Goal: Task Accomplishment & Management: Manage account settings

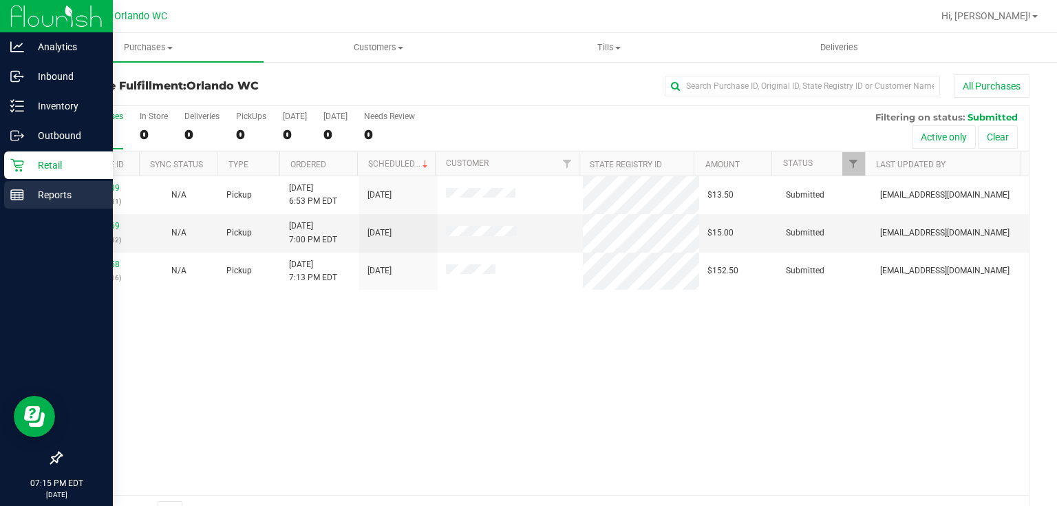
click at [24, 195] on p "Reports" at bounding box center [65, 194] width 83 height 17
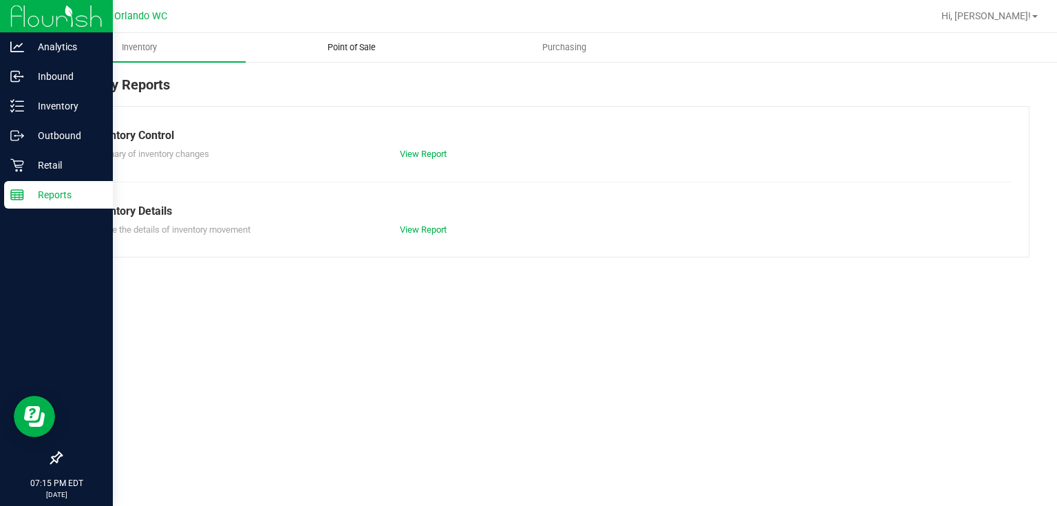
click at [354, 46] on span "Point of Sale" at bounding box center [351, 47] width 85 height 12
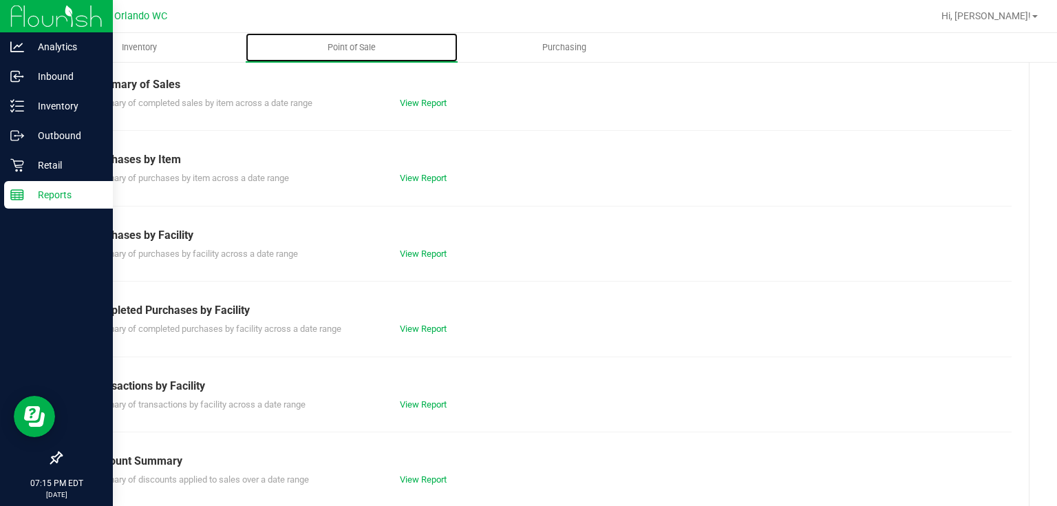
scroll to position [178, 0]
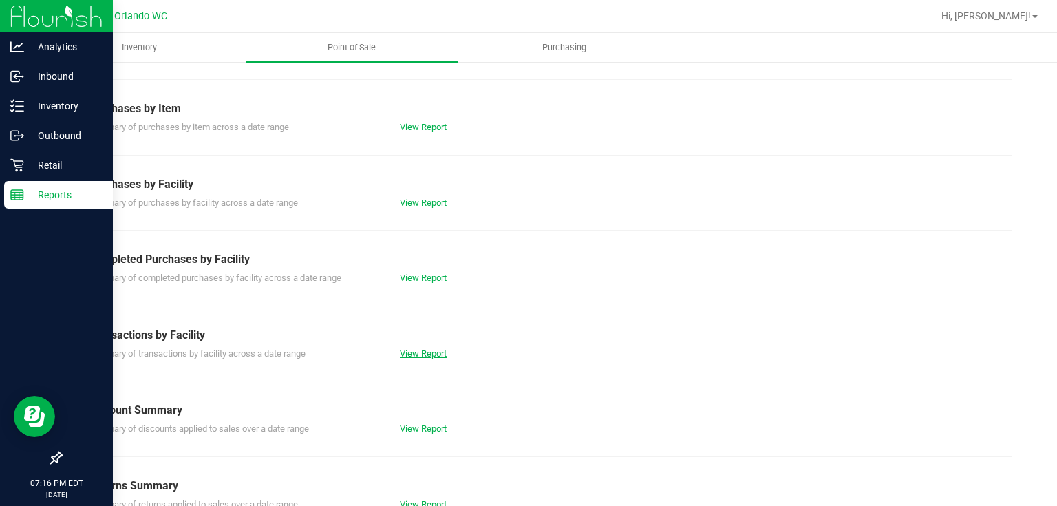
click at [413, 348] on link "View Report" at bounding box center [423, 353] width 47 height 10
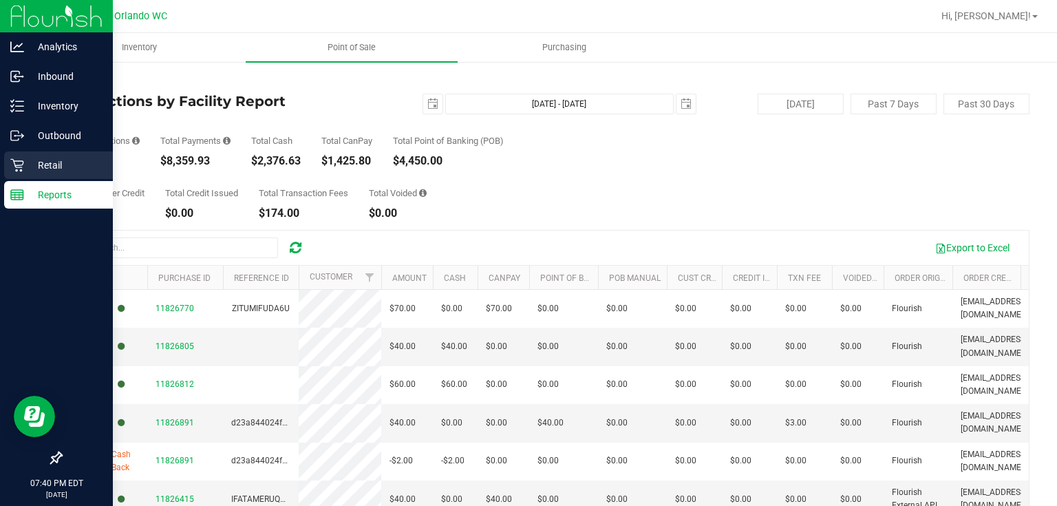
click at [39, 162] on p "Retail" at bounding box center [65, 165] width 83 height 17
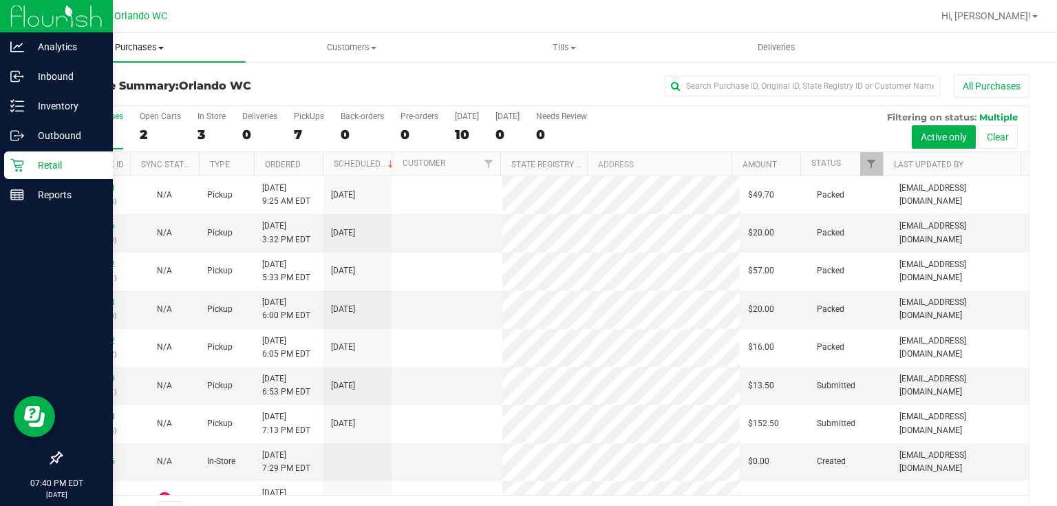
click at [128, 50] on span "Purchases" at bounding box center [139, 47] width 213 height 12
click at [107, 100] on span "Fulfillment" at bounding box center [75, 100] width 85 height 12
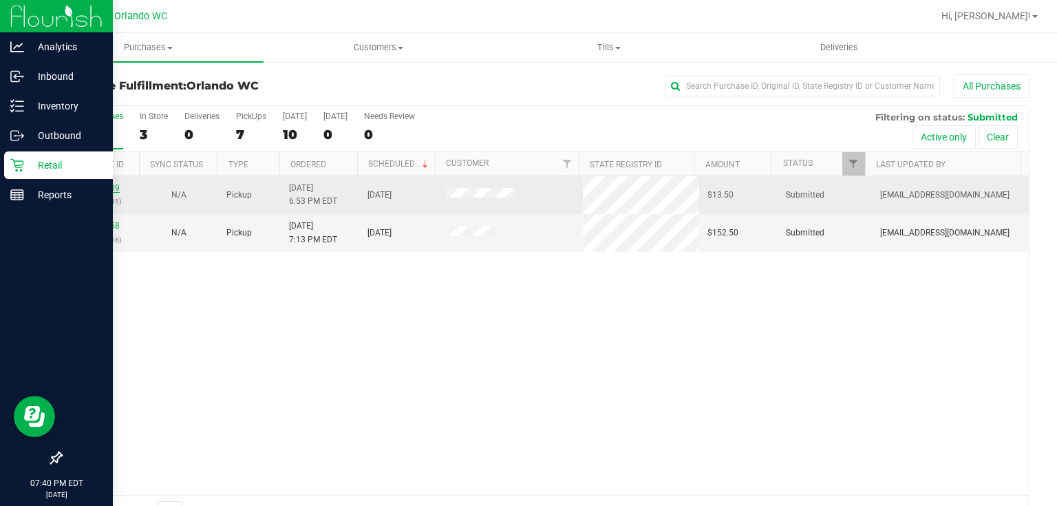
click at [113, 186] on link "11831709" at bounding box center [100, 188] width 39 height 10
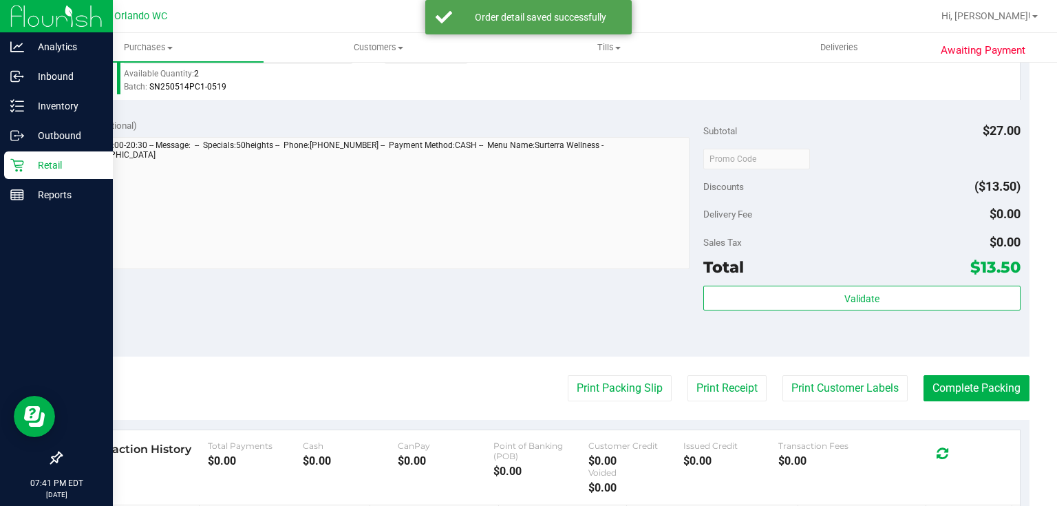
scroll to position [422, 0]
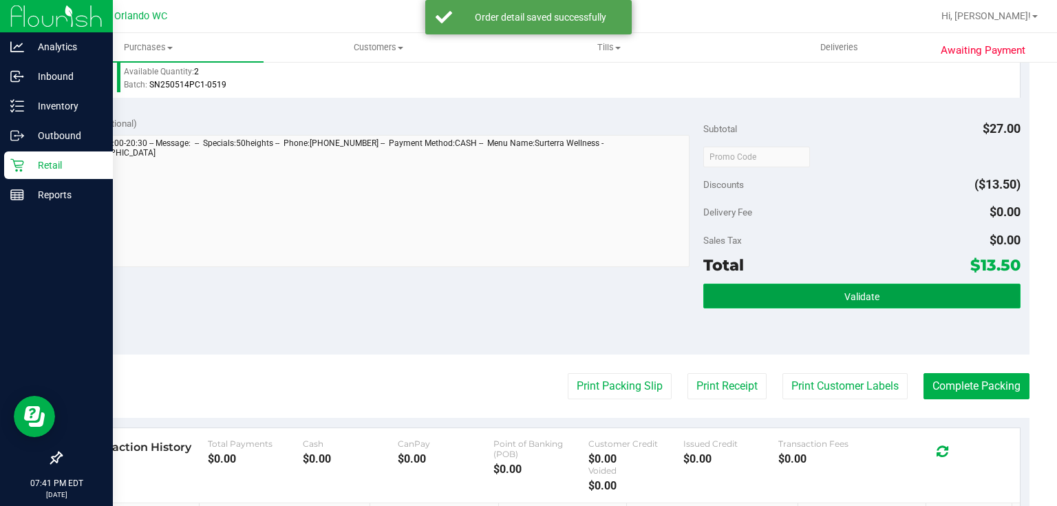
click at [862, 291] on span "Validate" at bounding box center [861, 296] width 35 height 11
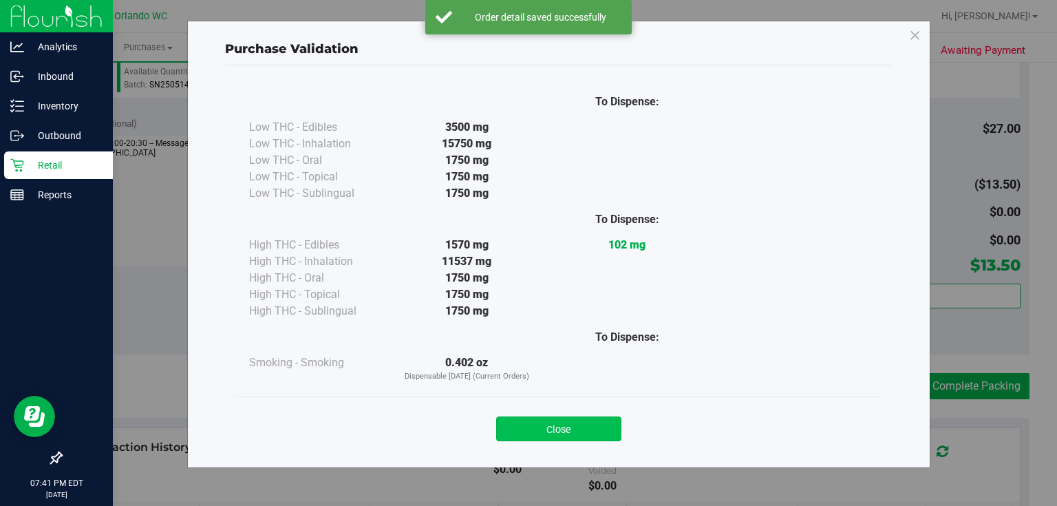
click at [578, 427] on button "Close" at bounding box center [558, 428] width 125 height 25
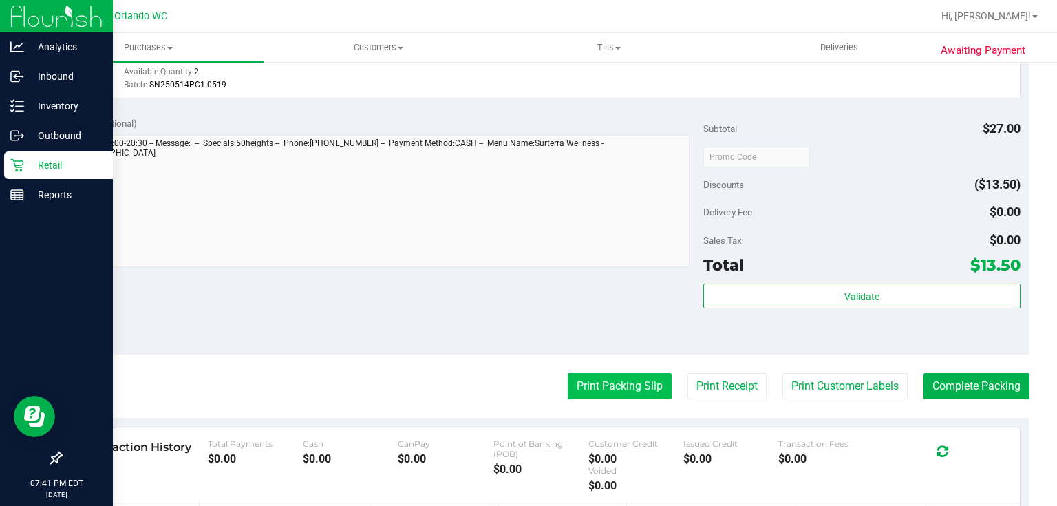
click at [612, 388] on button "Print Packing Slip" at bounding box center [620, 386] width 104 height 26
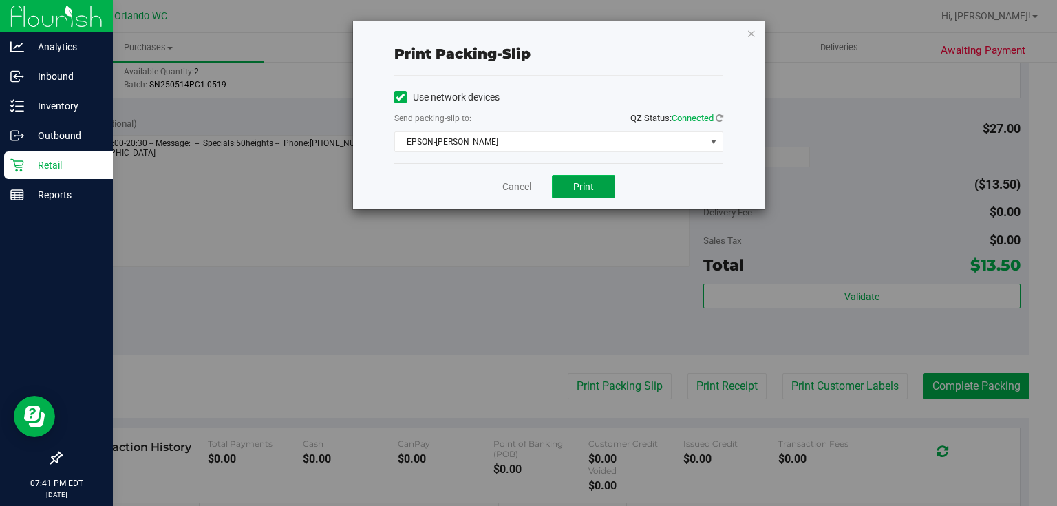
click at [599, 184] on button "Print" at bounding box center [583, 186] width 63 height 23
click at [504, 182] on link "Cancel" at bounding box center [516, 187] width 29 height 14
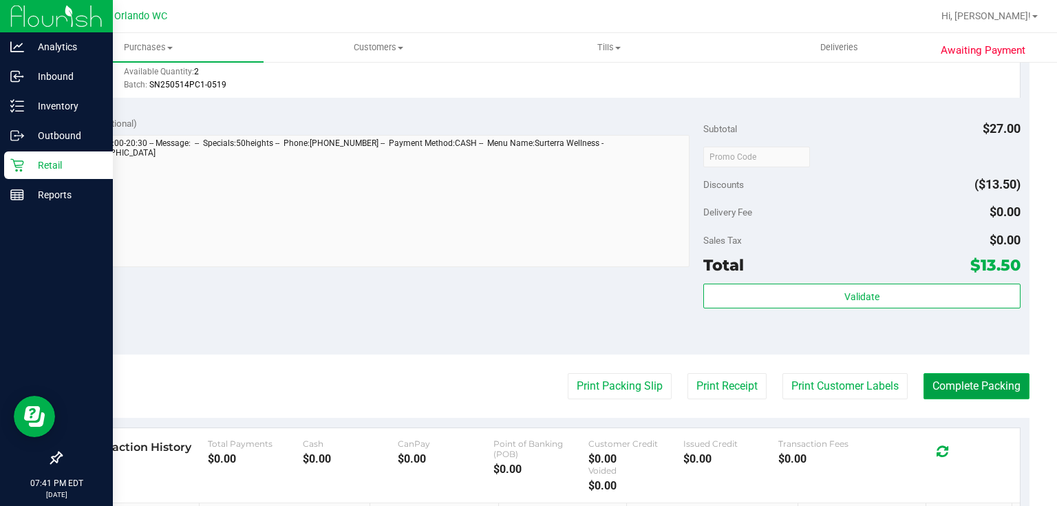
click at [984, 391] on button "Complete Packing" at bounding box center [976, 386] width 106 height 26
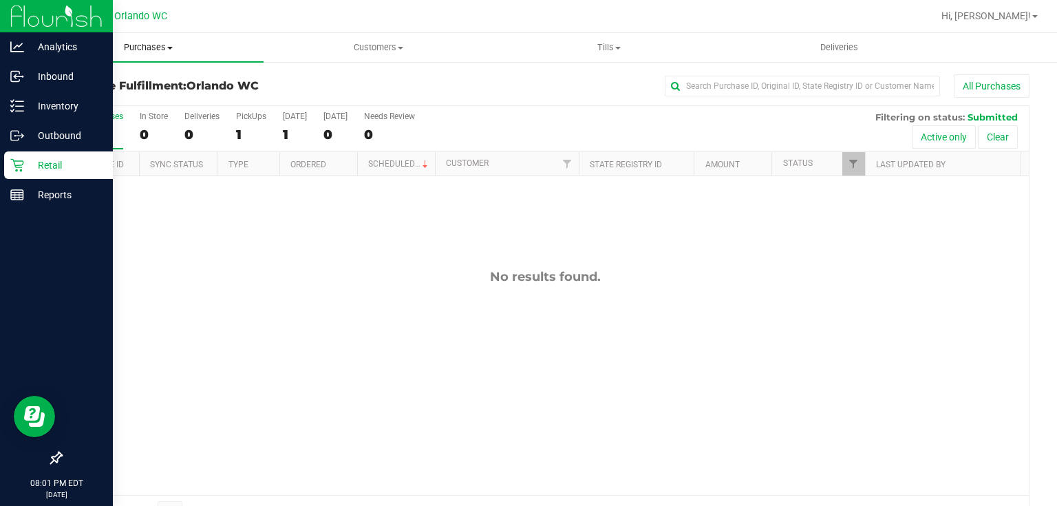
click at [153, 45] on span "Purchases" at bounding box center [148, 47] width 231 height 12
click at [89, 98] on span "Fulfillment" at bounding box center [75, 100] width 85 height 12
click at [22, 195] on line at bounding box center [17, 195] width 12 height 0
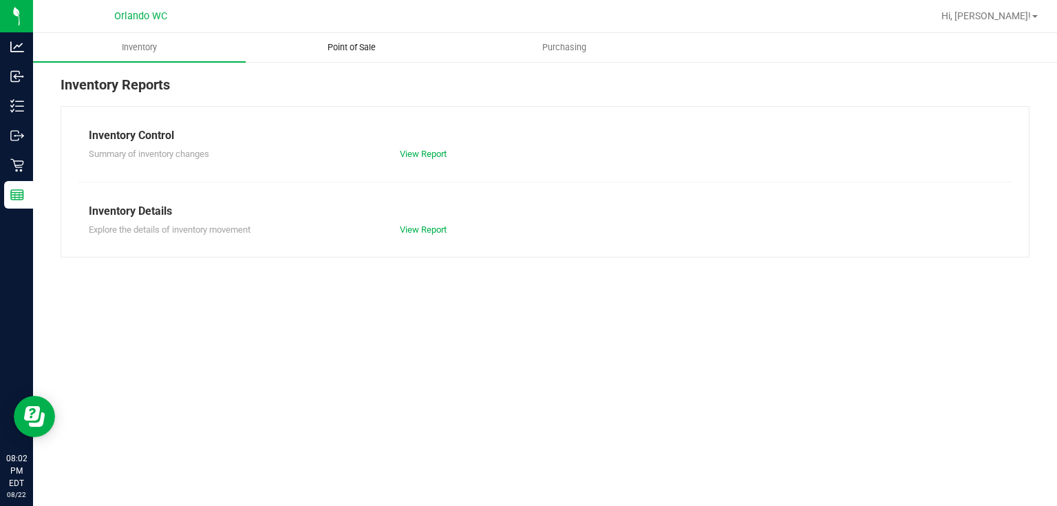
click at [358, 51] on span "Point of Sale" at bounding box center [351, 47] width 85 height 12
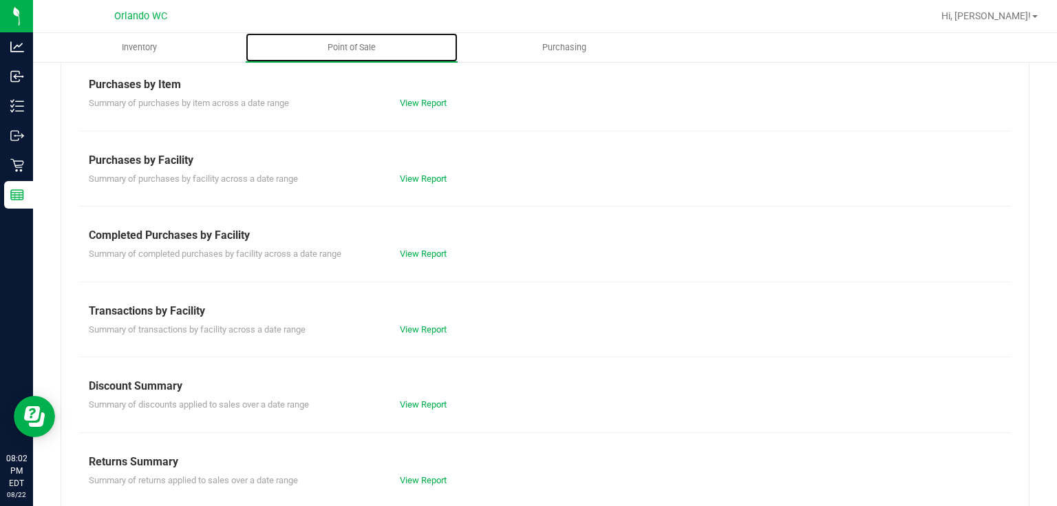
scroll to position [216, 0]
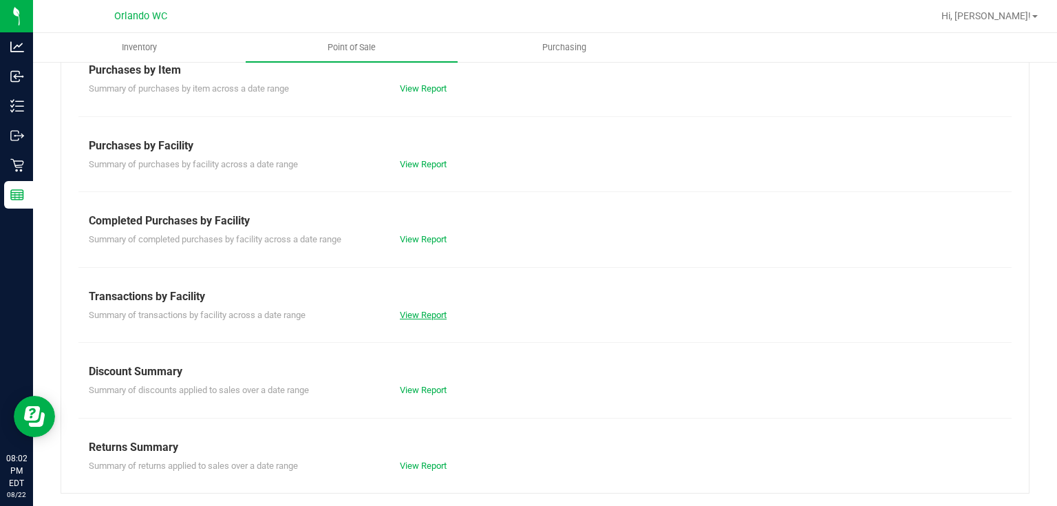
click at [417, 311] on link "View Report" at bounding box center [423, 315] width 47 height 10
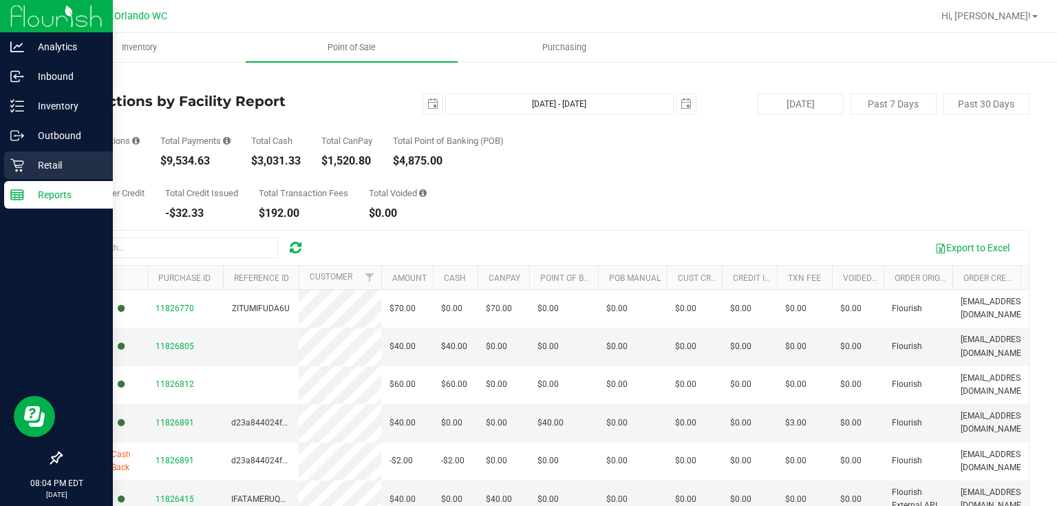
click at [24, 163] on p "Retail" at bounding box center [65, 165] width 83 height 17
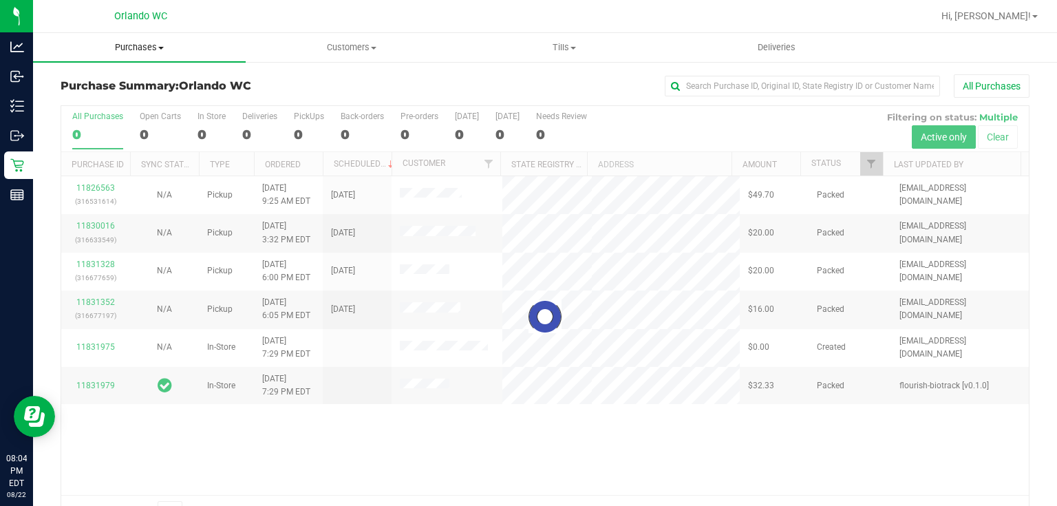
click at [148, 47] on span "Purchases" at bounding box center [139, 47] width 213 height 12
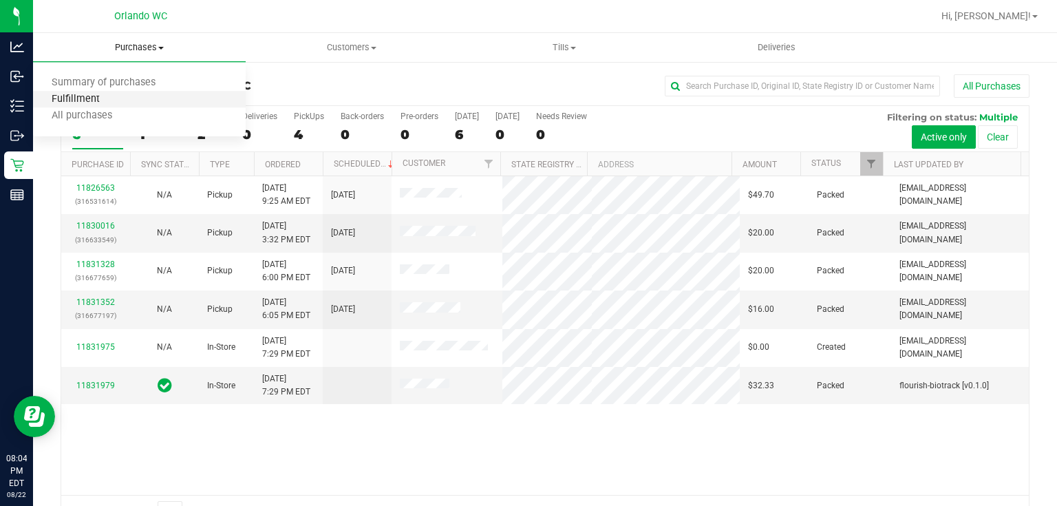
click at [107, 100] on span "Fulfillment" at bounding box center [75, 100] width 85 height 12
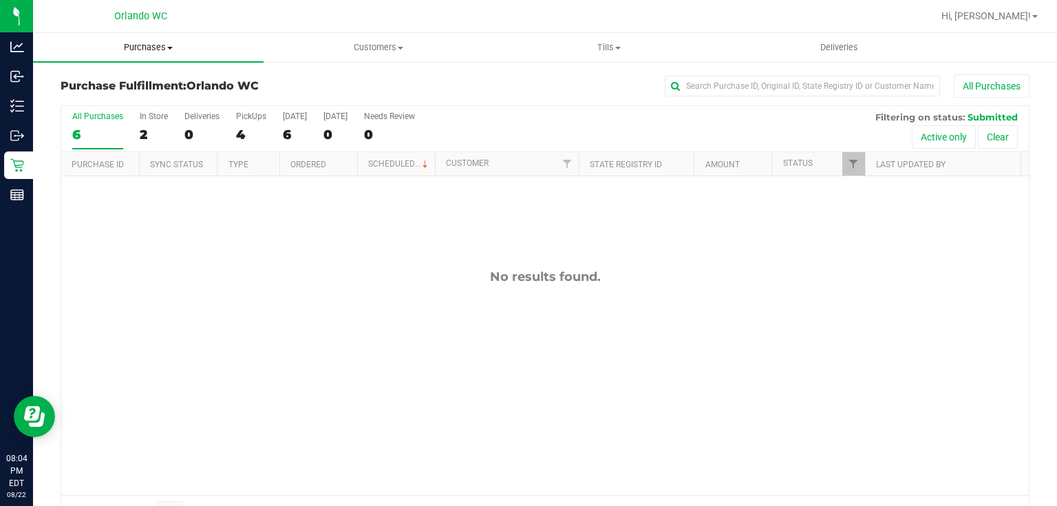
click at [147, 46] on span "Purchases" at bounding box center [148, 47] width 231 height 12
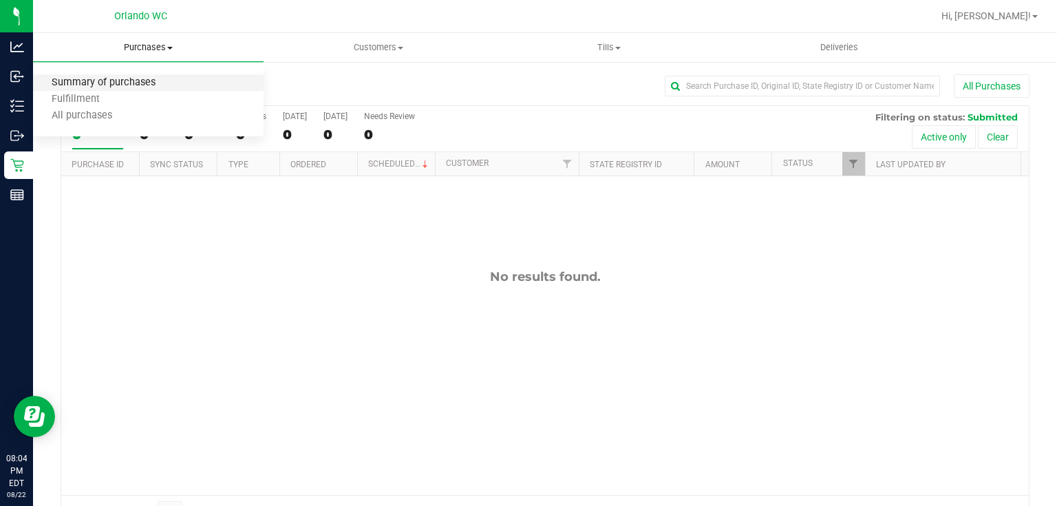
click at [151, 83] on span "Summary of purchases" at bounding box center [103, 83] width 141 height 12
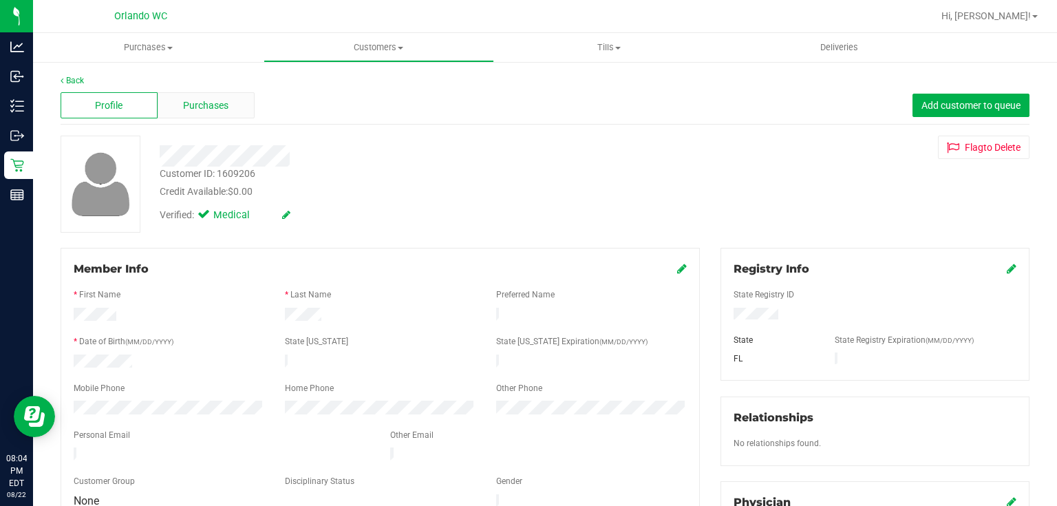
click at [208, 99] on span "Purchases" at bounding box center [205, 105] width 45 height 14
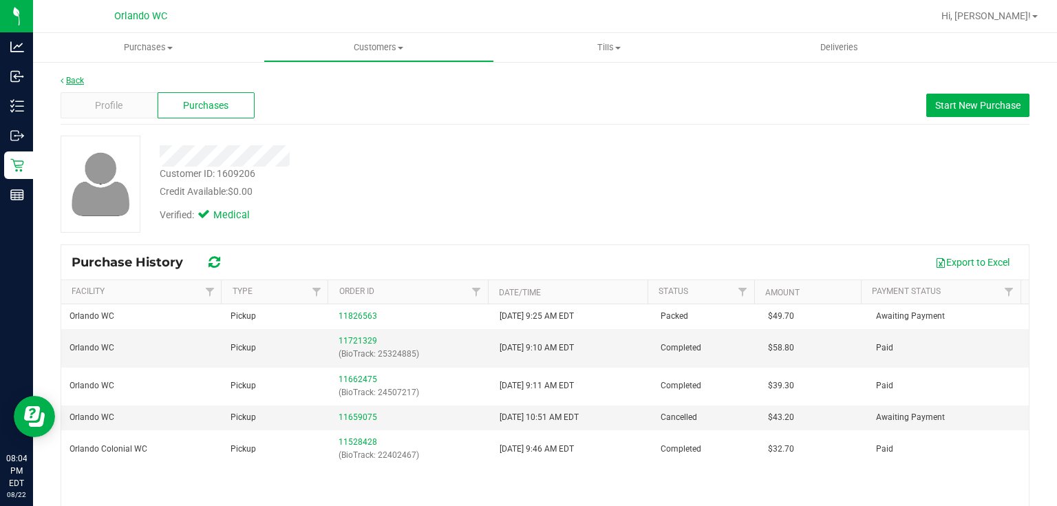
click at [82, 78] on link "Back" at bounding box center [72, 81] width 23 height 10
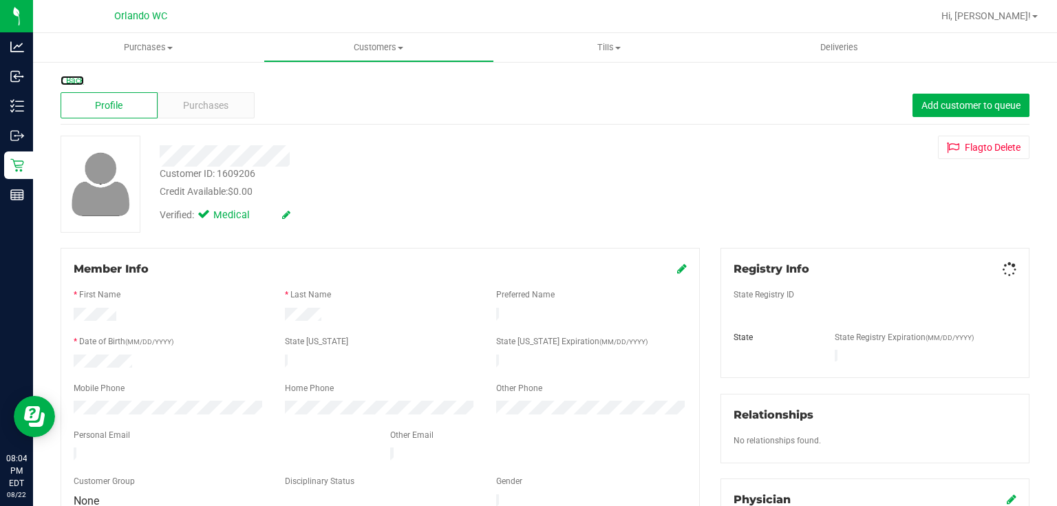
click at [77, 78] on link "Back" at bounding box center [72, 81] width 23 height 10
click at [216, 106] on span "Purchases" at bounding box center [205, 105] width 45 height 14
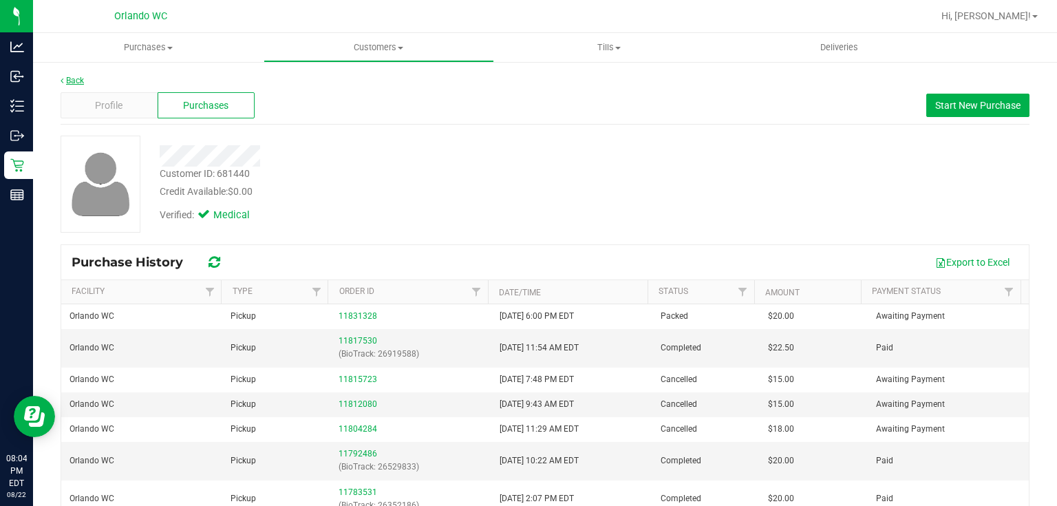
click at [74, 79] on link "Back" at bounding box center [72, 81] width 23 height 10
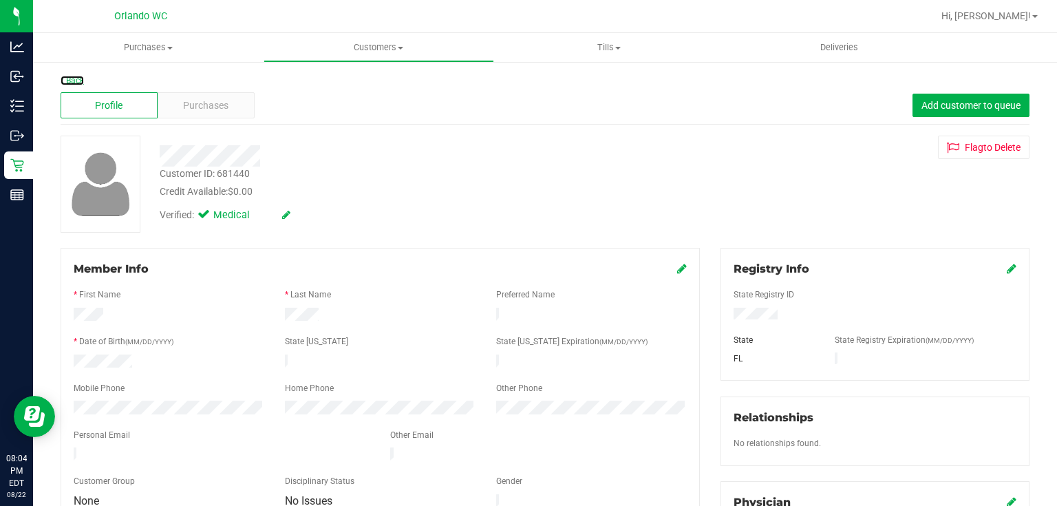
click at [74, 79] on link "Back" at bounding box center [72, 81] width 23 height 10
click at [219, 105] on span "Purchases" at bounding box center [205, 105] width 45 height 14
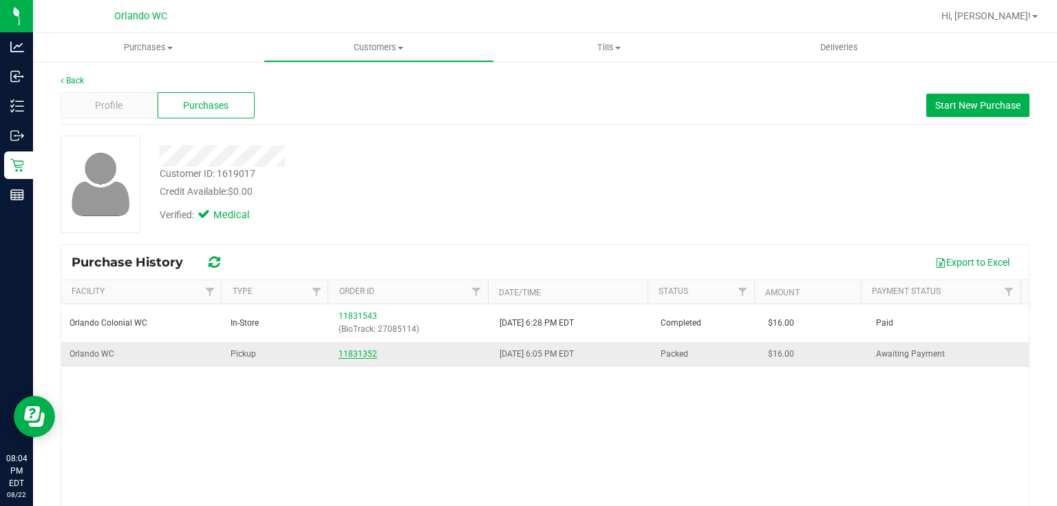
click at [356, 352] on link "11831352" at bounding box center [358, 354] width 39 height 10
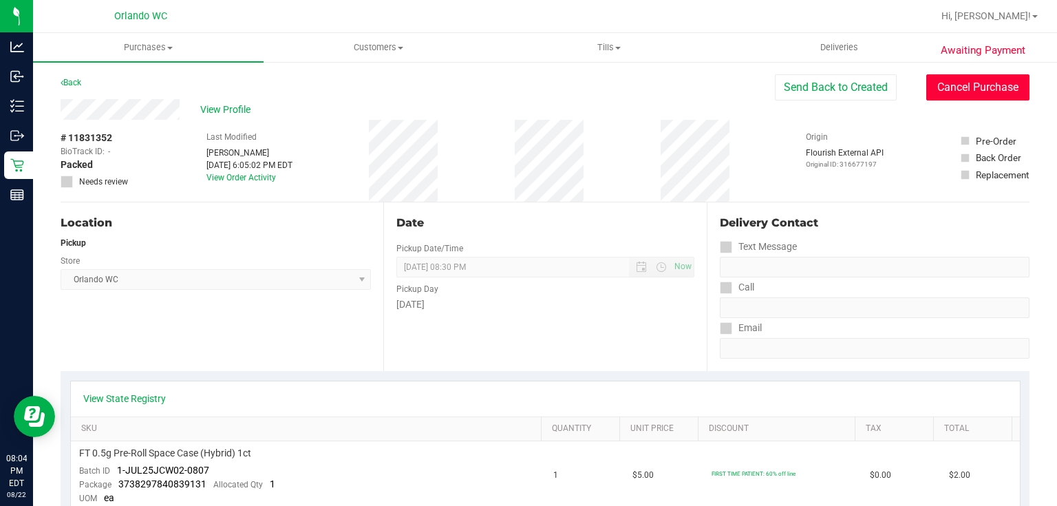
click at [947, 85] on button "Cancel Purchase" at bounding box center [977, 87] width 103 height 26
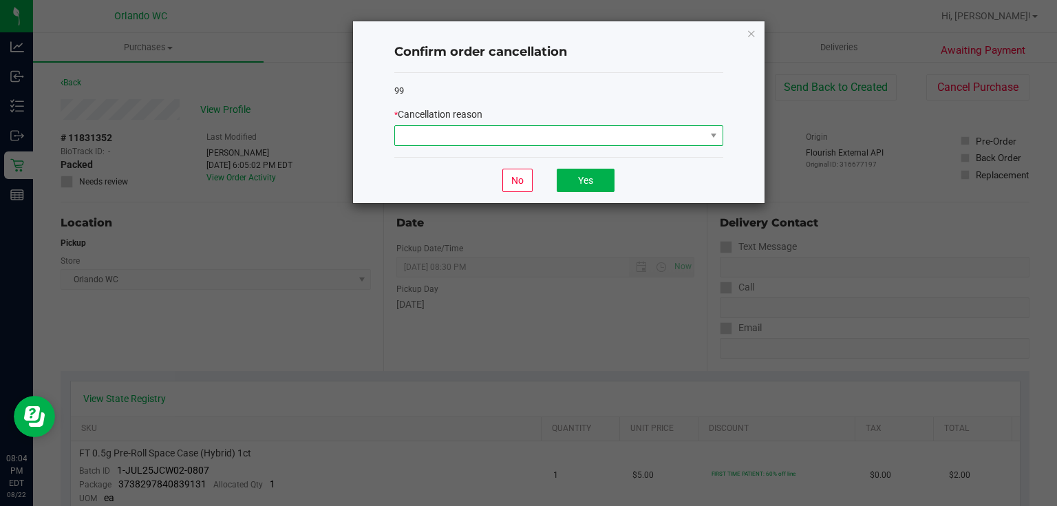
click at [666, 136] on span at bounding box center [550, 135] width 310 height 19
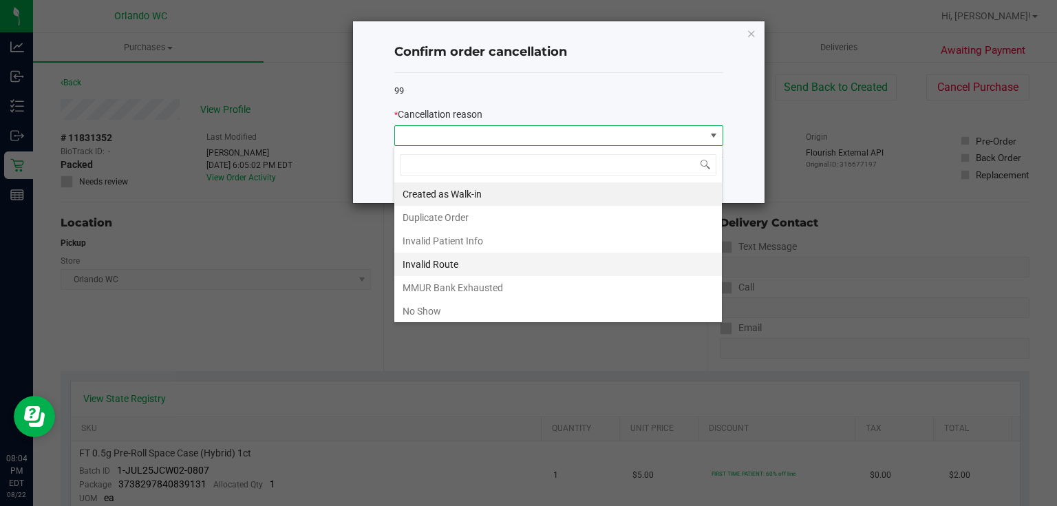
scroll to position [20, 329]
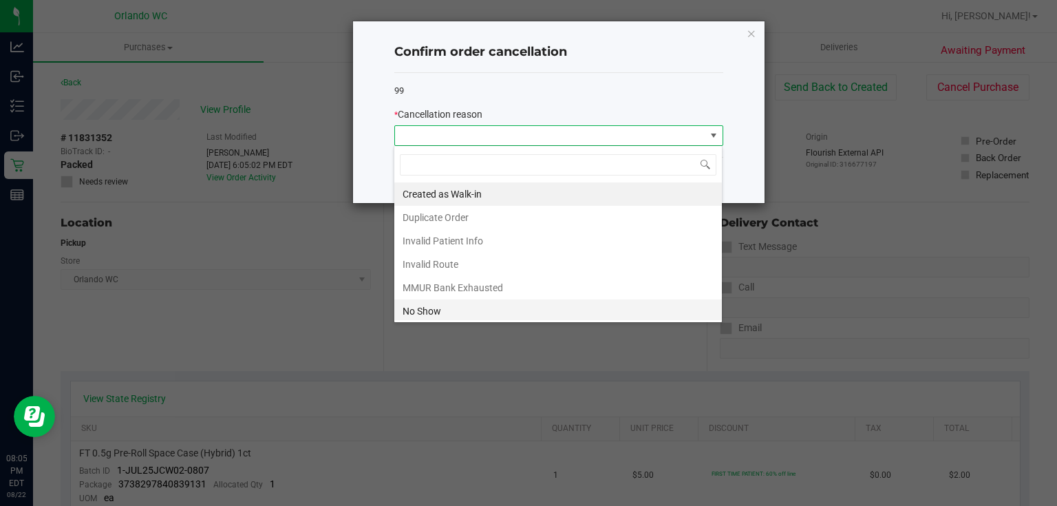
click at [469, 311] on li "No Show" at bounding box center [558, 310] width 328 height 23
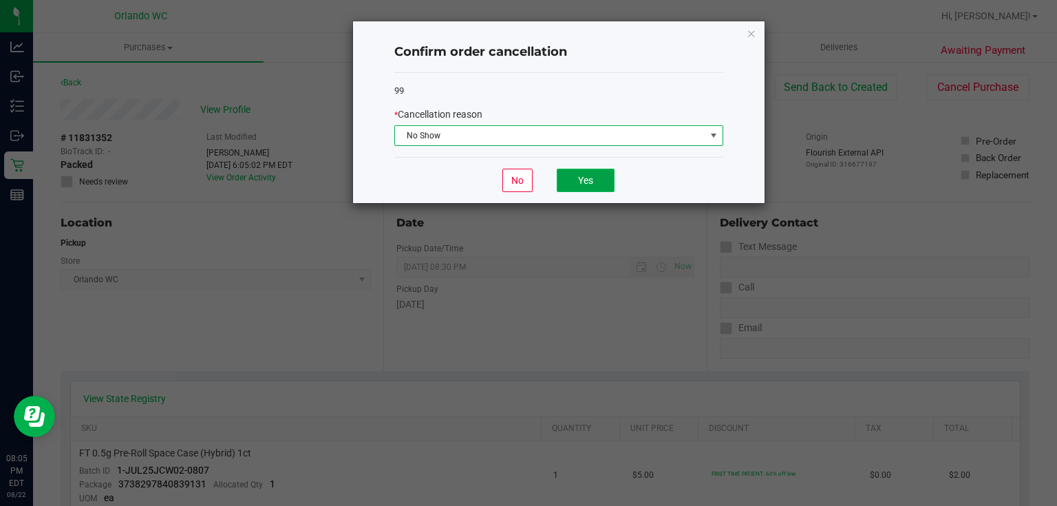
click at [584, 178] on button "Yes" at bounding box center [586, 180] width 58 height 23
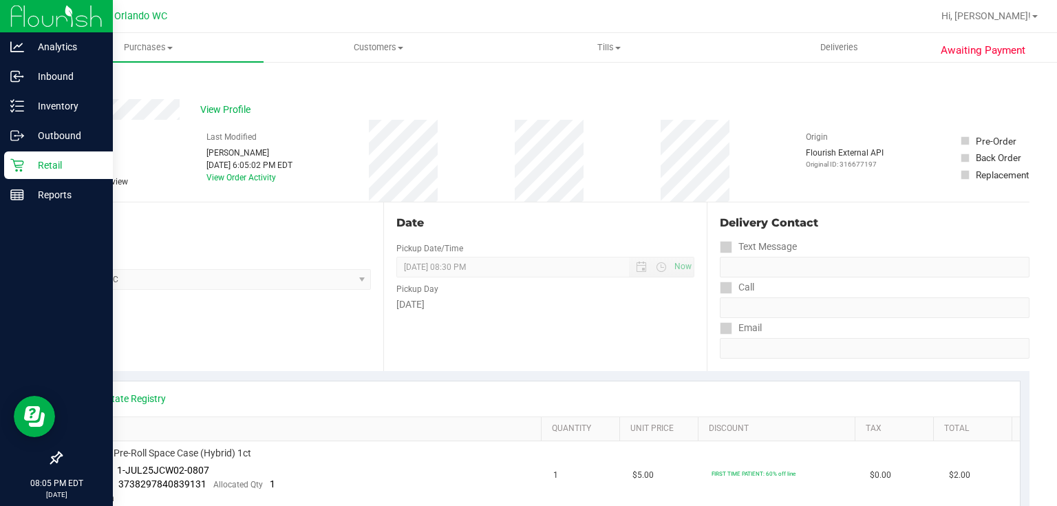
click at [9, 164] on div "Retail" at bounding box center [58, 165] width 109 height 28
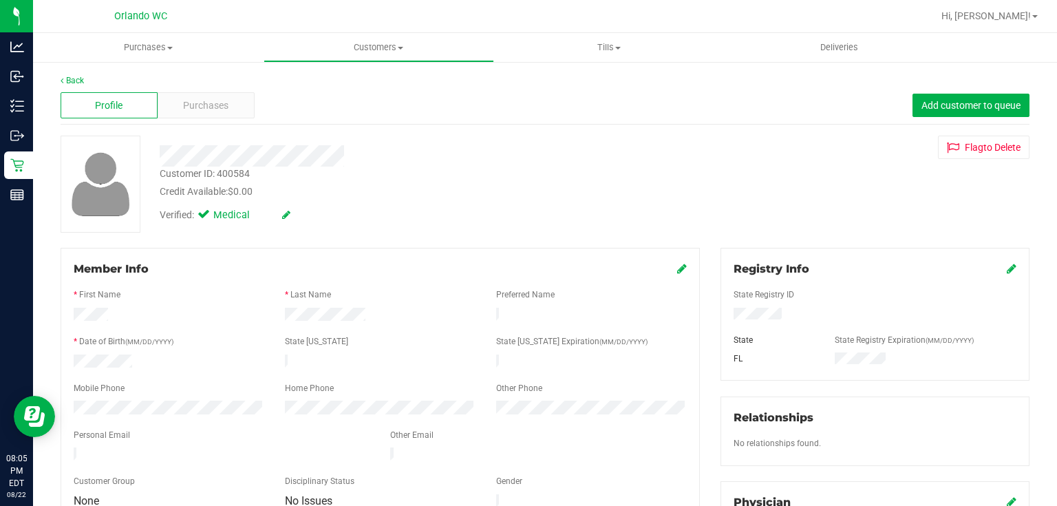
click at [202, 89] on div "Profile Purchases Add customer to queue" at bounding box center [545, 106] width 969 height 38
click at [217, 106] on span "Purchases" at bounding box center [205, 105] width 45 height 14
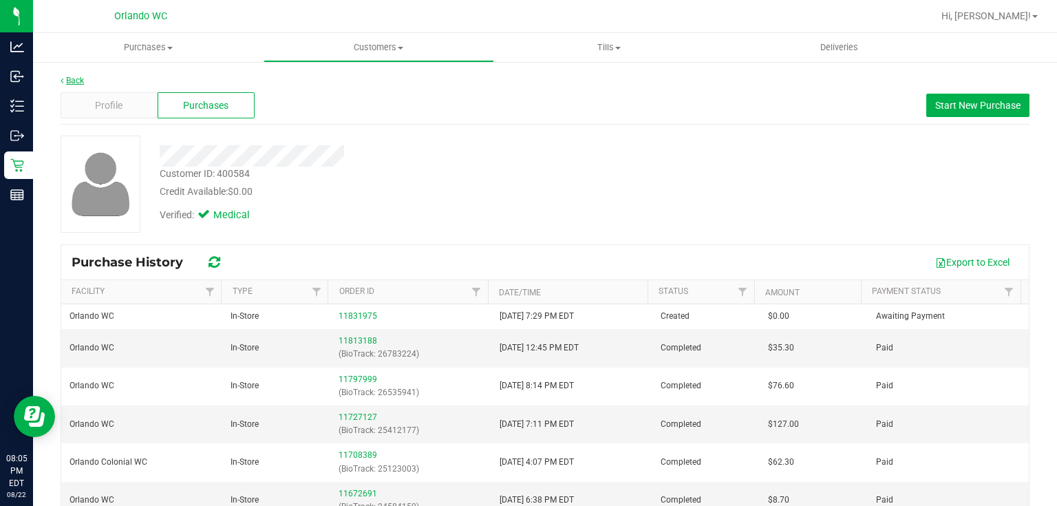
click at [77, 83] on link "Back" at bounding box center [72, 81] width 23 height 10
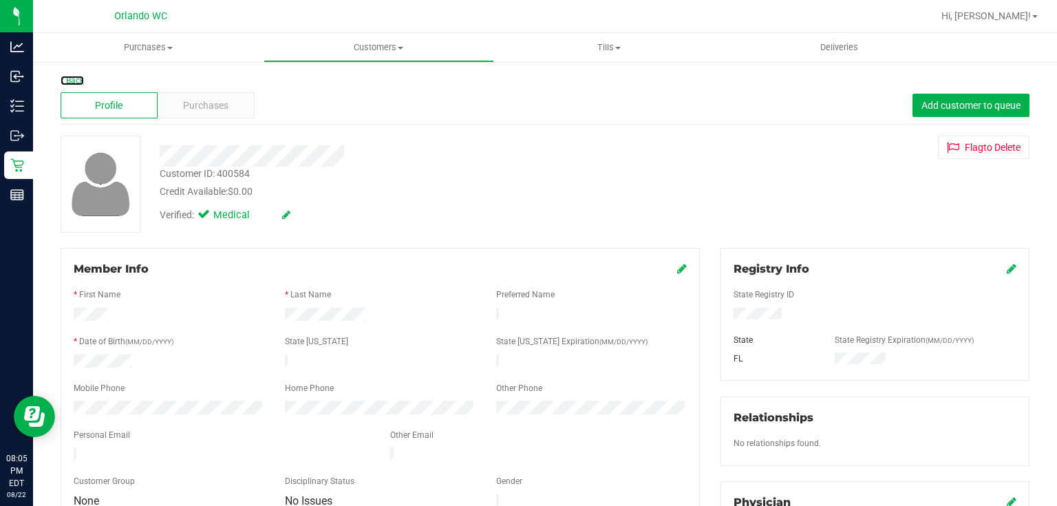
click at [77, 83] on link "Back" at bounding box center [72, 81] width 23 height 10
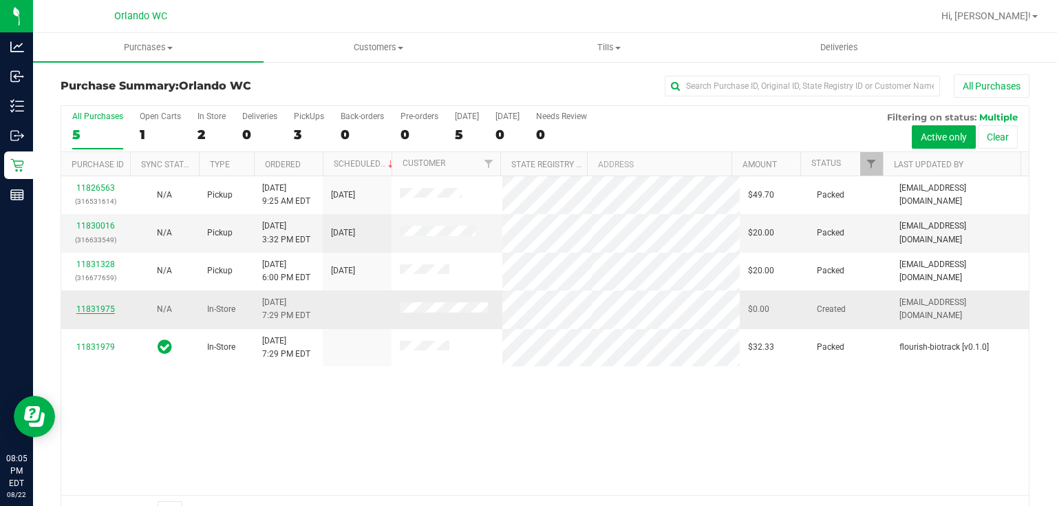
click at [103, 308] on link "11831975" at bounding box center [95, 309] width 39 height 10
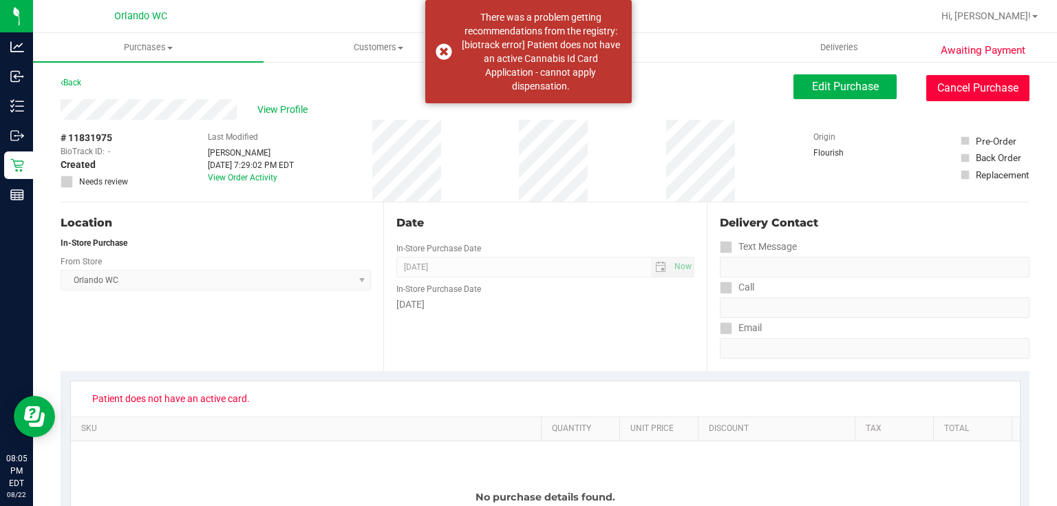
click at [954, 89] on button "Cancel Purchase" at bounding box center [977, 88] width 103 height 26
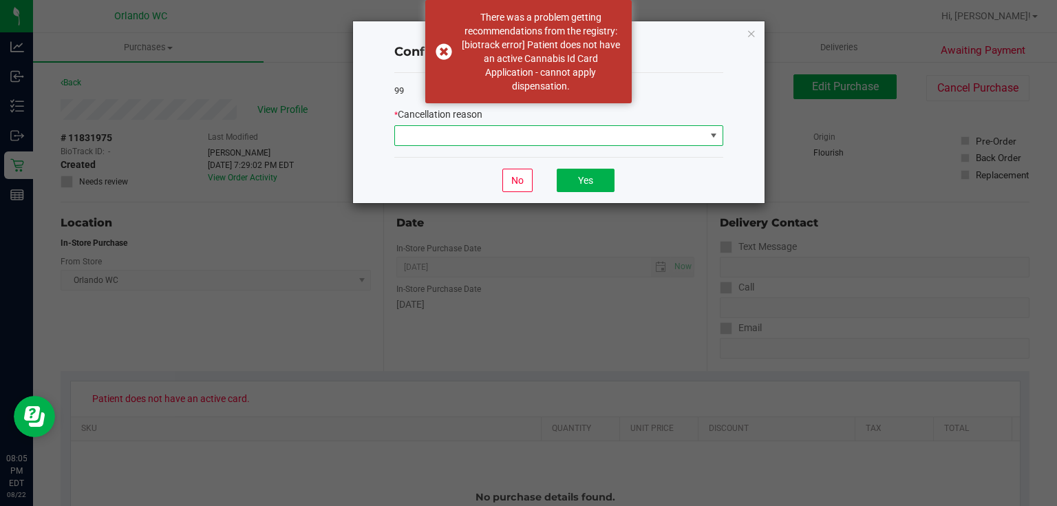
click at [628, 140] on span at bounding box center [550, 135] width 310 height 19
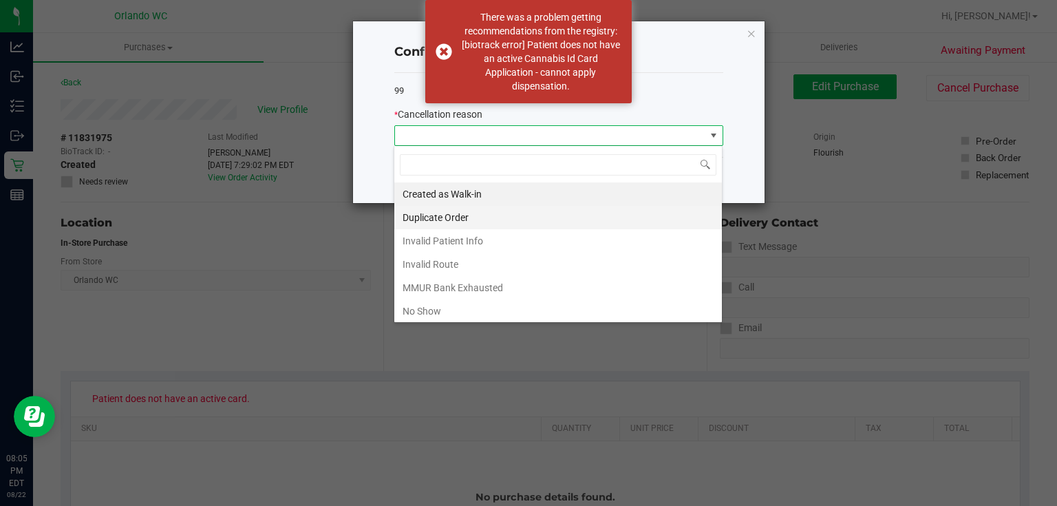
scroll to position [20, 329]
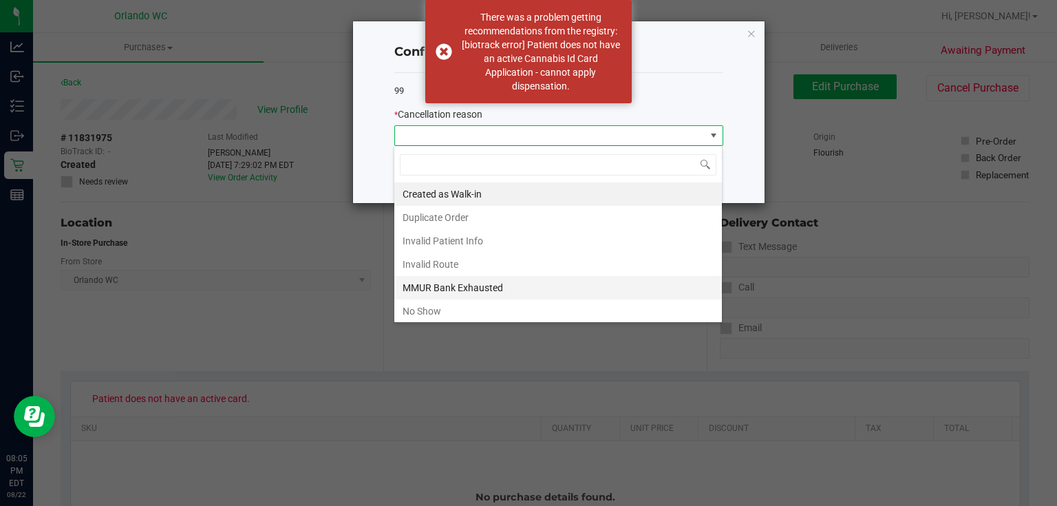
click at [473, 281] on li "MMUR Bank Exhausted" at bounding box center [558, 287] width 328 height 23
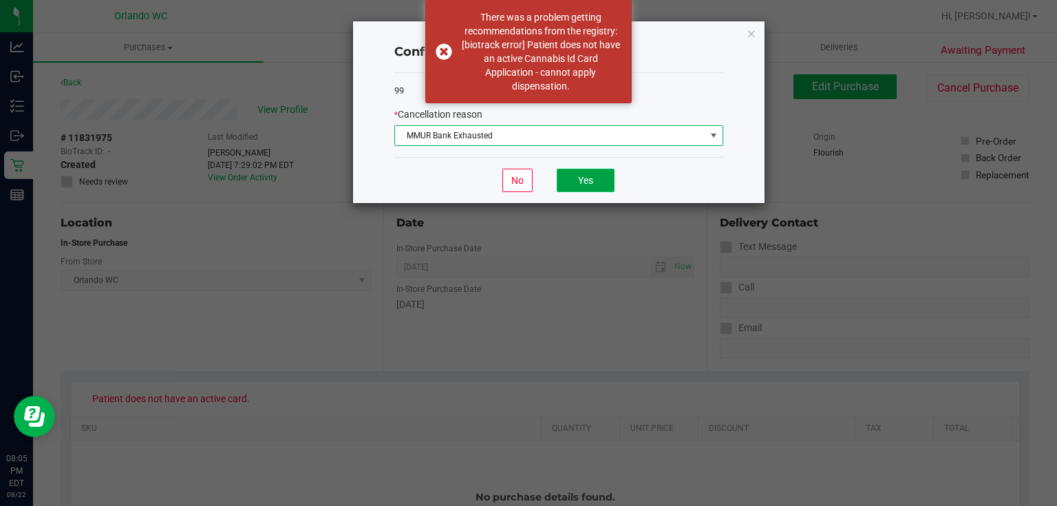
click at [579, 179] on button "Yes" at bounding box center [586, 180] width 58 height 23
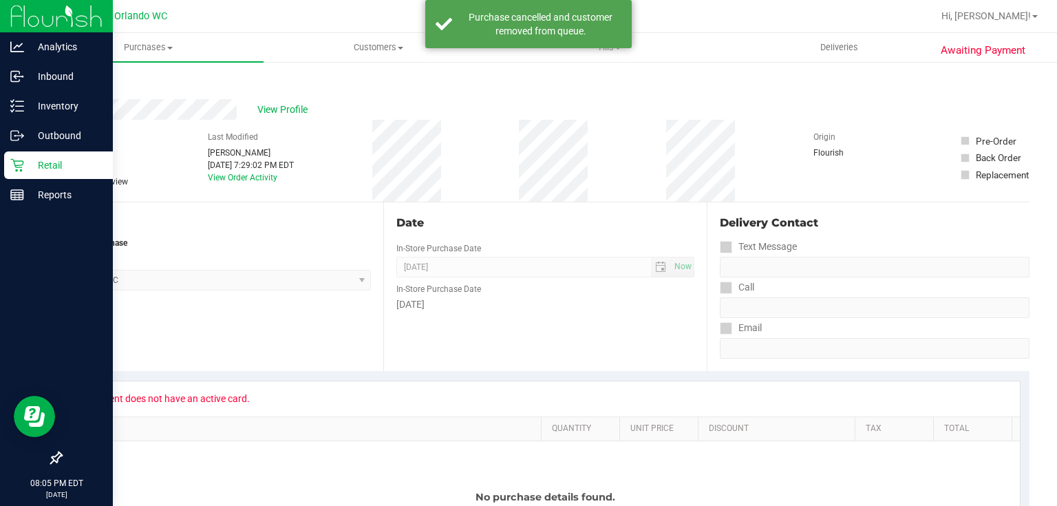
click at [23, 167] on icon at bounding box center [17, 165] width 14 height 14
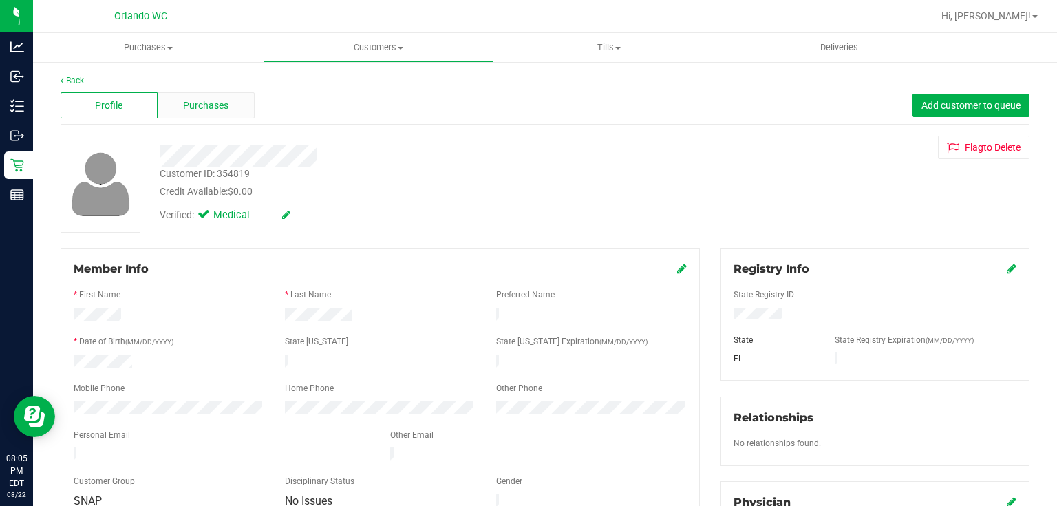
click at [226, 107] on span "Purchases" at bounding box center [205, 105] width 45 height 14
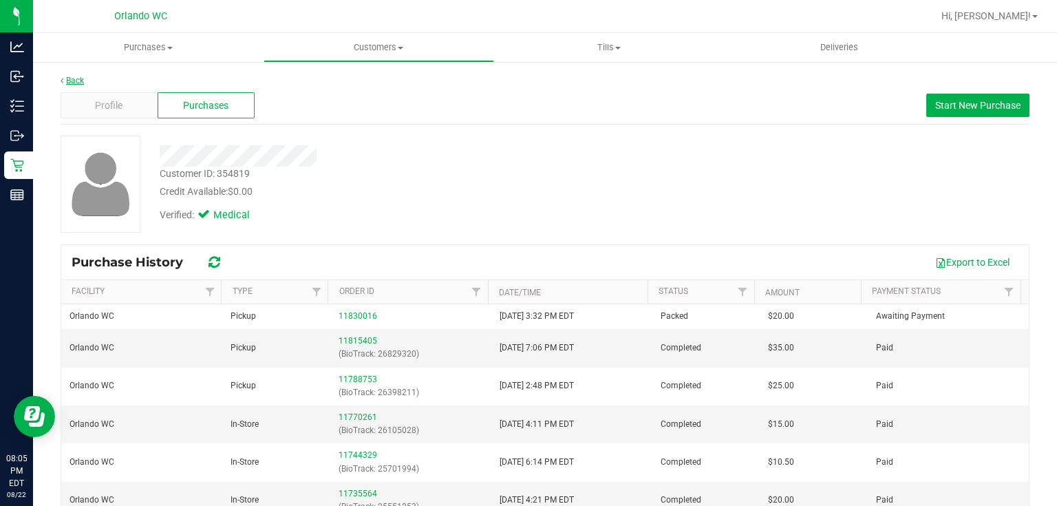
click at [81, 80] on link "Back" at bounding box center [72, 81] width 23 height 10
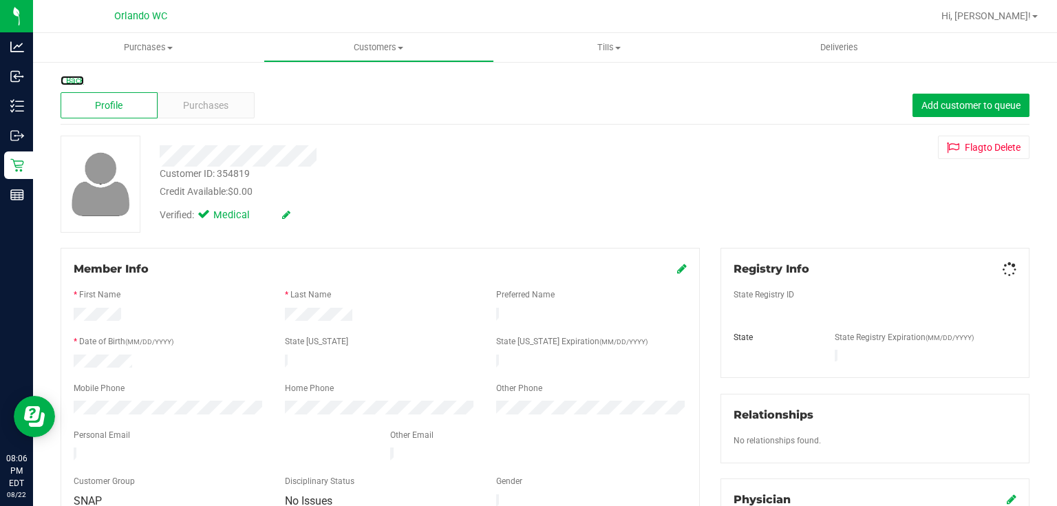
click at [80, 80] on link "Back" at bounding box center [72, 81] width 23 height 10
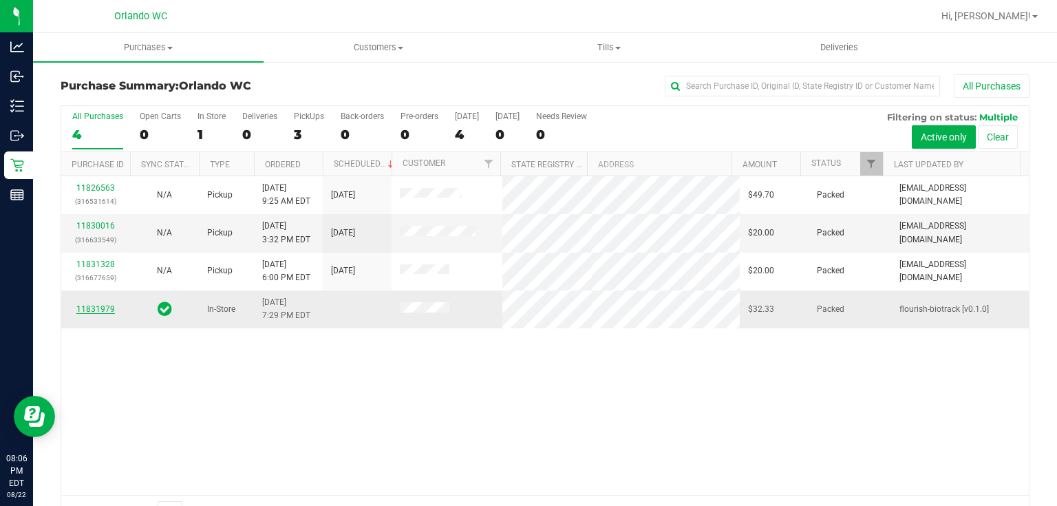
click at [97, 311] on link "11831979" at bounding box center [95, 309] width 39 height 10
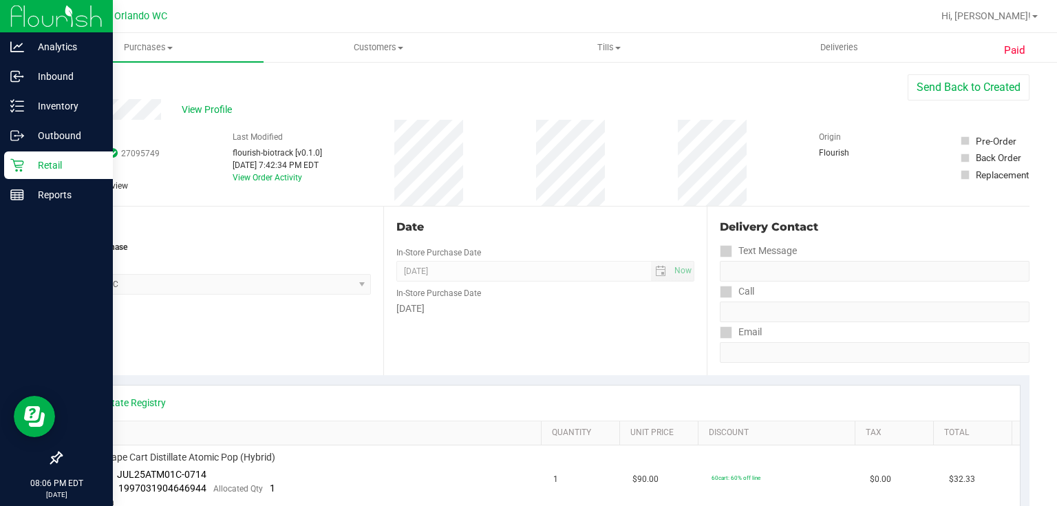
click at [18, 164] on icon at bounding box center [17, 165] width 14 height 14
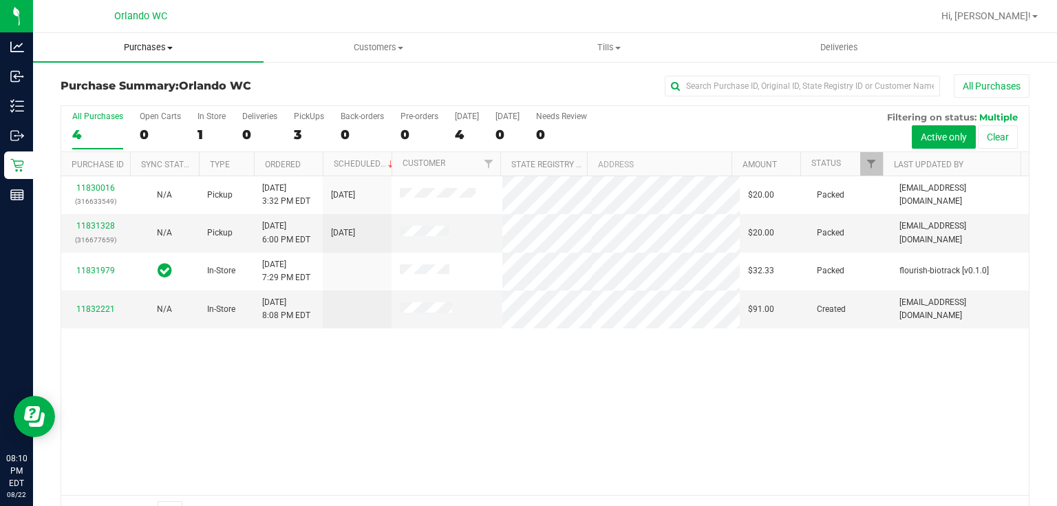
click at [150, 48] on span "Purchases" at bounding box center [148, 47] width 231 height 12
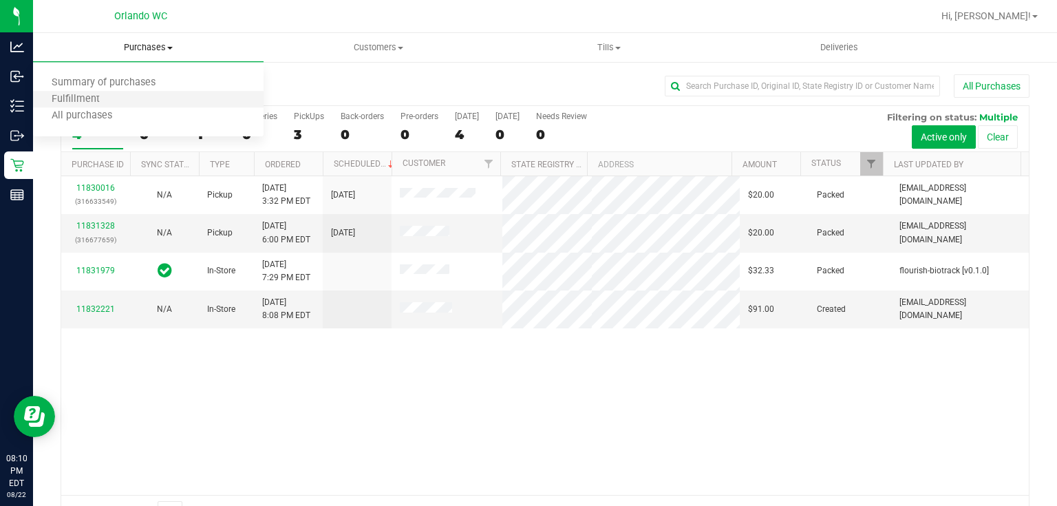
click at [146, 96] on li "Fulfillment" at bounding box center [148, 100] width 231 height 17
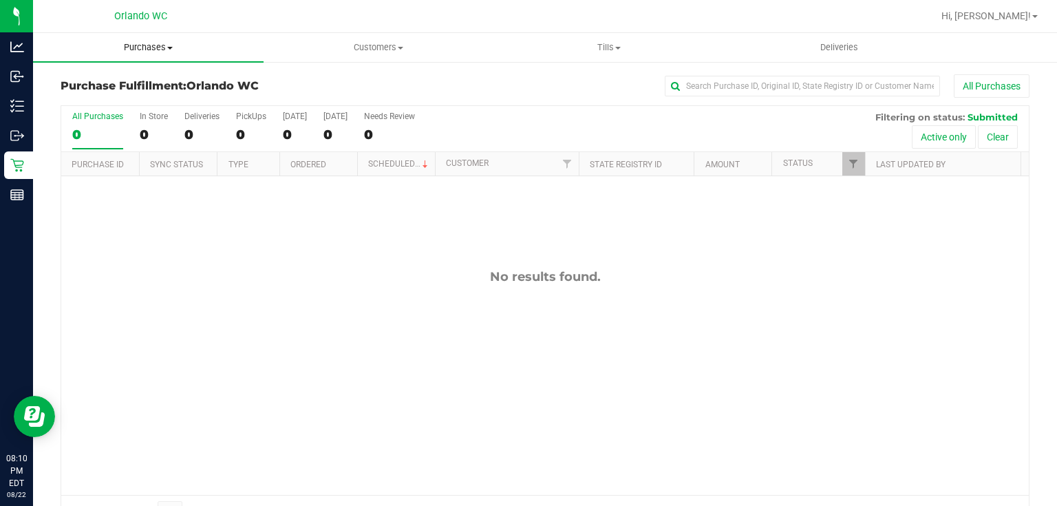
click at [160, 43] on span "Purchases" at bounding box center [148, 47] width 231 height 12
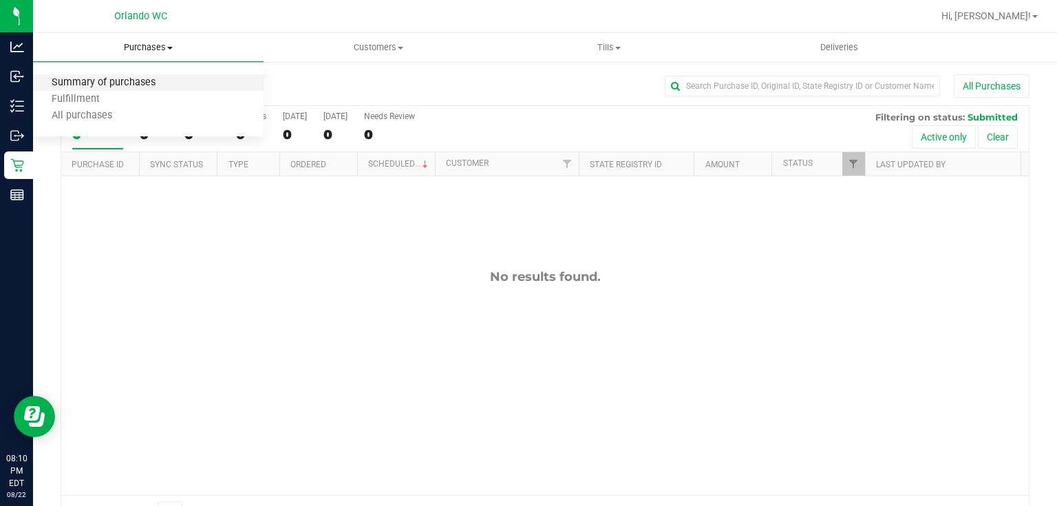
click at [158, 86] on span "Summary of purchases" at bounding box center [103, 83] width 141 height 12
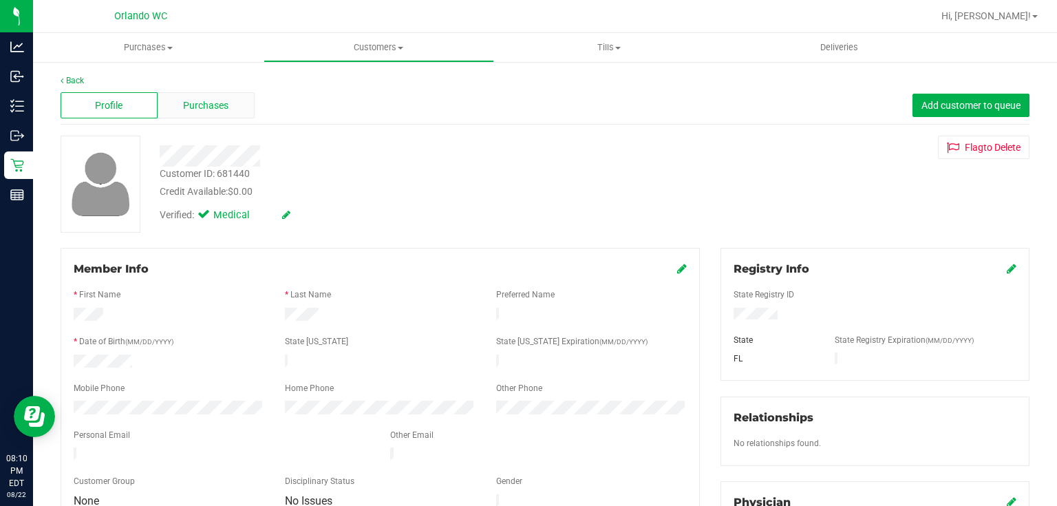
click at [209, 95] on div "Purchases" at bounding box center [206, 105] width 97 height 26
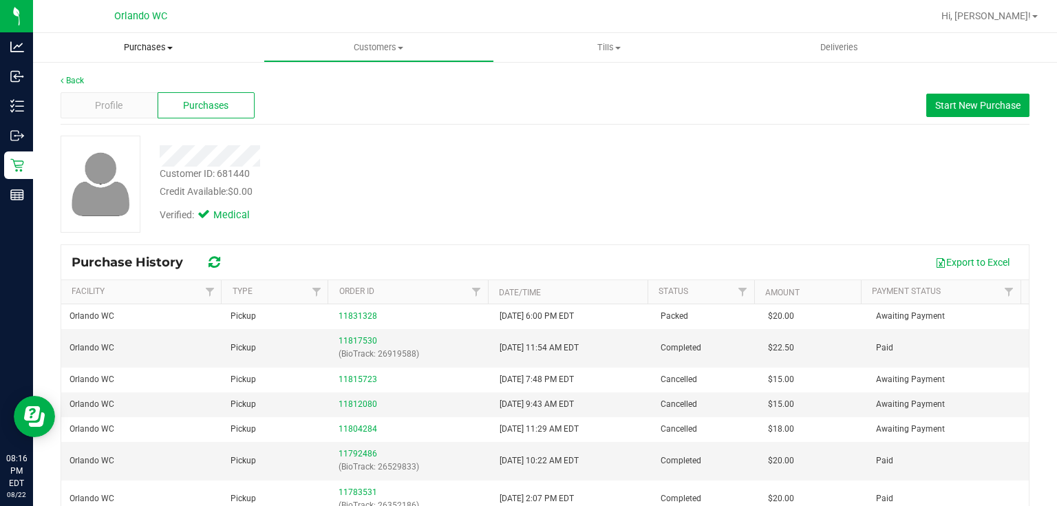
click at [149, 45] on span "Purchases" at bounding box center [148, 47] width 231 height 12
click at [116, 97] on li "Fulfillment" at bounding box center [148, 100] width 231 height 17
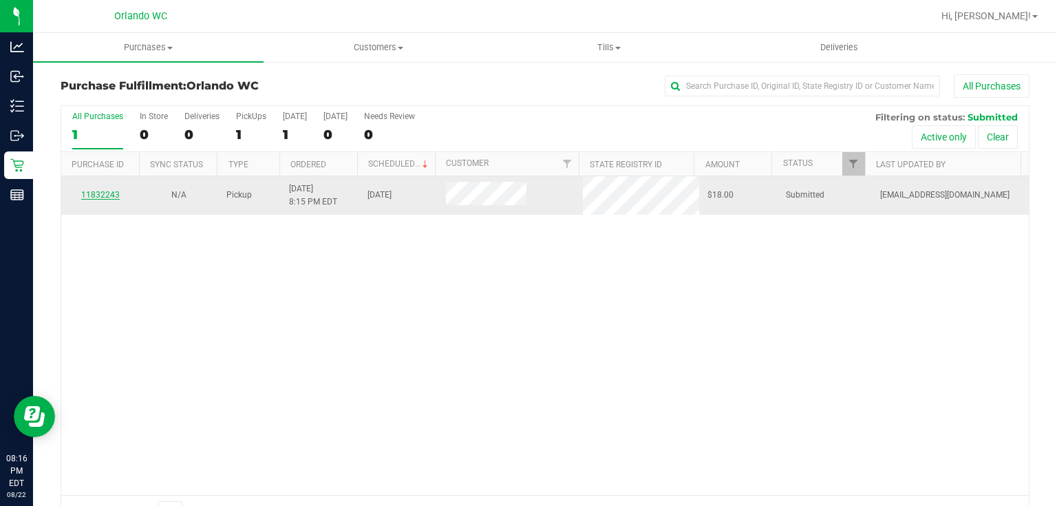
click at [102, 192] on link "11832243" at bounding box center [100, 195] width 39 height 10
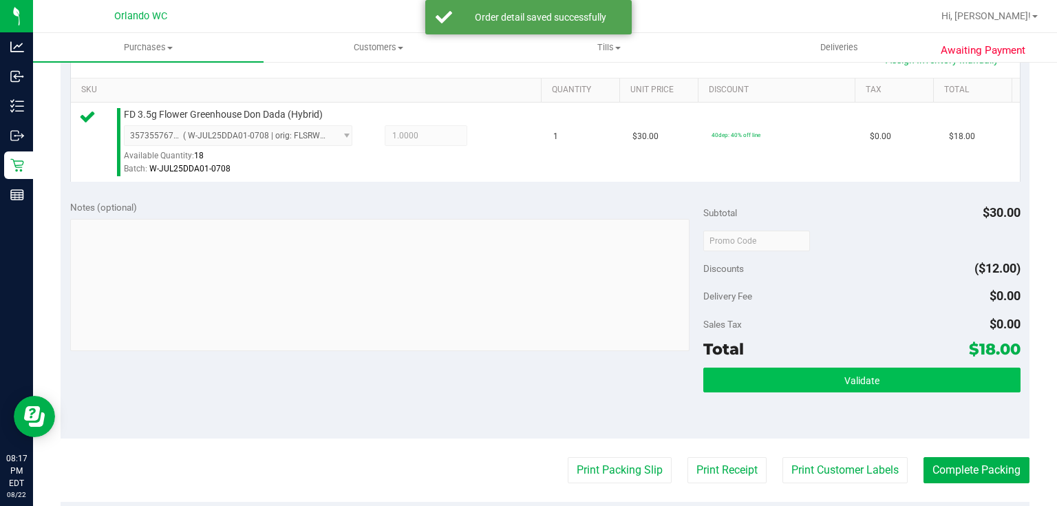
scroll to position [357, 0]
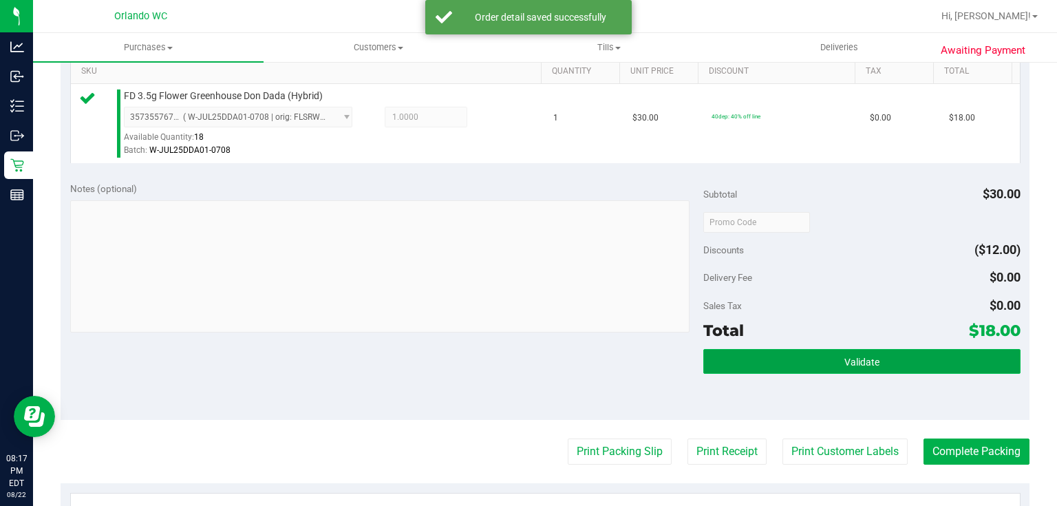
click at [897, 363] on button "Validate" at bounding box center [861, 361] width 317 height 25
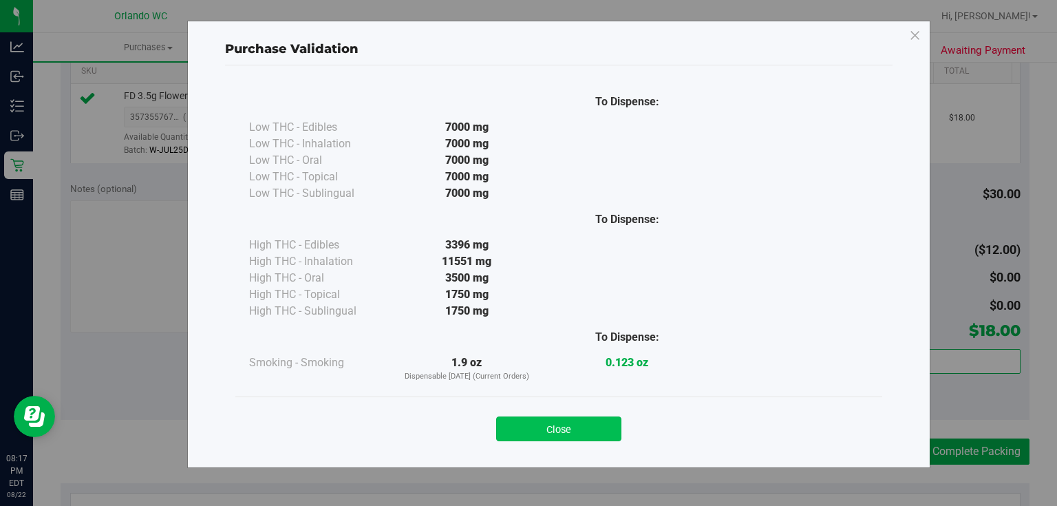
click at [572, 427] on button "Close" at bounding box center [558, 428] width 125 height 25
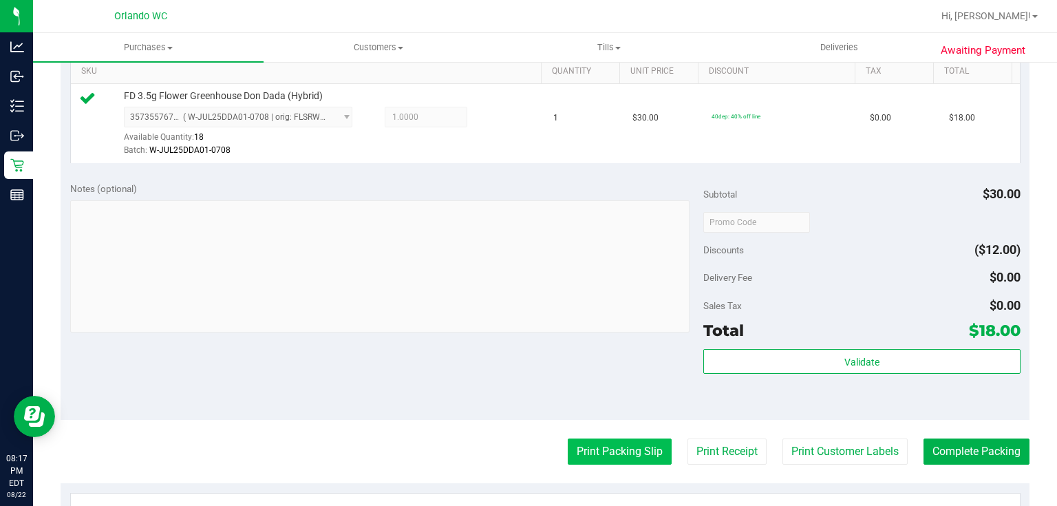
click at [592, 449] on button "Print Packing Slip" at bounding box center [620, 451] width 104 height 26
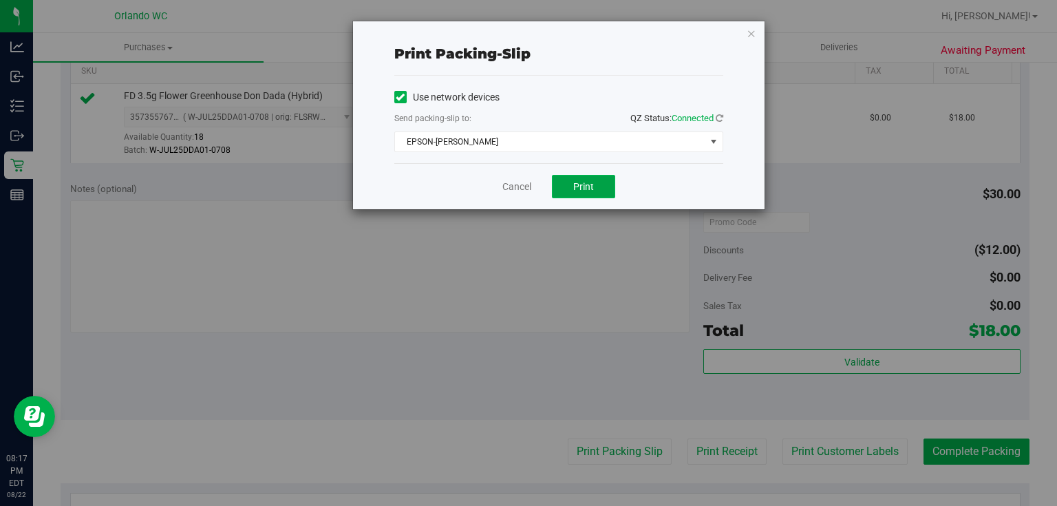
click at [586, 188] on span "Print" at bounding box center [583, 186] width 21 height 11
click at [506, 186] on link "Cancel" at bounding box center [516, 187] width 29 height 14
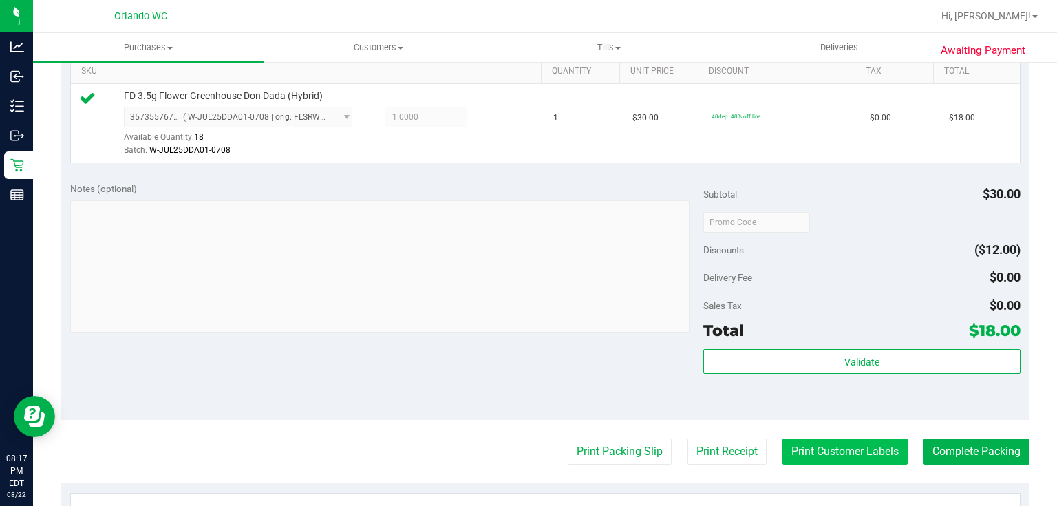
click at [786, 444] on button "Print Customer Labels" at bounding box center [844, 451] width 125 height 26
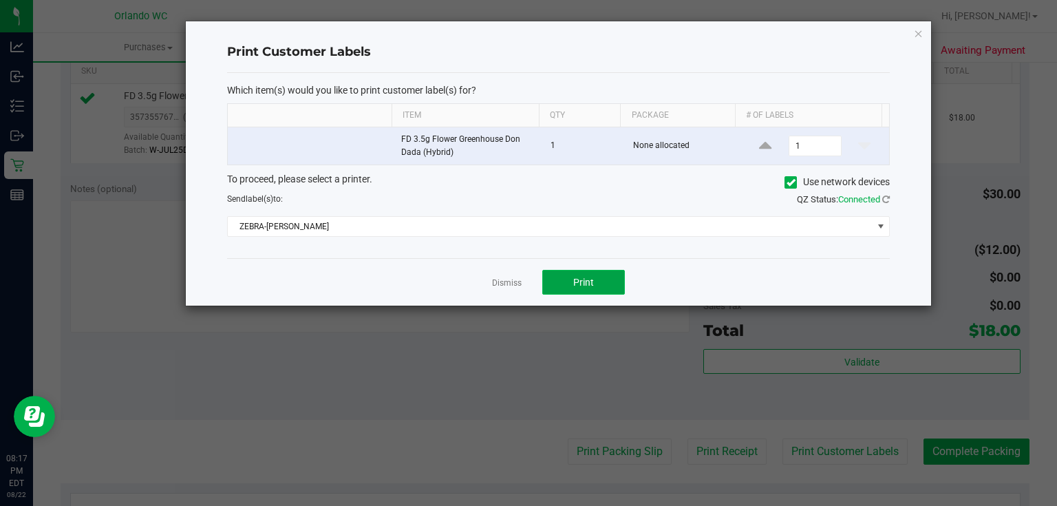
click at [568, 278] on button "Print" at bounding box center [583, 282] width 83 height 25
click at [498, 279] on link "Dismiss" at bounding box center [507, 283] width 30 height 12
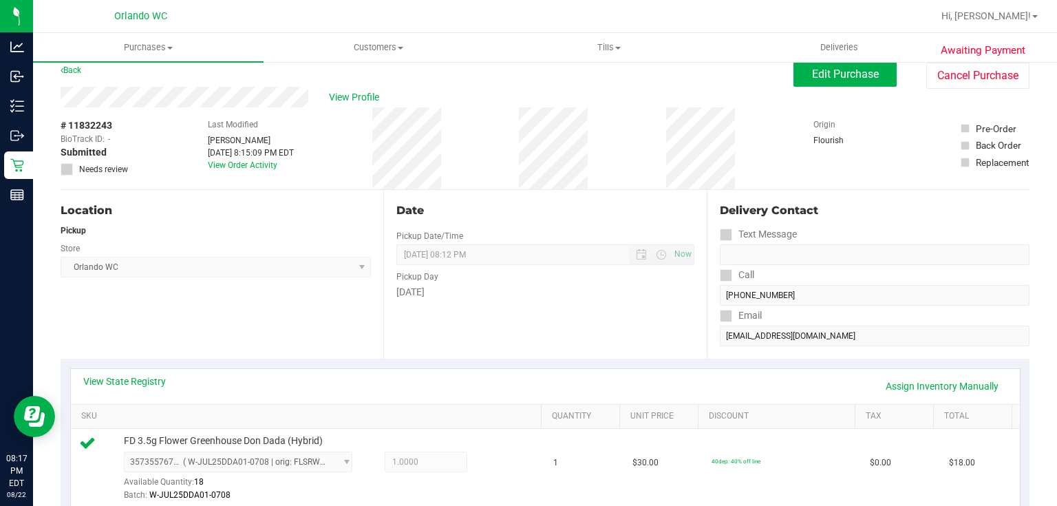
scroll to position [0, 0]
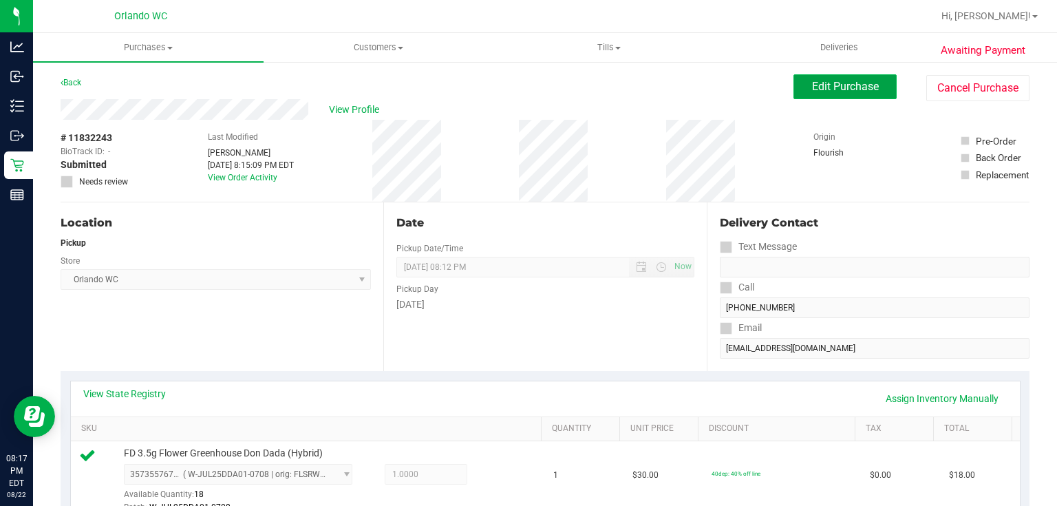
click at [842, 91] on span "Edit Purchase" at bounding box center [845, 86] width 67 height 13
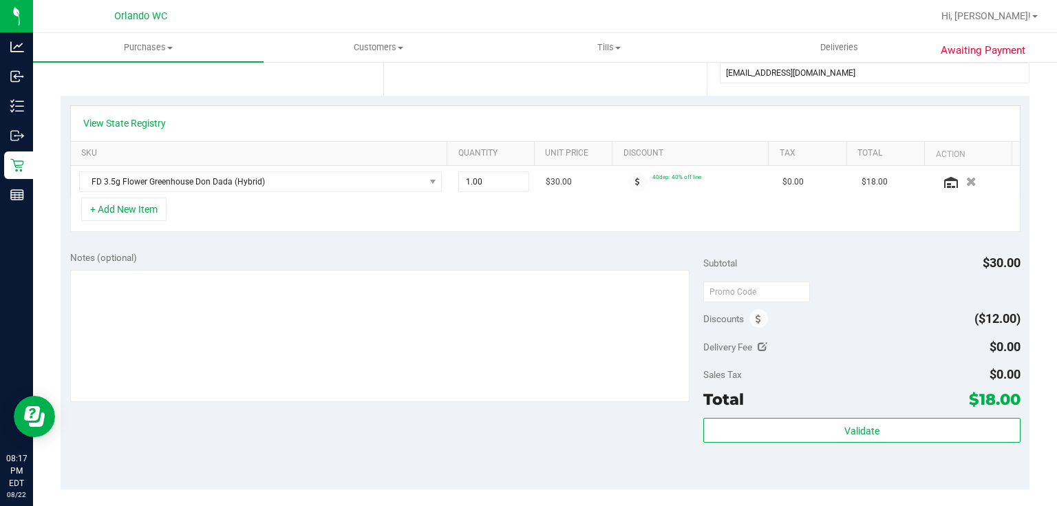
scroll to position [352, 0]
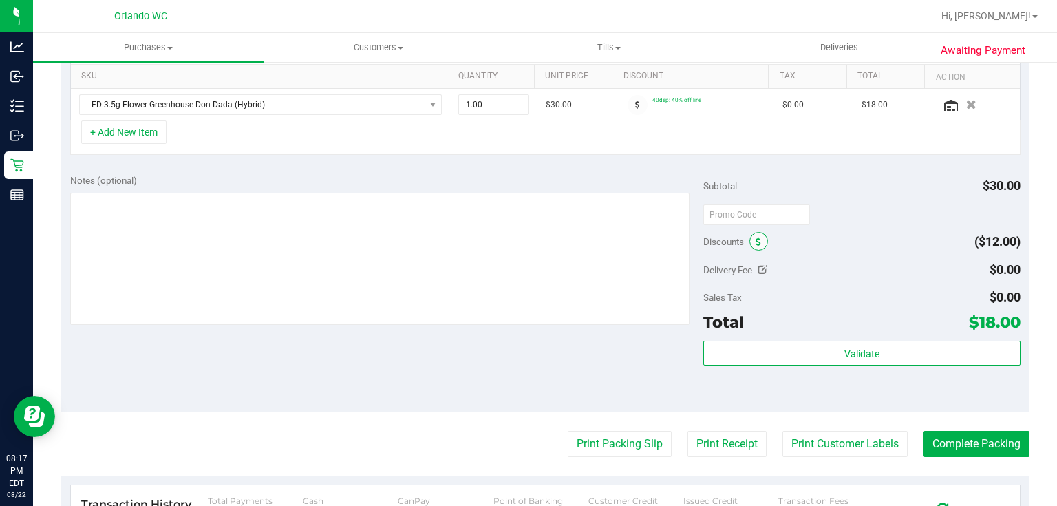
click at [755, 242] on icon at bounding box center [758, 242] width 6 height 10
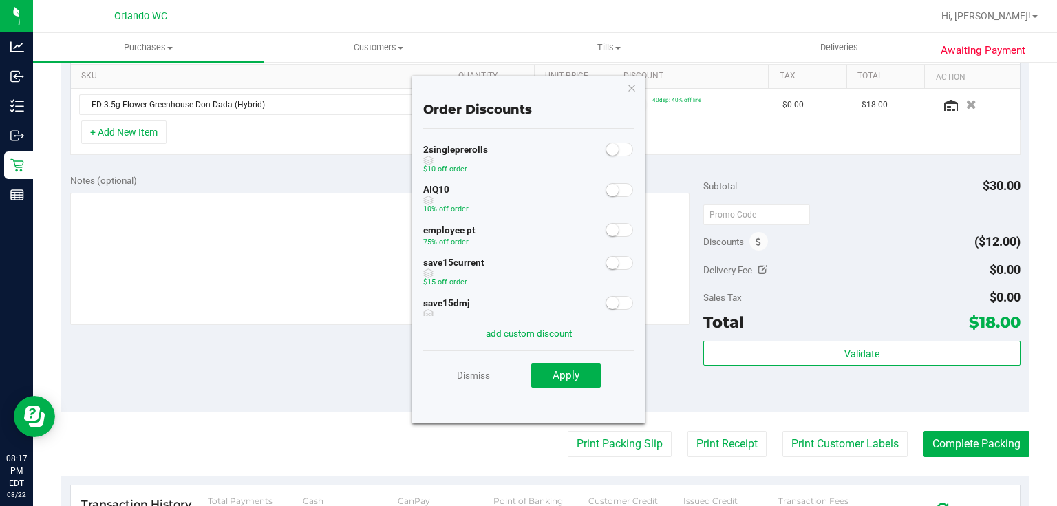
click at [606, 228] on small at bounding box center [612, 230] width 12 height 12
click at [567, 374] on span "Apply" at bounding box center [566, 375] width 27 height 12
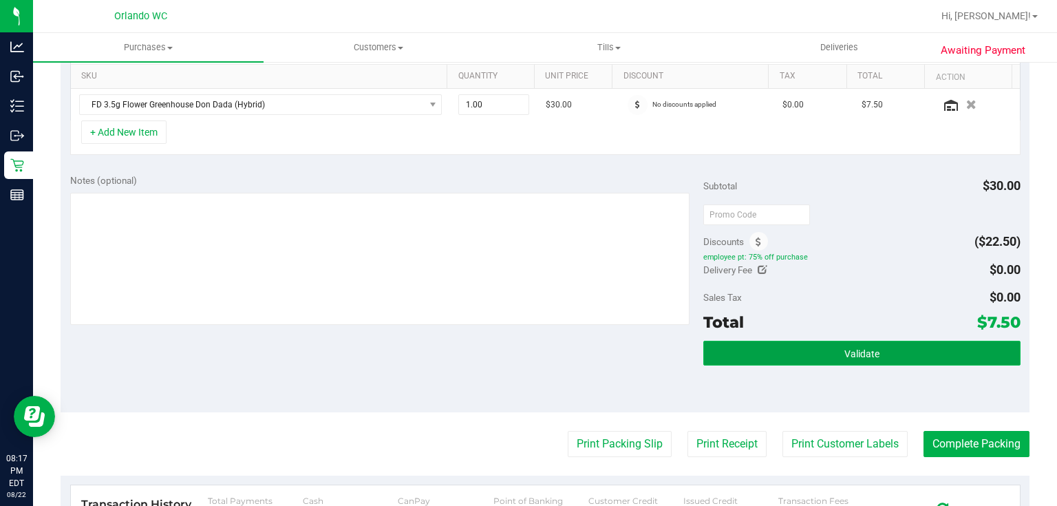
click at [852, 355] on span "Validate" at bounding box center [861, 353] width 35 height 11
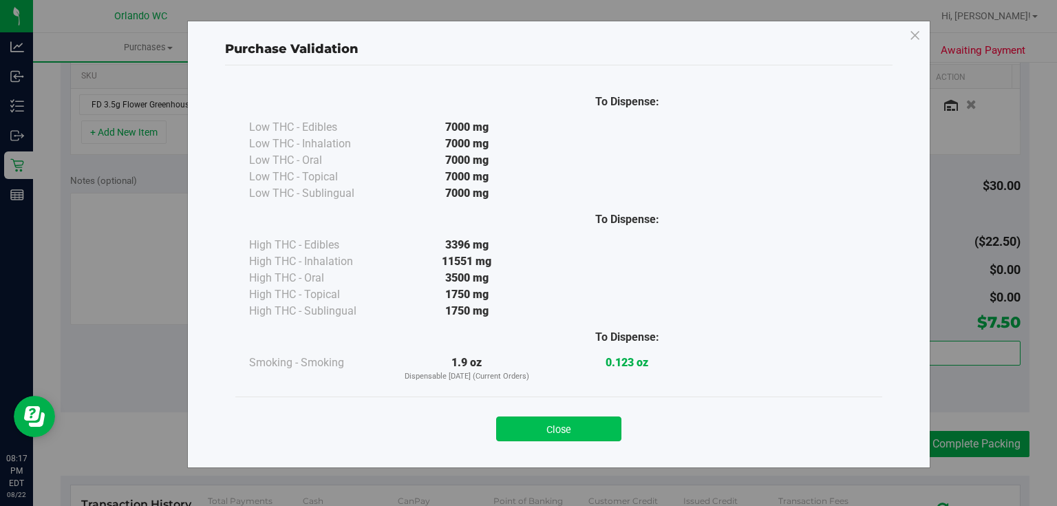
click at [530, 424] on button "Close" at bounding box center [558, 428] width 125 height 25
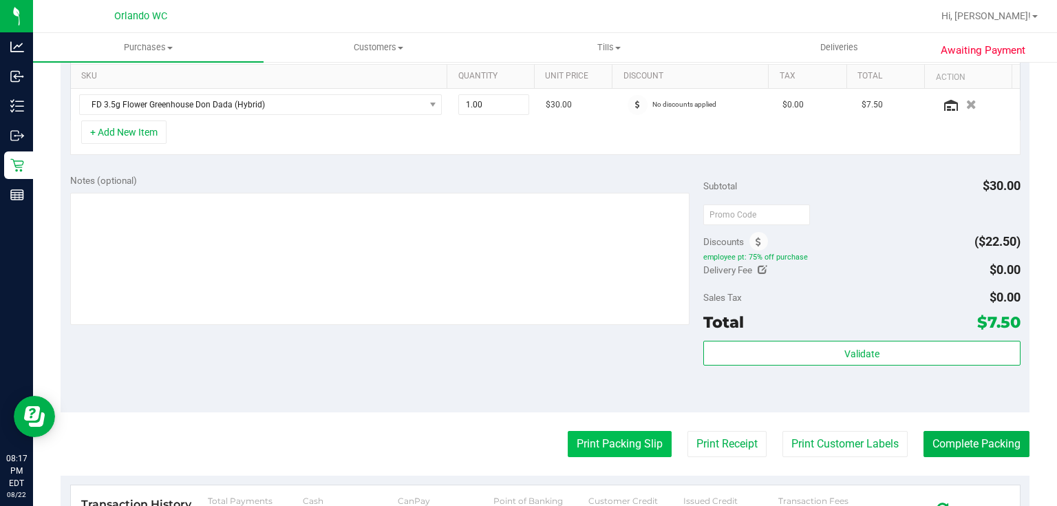
click at [616, 440] on button "Print Packing Slip" at bounding box center [620, 444] width 104 height 26
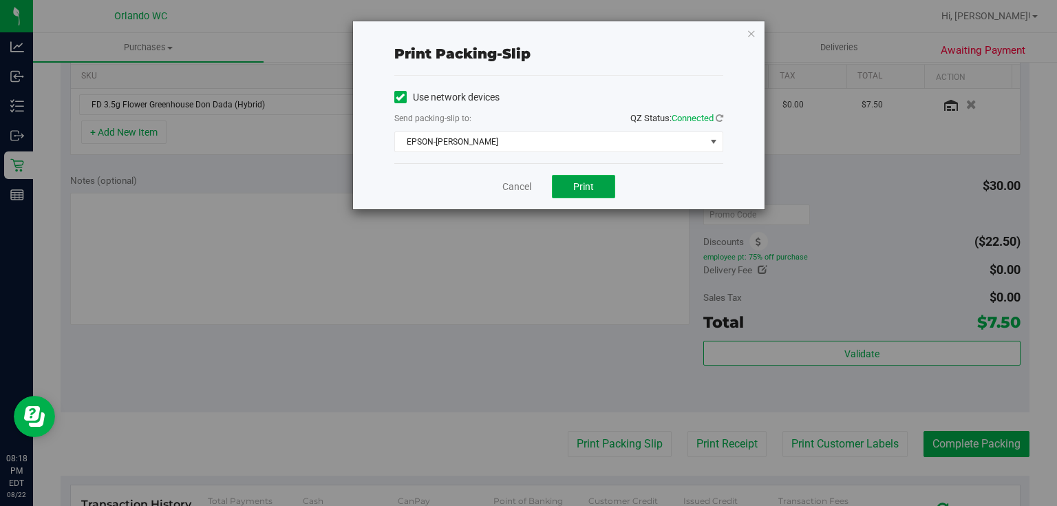
click at [583, 181] on span "Print" at bounding box center [583, 186] width 21 height 11
click at [525, 182] on link "Cancel" at bounding box center [516, 187] width 29 height 14
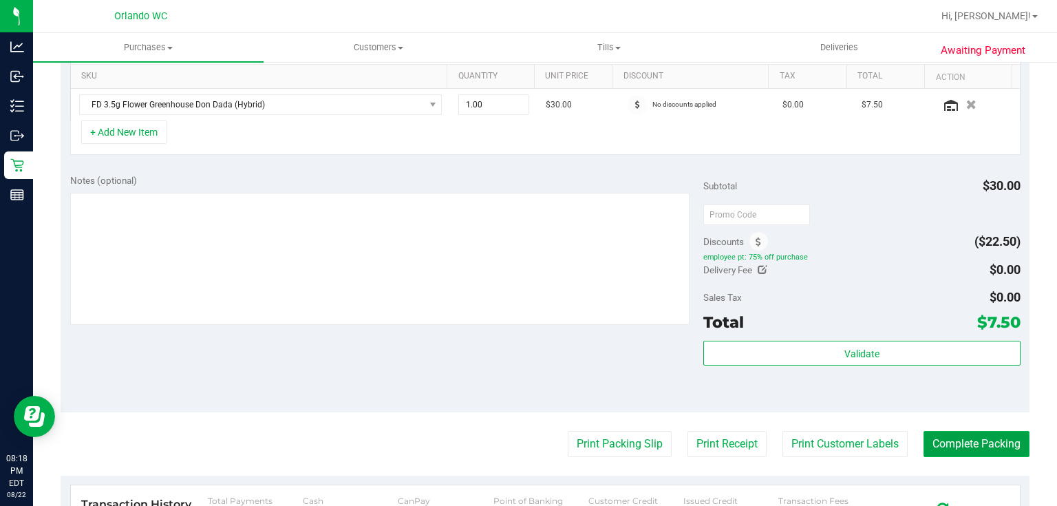
click at [980, 449] on button "Complete Packing" at bounding box center [976, 444] width 106 height 26
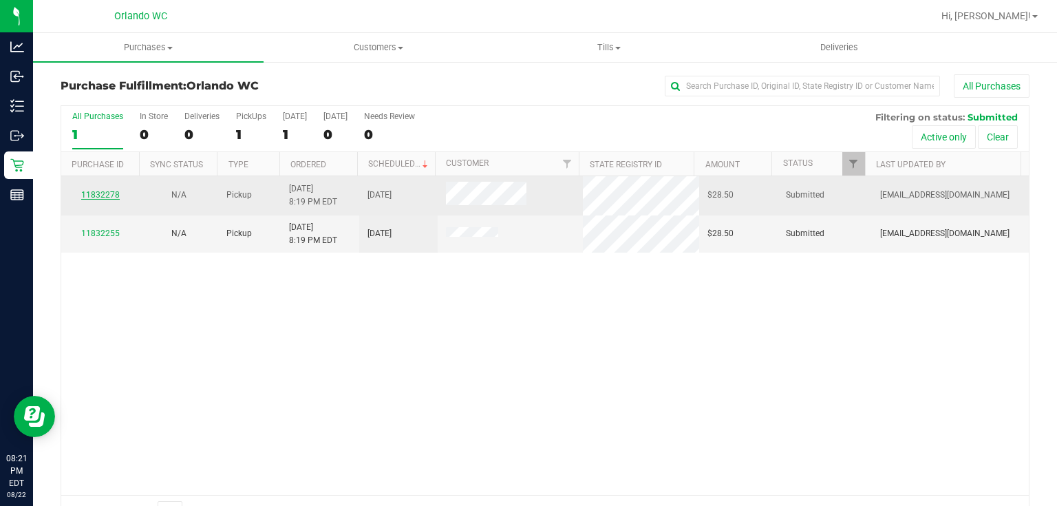
click at [116, 193] on link "11832278" at bounding box center [100, 195] width 39 height 10
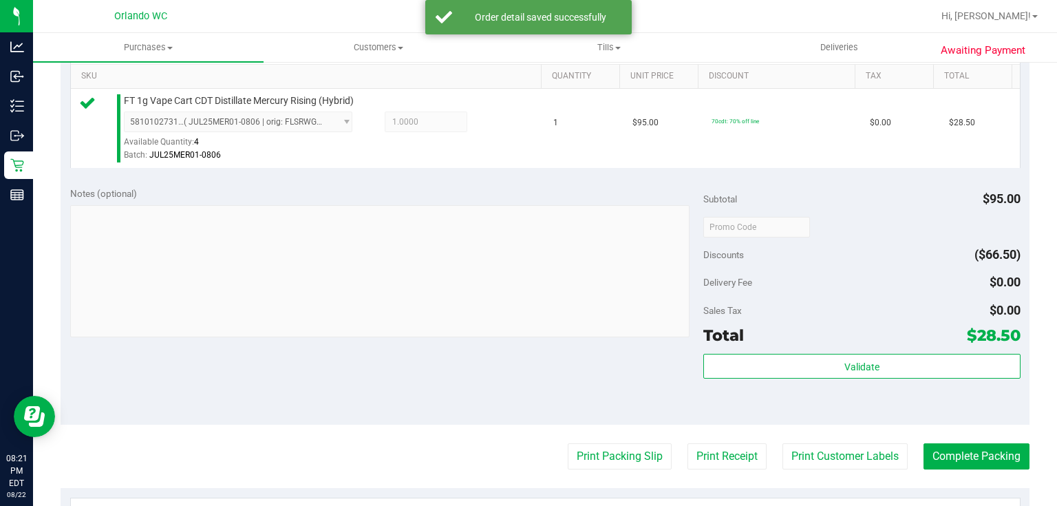
scroll to position [356, 0]
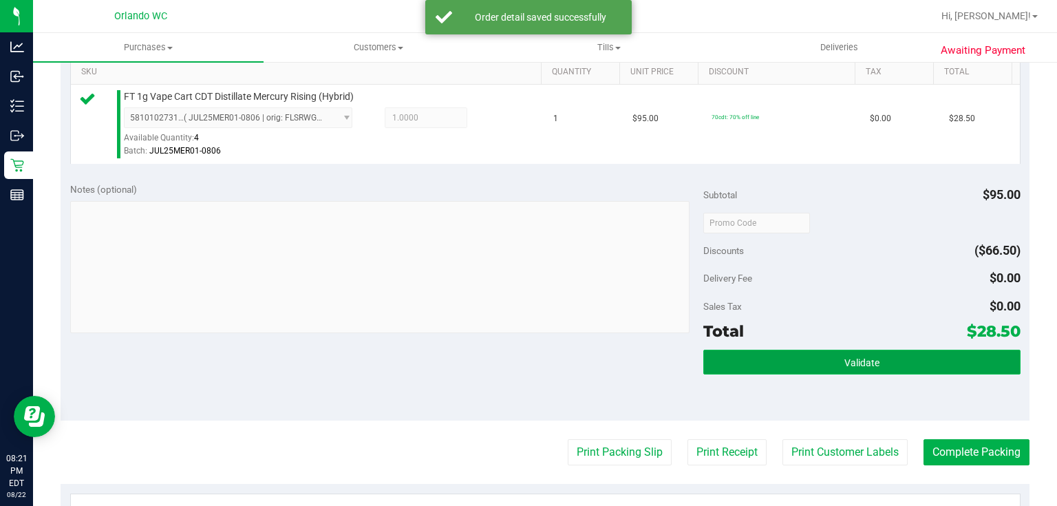
click at [885, 362] on button "Validate" at bounding box center [861, 362] width 317 height 25
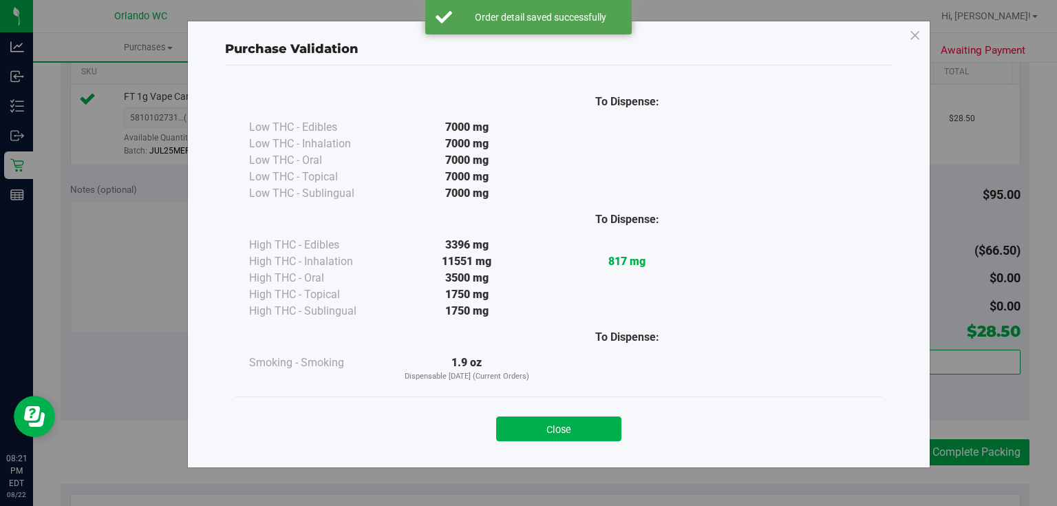
drag, startPoint x: 571, startPoint y: 427, endPoint x: 602, endPoint y: 429, distance: 31.0
click at [571, 428] on button "Close" at bounding box center [558, 428] width 125 height 25
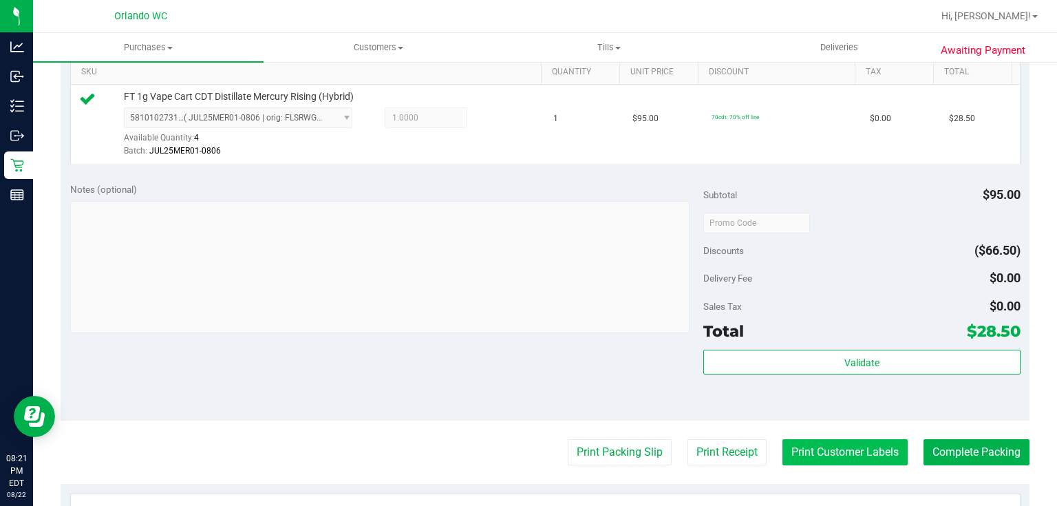
click at [829, 449] on button "Print Customer Labels" at bounding box center [844, 452] width 125 height 26
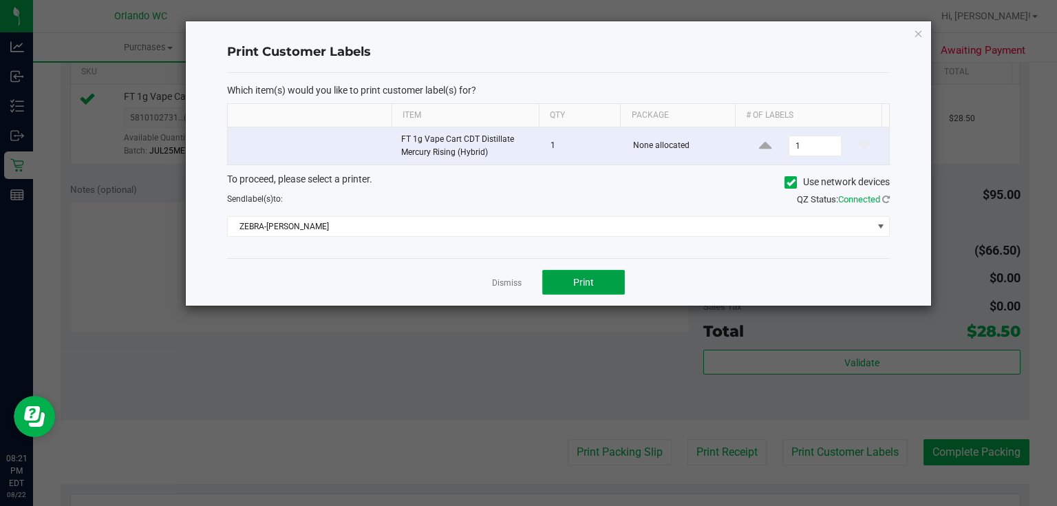
click at [594, 285] on button "Print" at bounding box center [583, 282] width 83 height 25
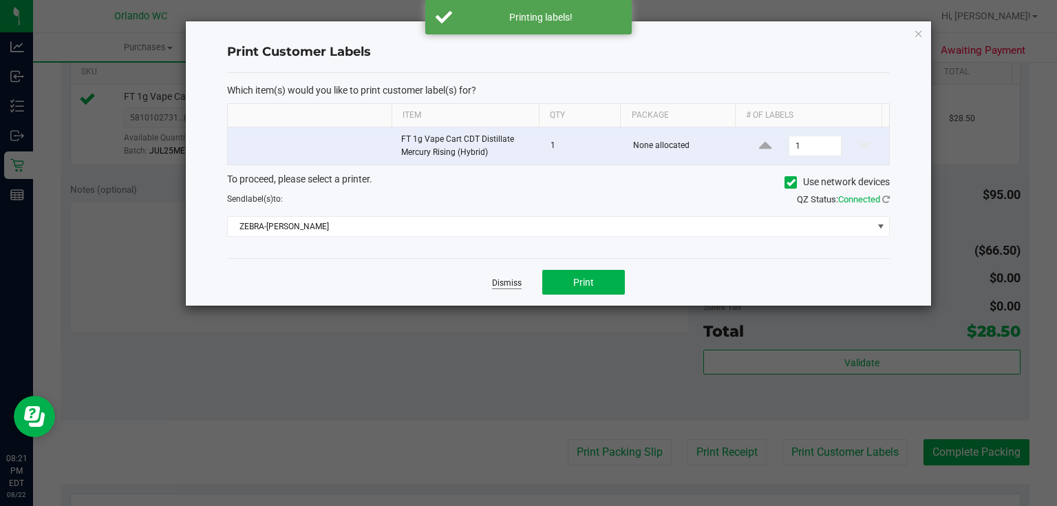
click at [513, 281] on link "Dismiss" at bounding box center [507, 283] width 30 height 12
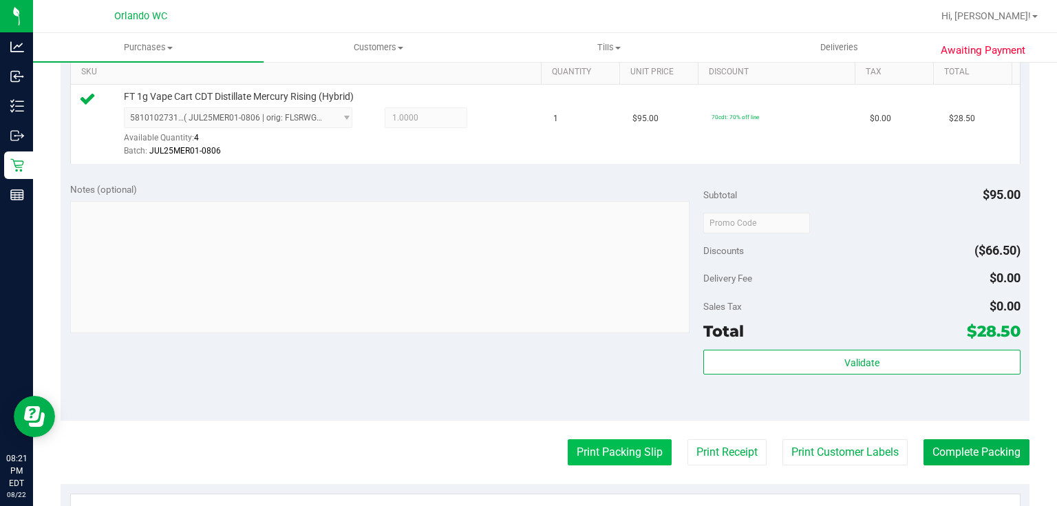
click at [625, 447] on button "Print Packing Slip" at bounding box center [620, 452] width 104 height 26
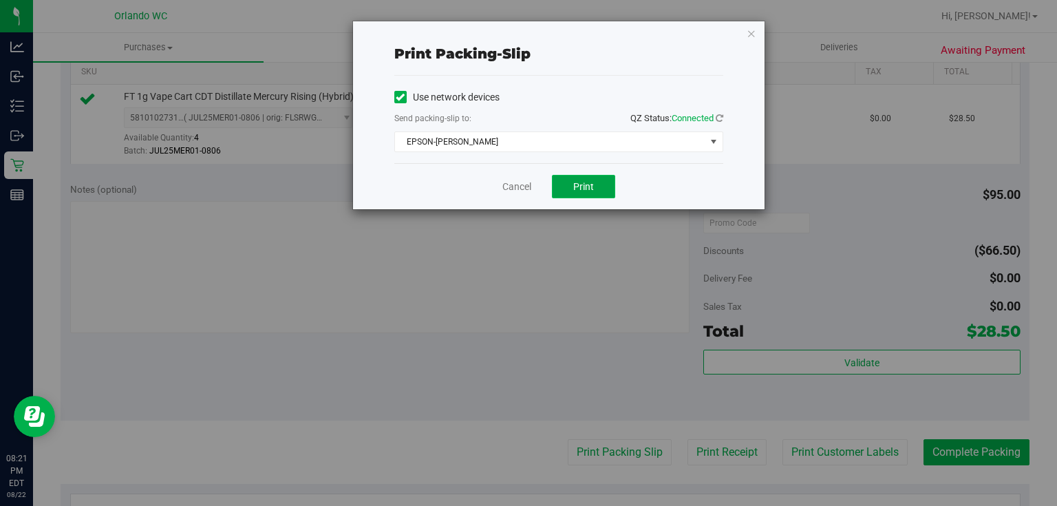
click at [583, 186] on span "Print" at bounding box center [583, 186] width 21 height 11
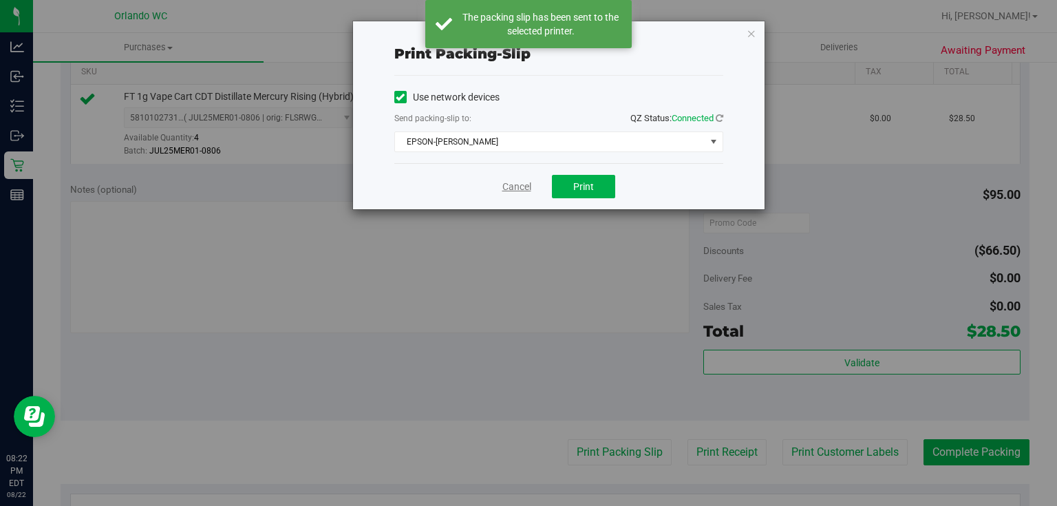
click at [508, 184] on link "Cancel" at bounding box center [516, 187] width 29 height 14
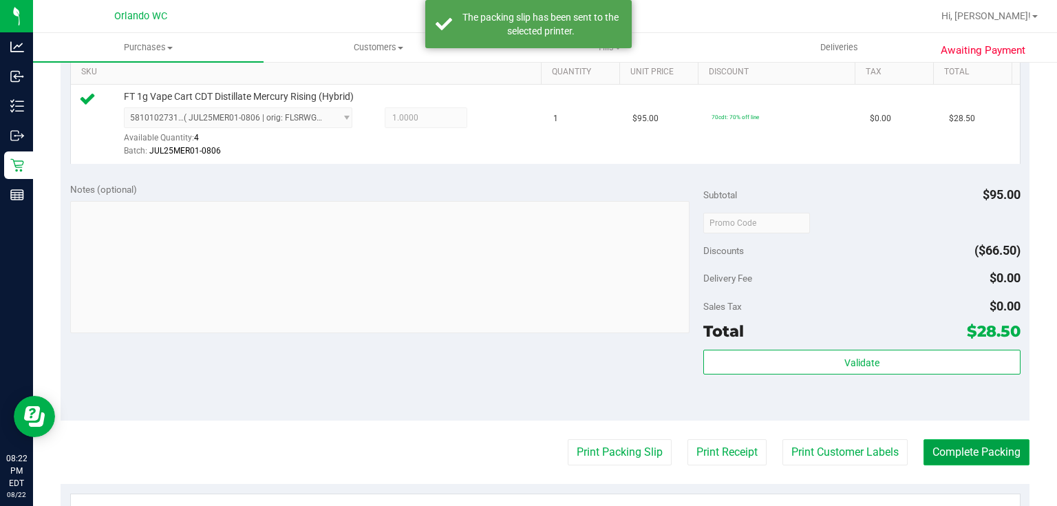
click at [980, 449] on button "Complete Packing" at bounding box center [976, 452] width 106 height 26
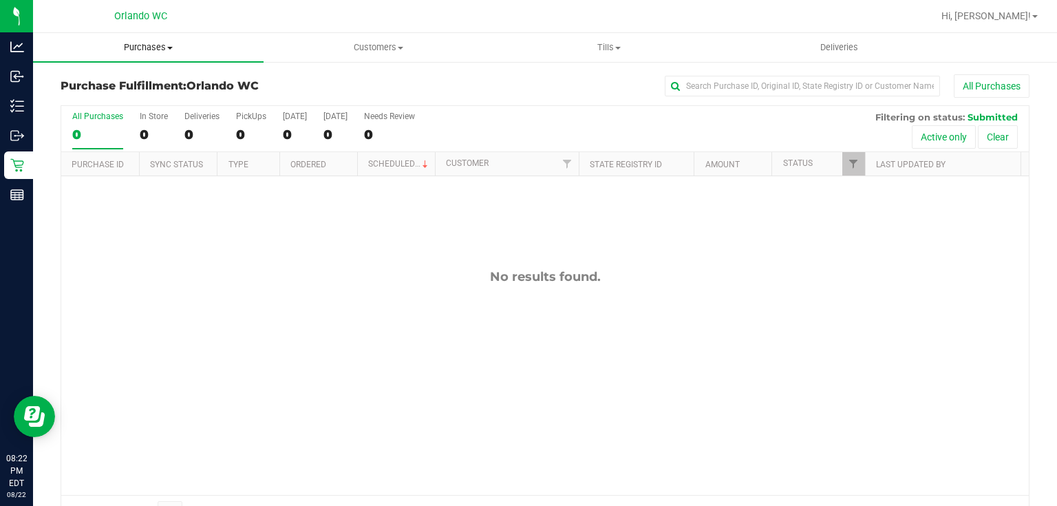
click at [153, 41] on span "Purchases" at bounding box center [148, 47] width 231 height 12
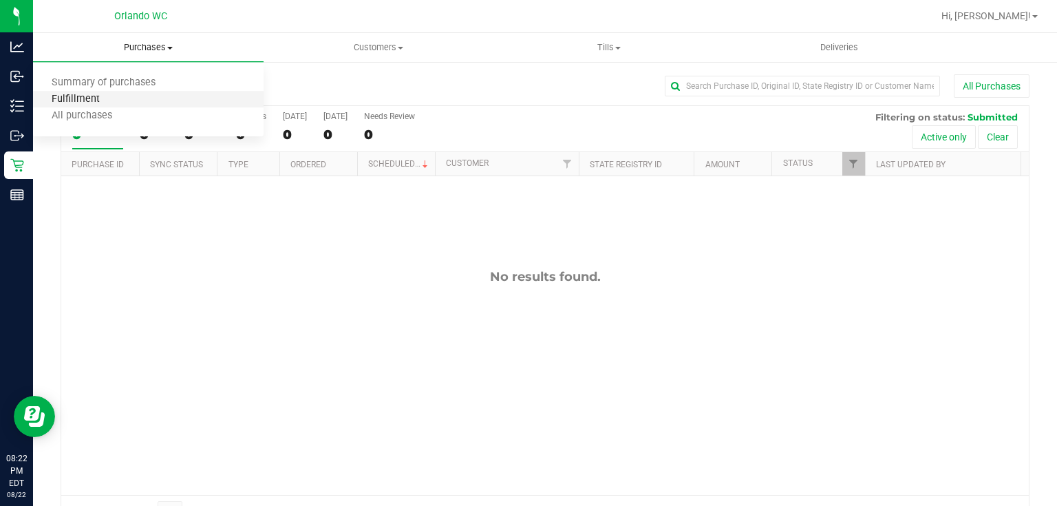
click at [107, 101] on span "Fulfillment" at bounding box center [75, 100] width 85 height 12
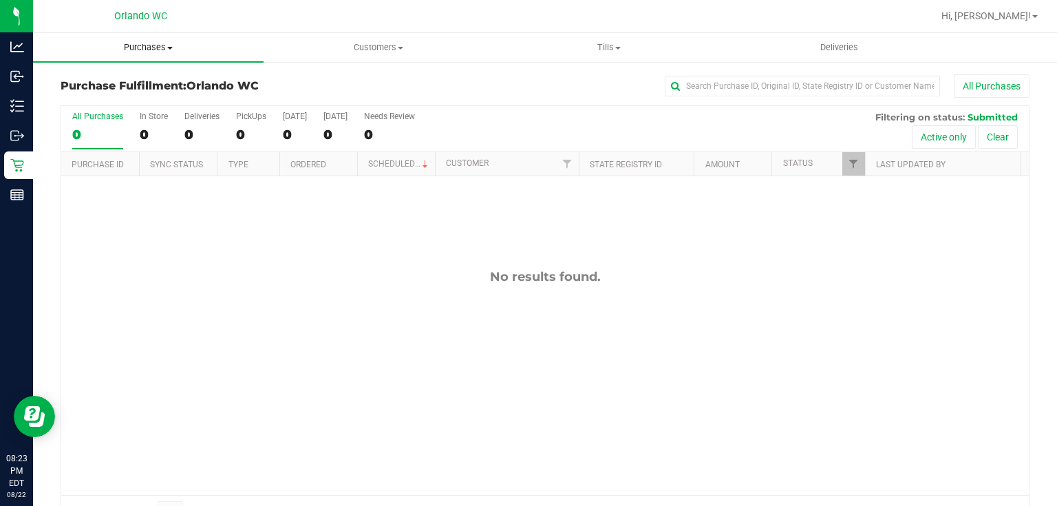
click at [159, 47] on span "Purchases" at bounding box center [148, 47] width 231 height 12
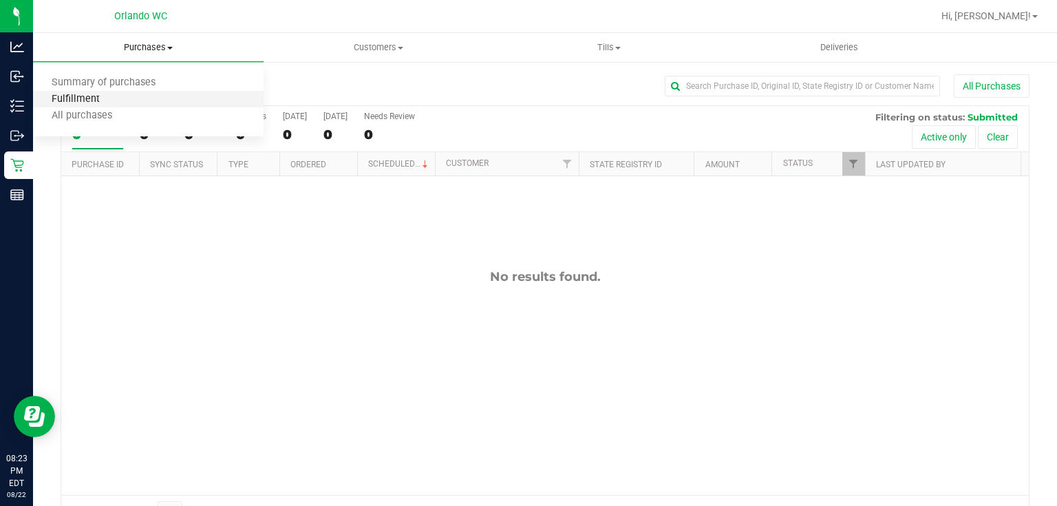
click at [98, 99] on span "Fulfillment" at bounding box center [75, 100] width 85 height 12
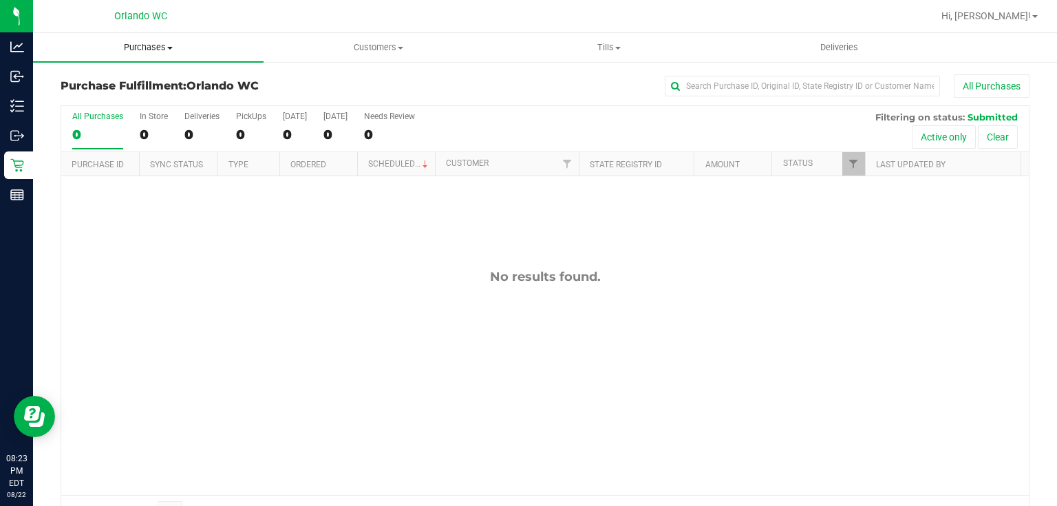
click at [156, 41] on span "Purchases" at bounding box center [148, 47] width 231 height 12
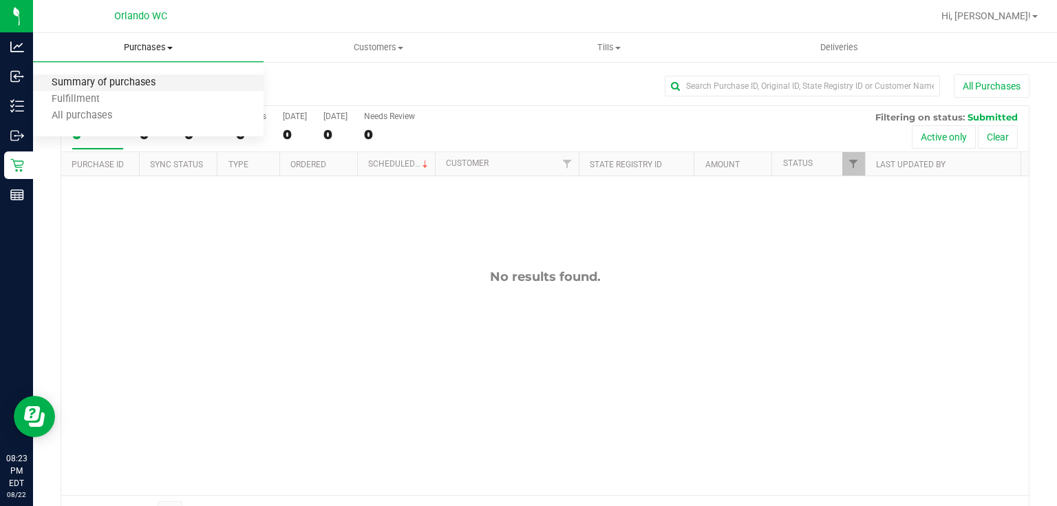
click at [145, 83] on span "Summary of purchases" at bounding box center [103, 83] width 141 height 12
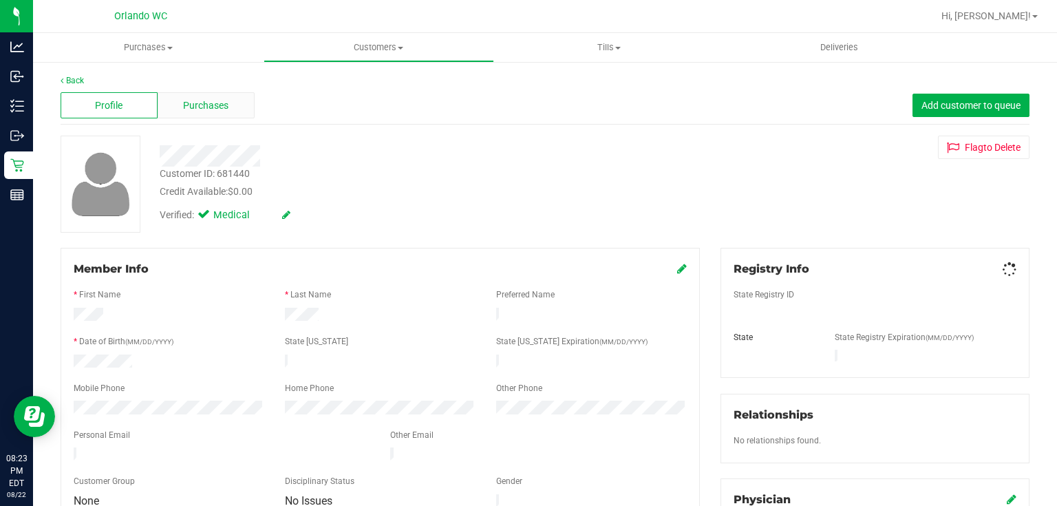
click at [206, 99] on span "Purchases" at bounding box center [205, 105] width 45 height 14
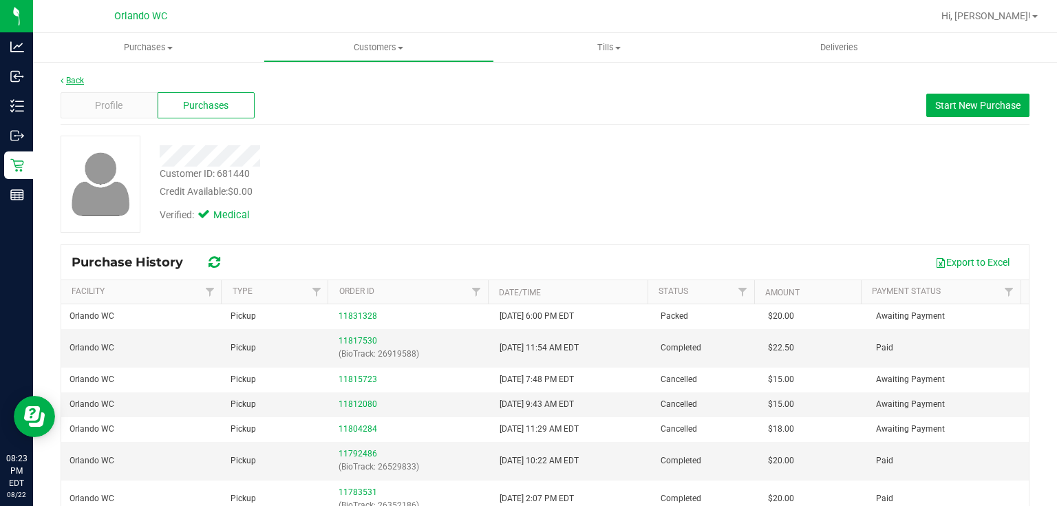
click at [80, 78] on link "Back" at bounding box center [72, 81] width 23 height 10
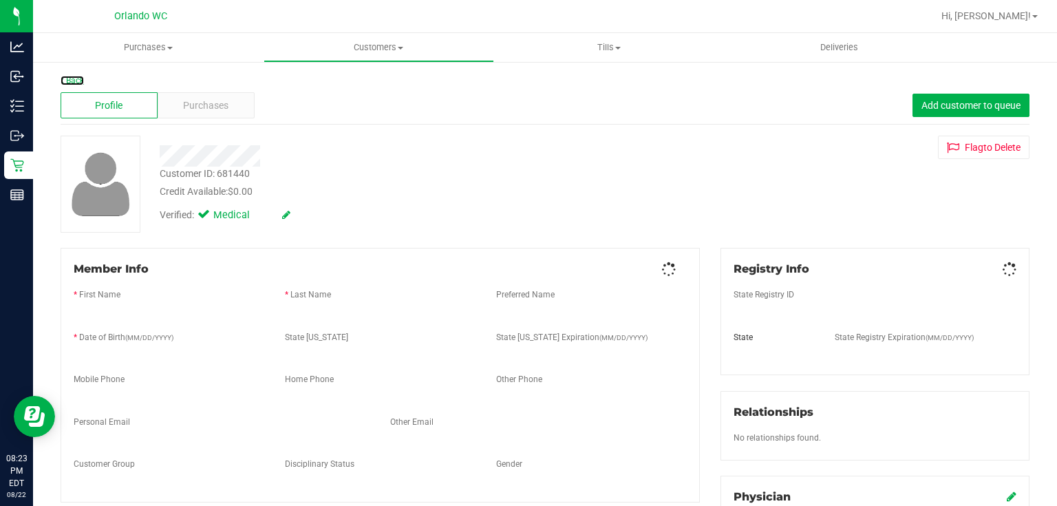
click at [80, 78] on link "Back" at bounding box center [72, 81] width 23 height 10
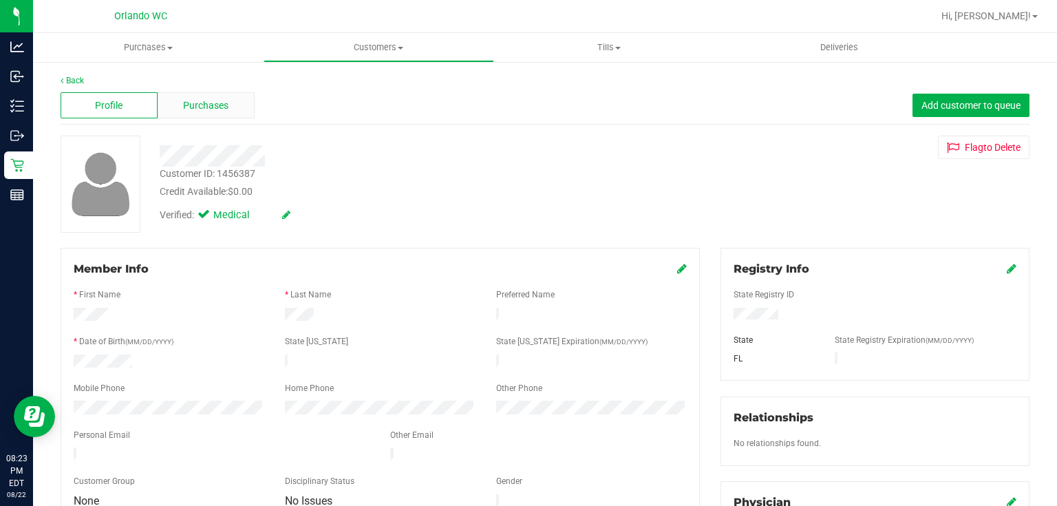
click at [200, 101] on span "Purchases" at bounding box center [205, 105] width 45 height 14
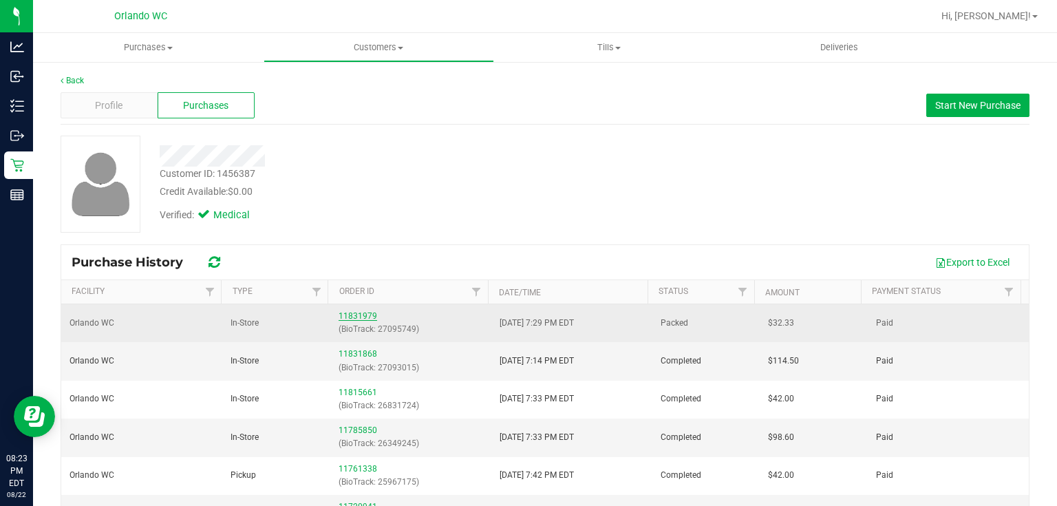
click at [364, 317] on link "11831979" at bounding box center [358, 316] width 39 height 10
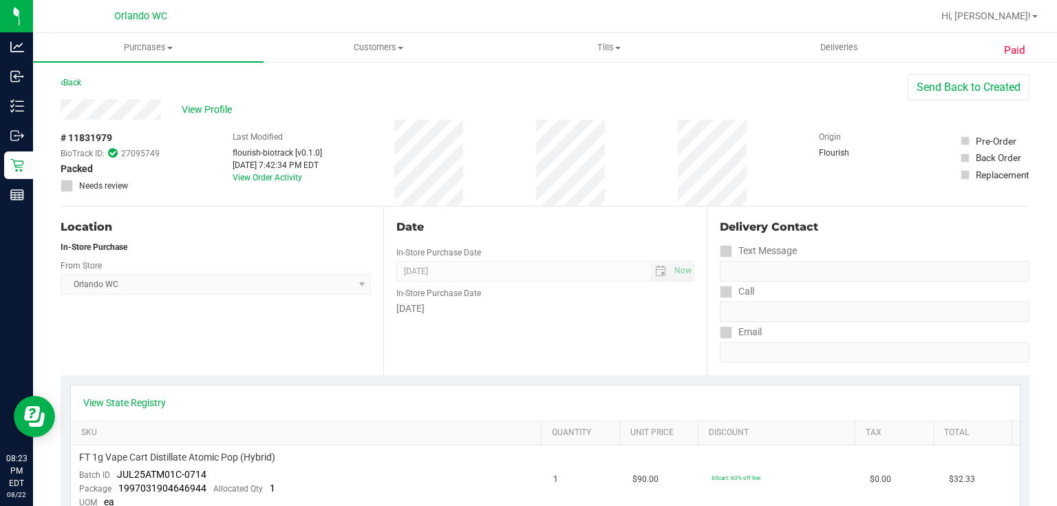
click at [189, 228] on div "Location" at bounding box center [216, 227] width 310 height 17
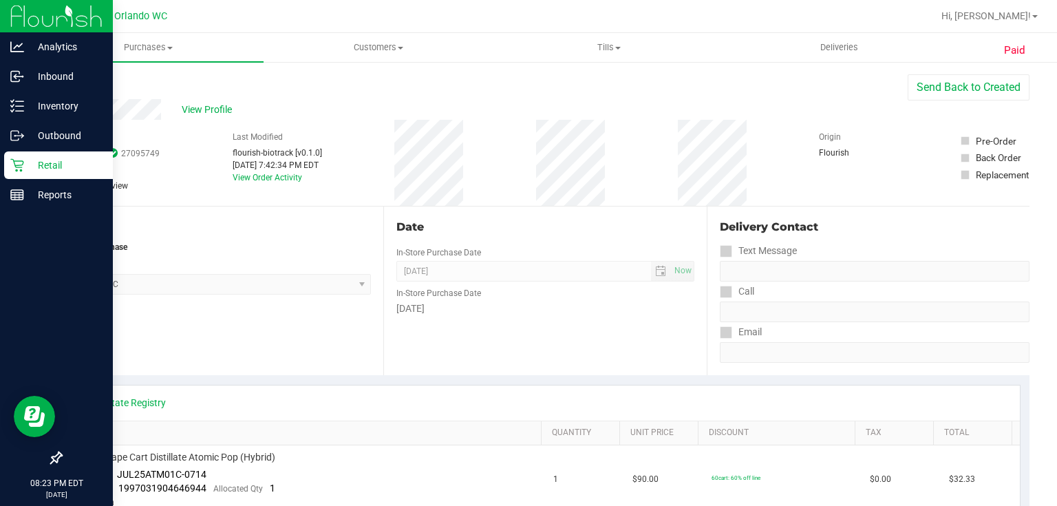
click at [20, 168] on icon at bounding box center [17, 165] width 14 height 14
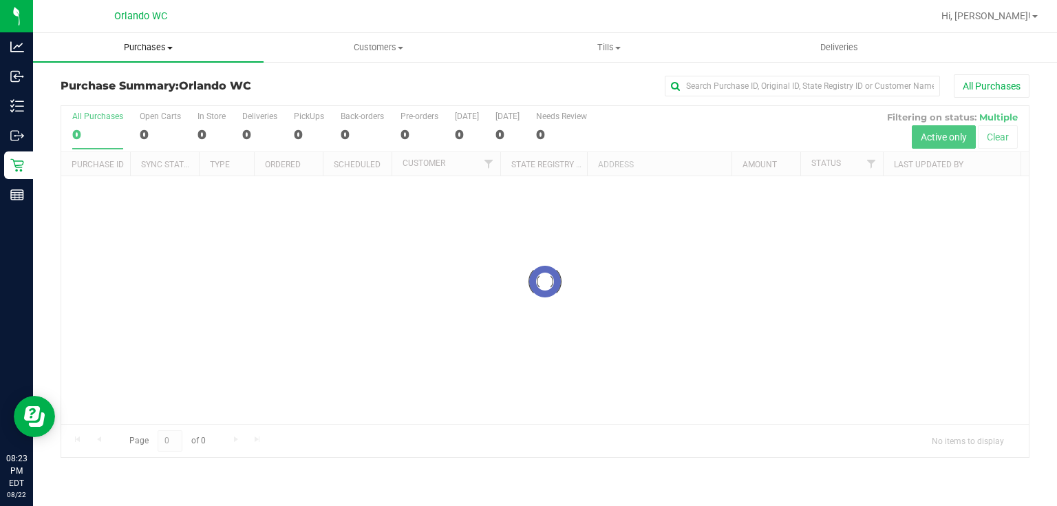
click at [157, 47] on span "Purchases" at bounding box center [148, 47] width 231 height 12
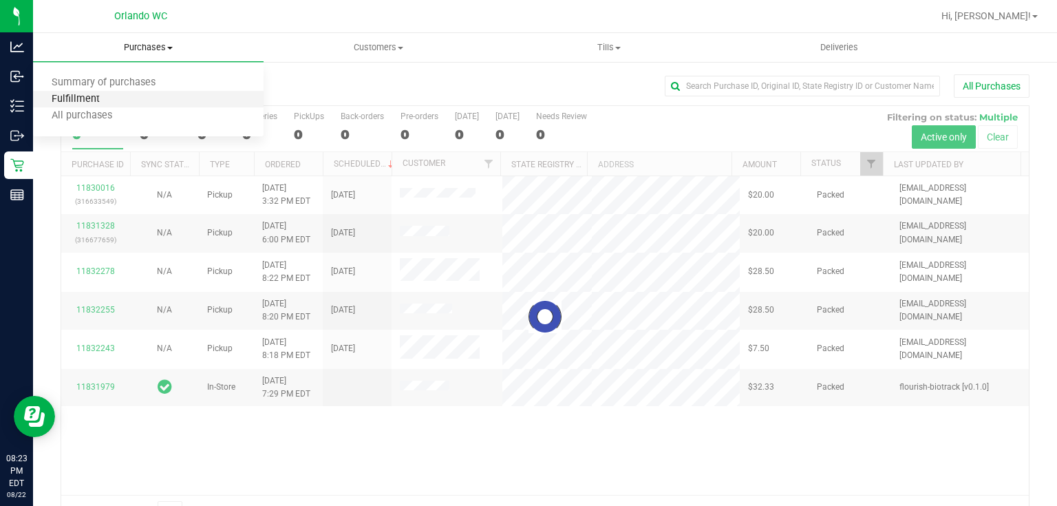
click at [73, 102] on span "Fulfillment" at bounding box center [75, 100] width 85 height 12
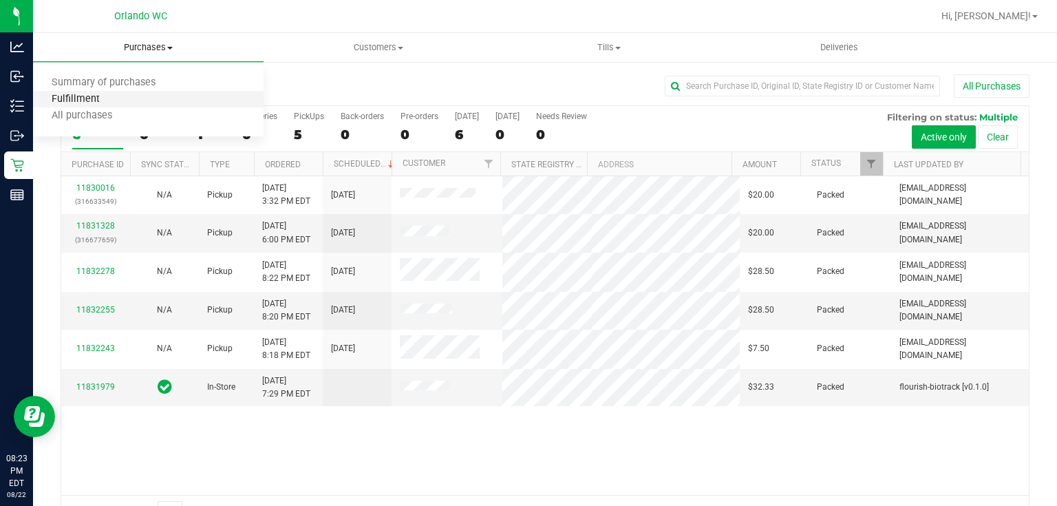
click at [94, 102] on span "Fulfillment" at bounding box center [75, 100] width 85 height 12
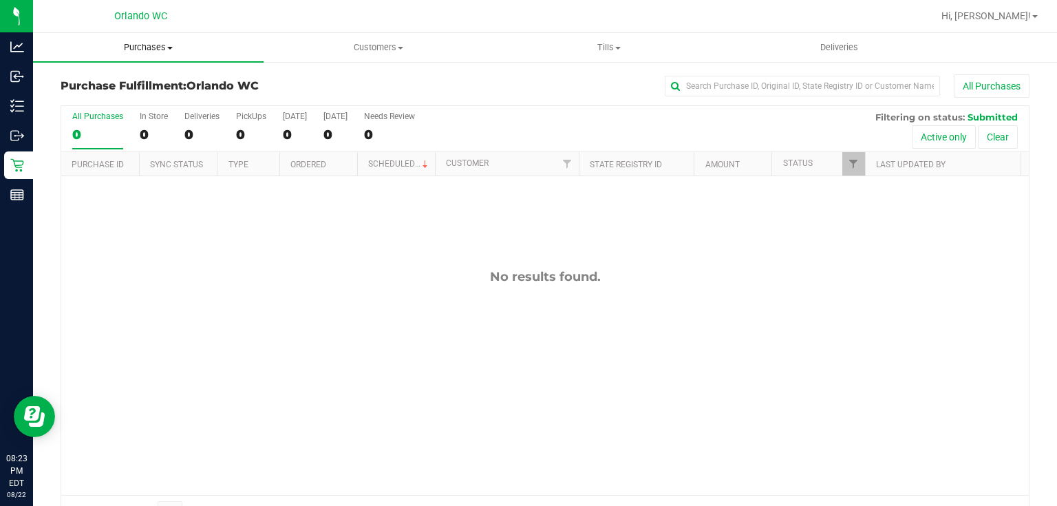
click at [153, 42] on span "Purchases" at bounding box center [148, 47] width 231 height 12
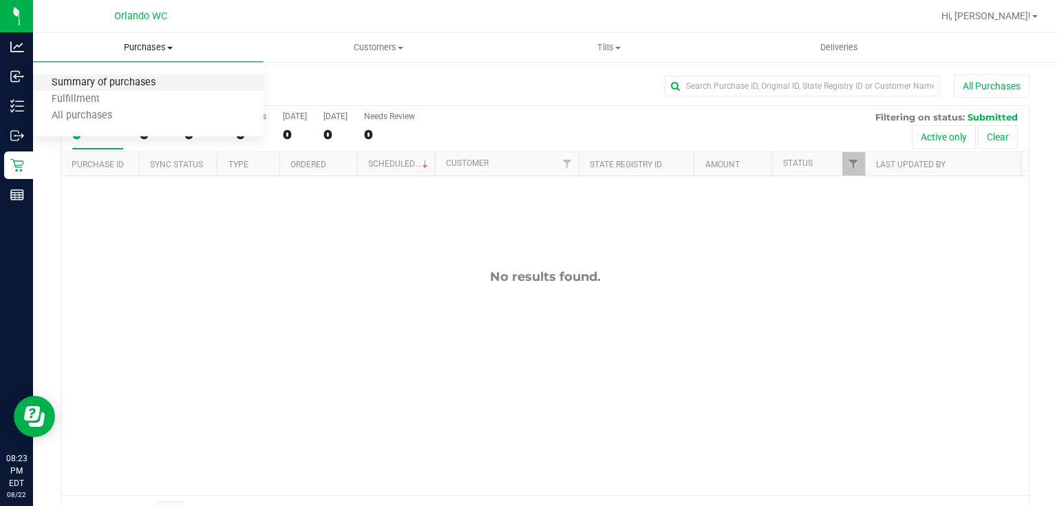
click at [143, 83] on span "Summary of purchases" at bounding box center [103, 83] width 141 height 12
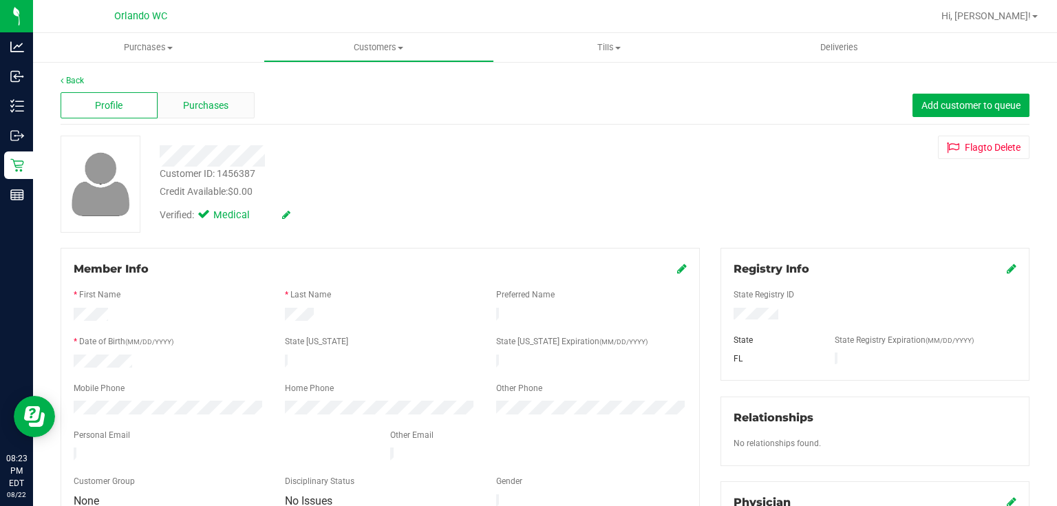
click at [235, 107] on div "Purchases" at bounding box center [206, 105] width 97 height 26
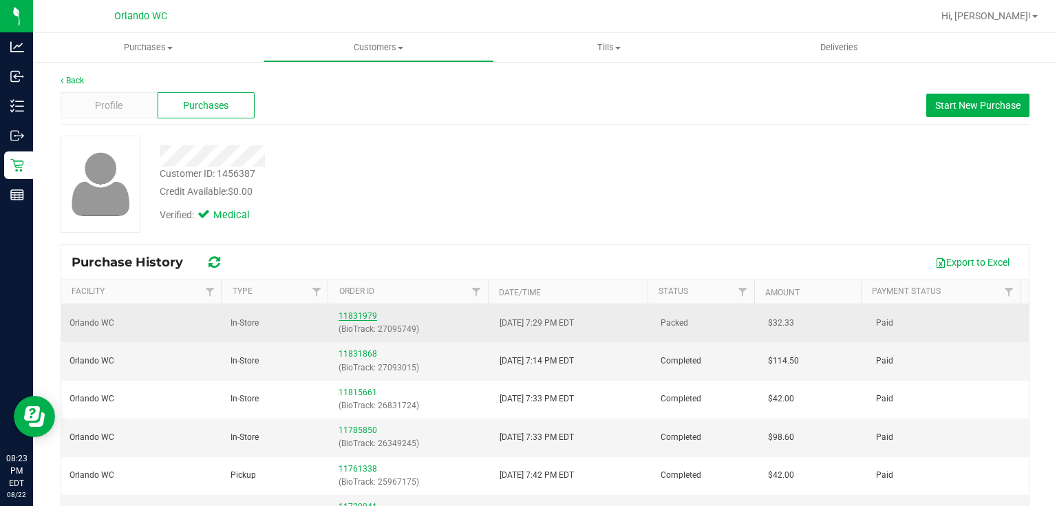
click at [357, 317] on link "11831979" at bounding box center [358, 316] width 39 height 10
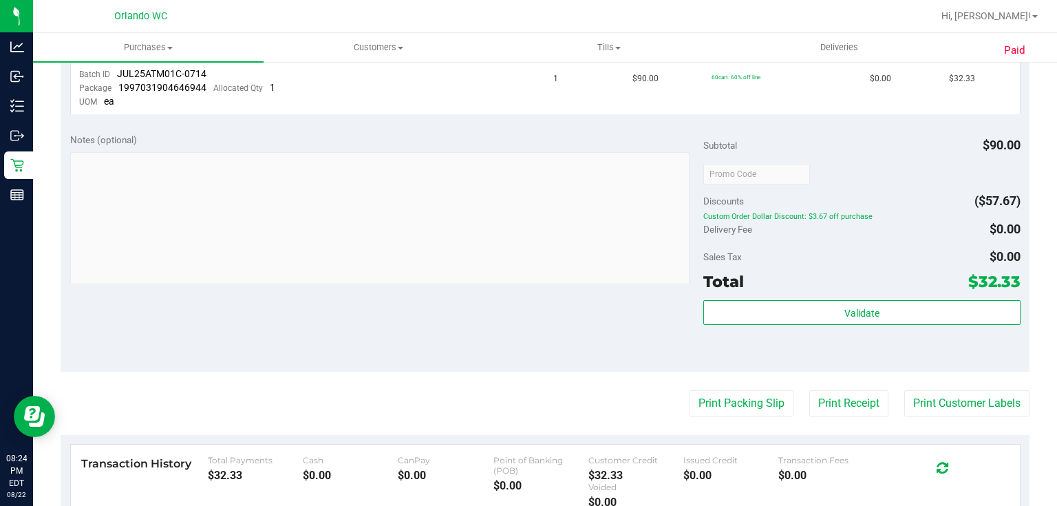
scroll to position [385, 0]
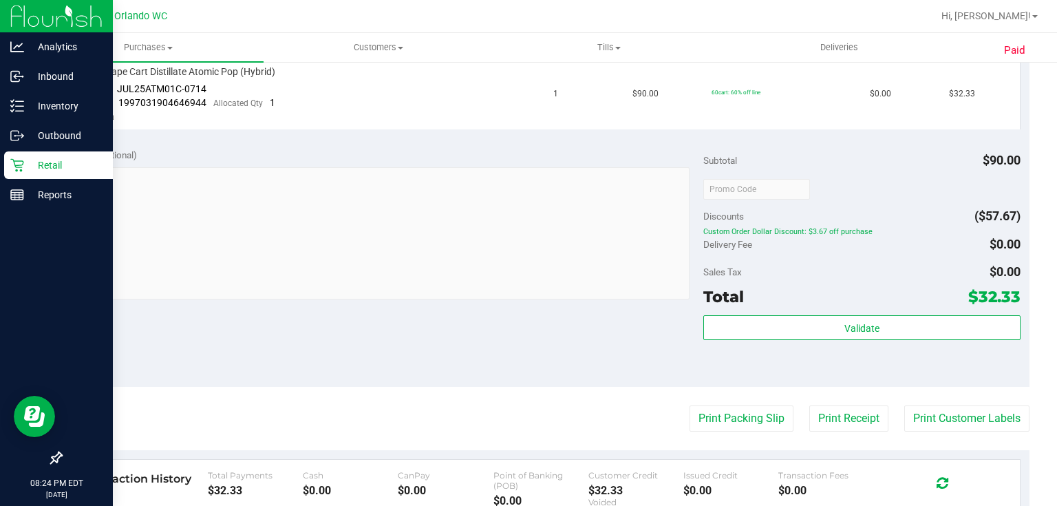
click at [14, 166] on icon at bounding box center [17, 165] width 14 height 14
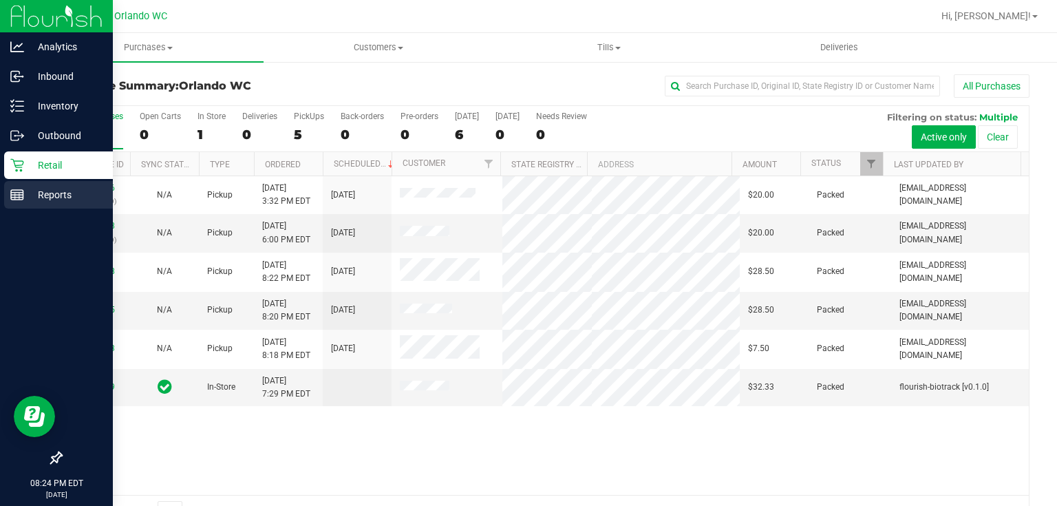
click at [14, 195] on icon at bounding box center [17, 195] width 14 height 14
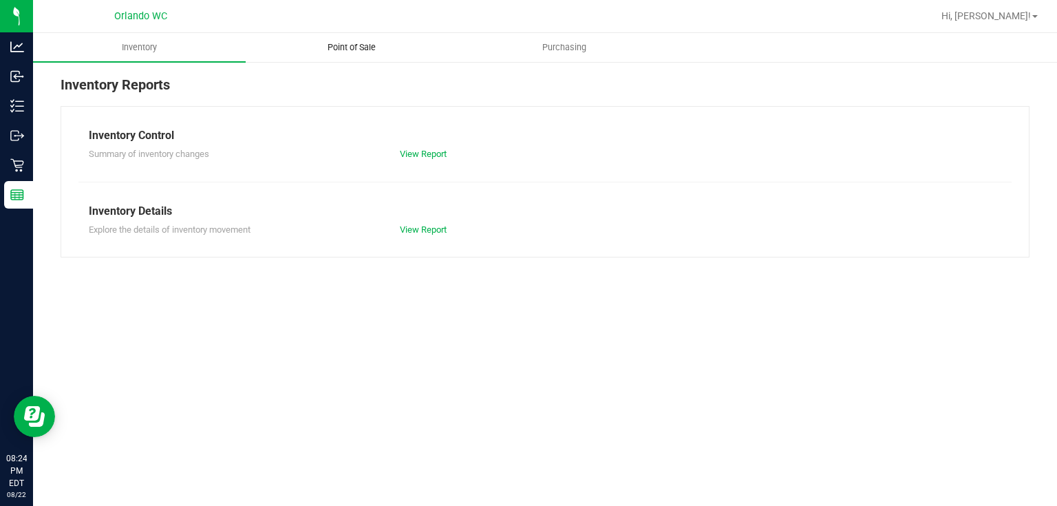
click at [345, 47] on span "Point of Sale" at bounding box center [351, 47] width 85 height 12
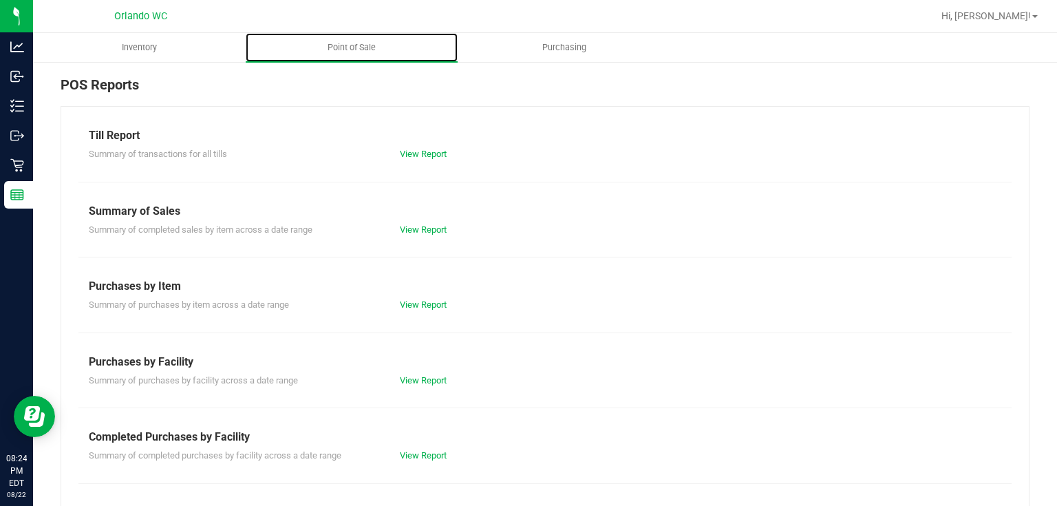
scroll to position [151, 0]
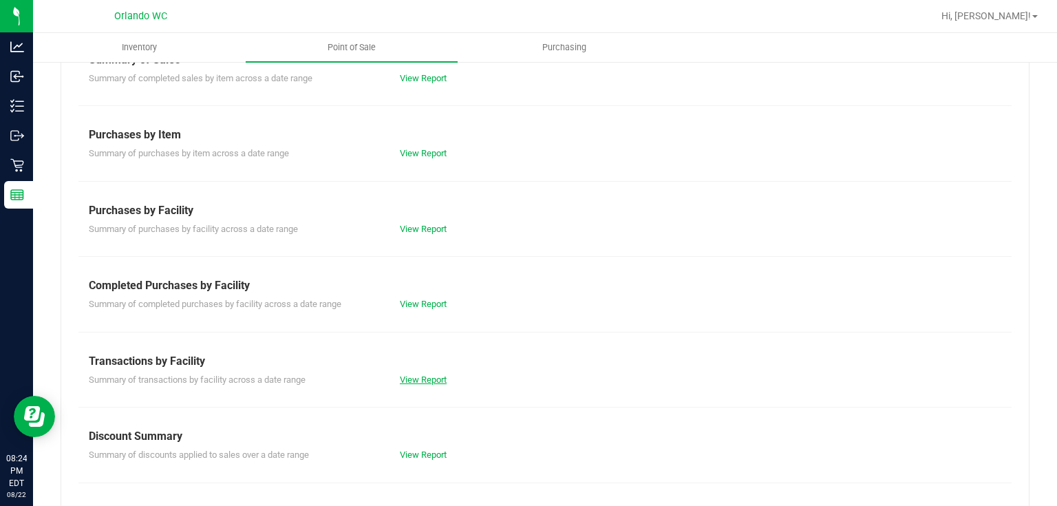
click at [423, 379] on link "View Report" at bounding box center [423, 379] width 47 height 10
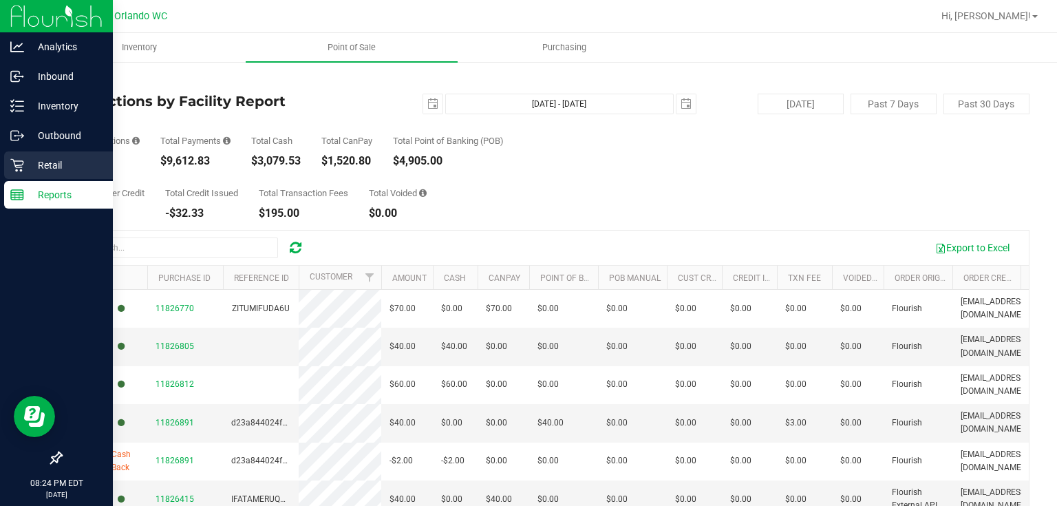
click at [25, 163] on p "Retail" at bounding box center [65, 165] width 83 height 17
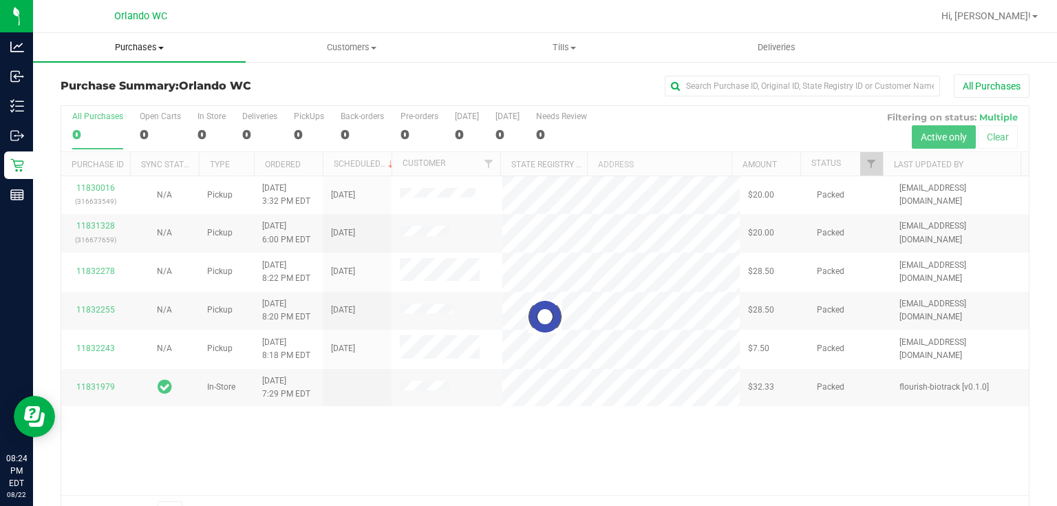
click at [149, 47] on span "Purchases" at bounding box center [139, 47] width 213 height 12
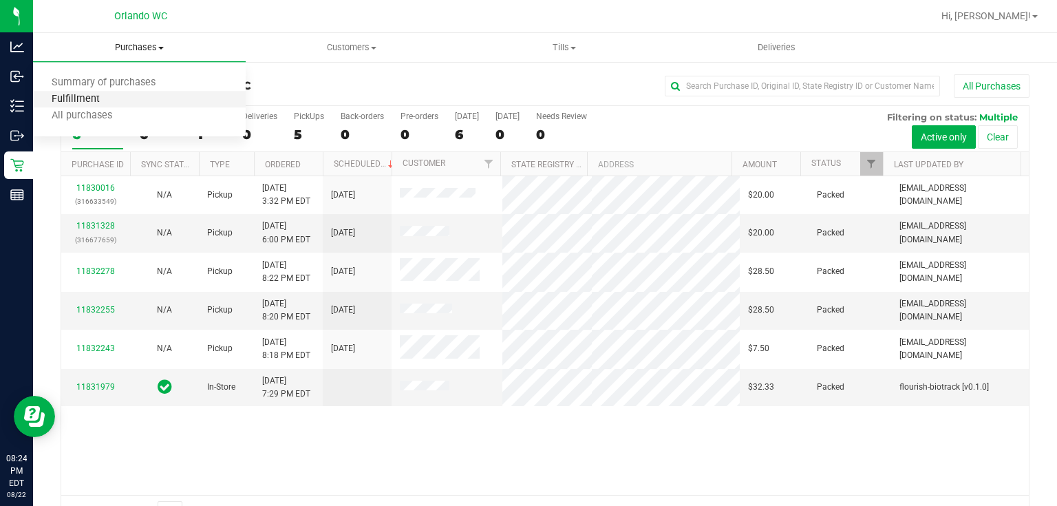
click at [89, 97] on span "Fulfillment" at bounding box center [75, 100] width 85 height 12
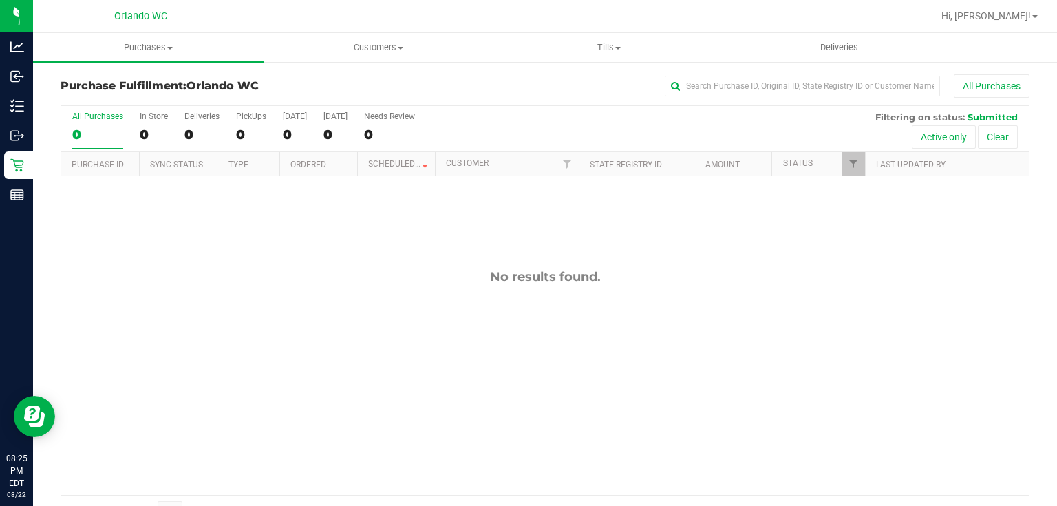
click at [409, 345] on div "No results found." at bounding box center [544, 381] width 967 height 411
click at [142, 46] on span "Purchases" at bounding box center [148, 47] width 231 height 12
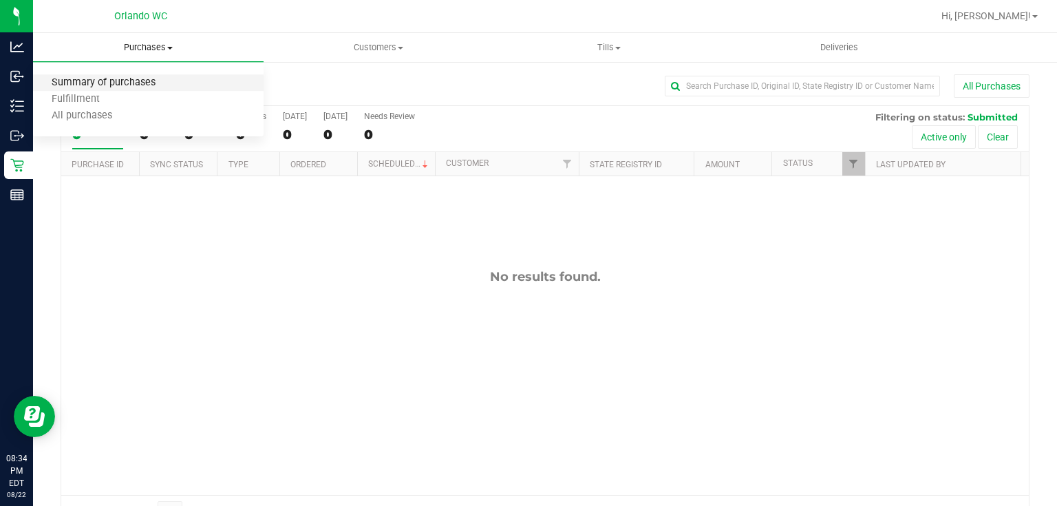
click at [135, 83] on span "Summary of purchases" at bounding box center [103, 83] width 141 height 12
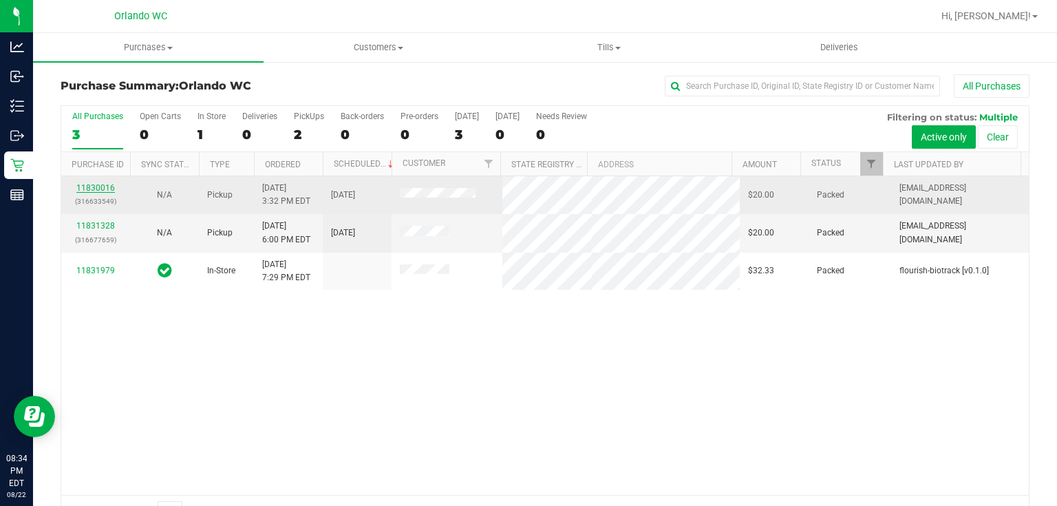
click at [102, 184] on link "11830016" at bounding box center [95, 188] width 39 height 10
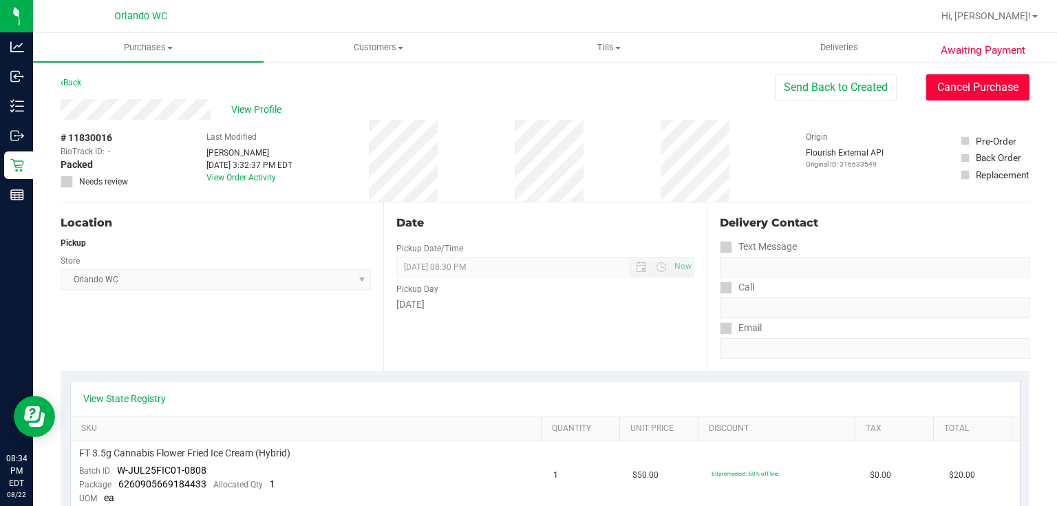
click at [966, 89] on button "Cancel Purchase" at bounding box center [977, 87] width 103 height 26
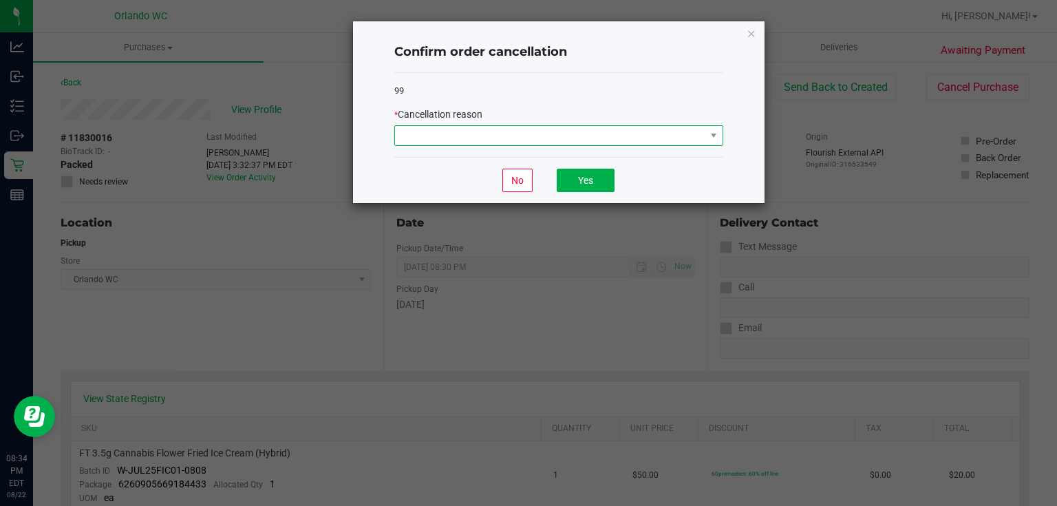
click at [689, 127] on span at bounding box center [550, 135] width 310 height 19
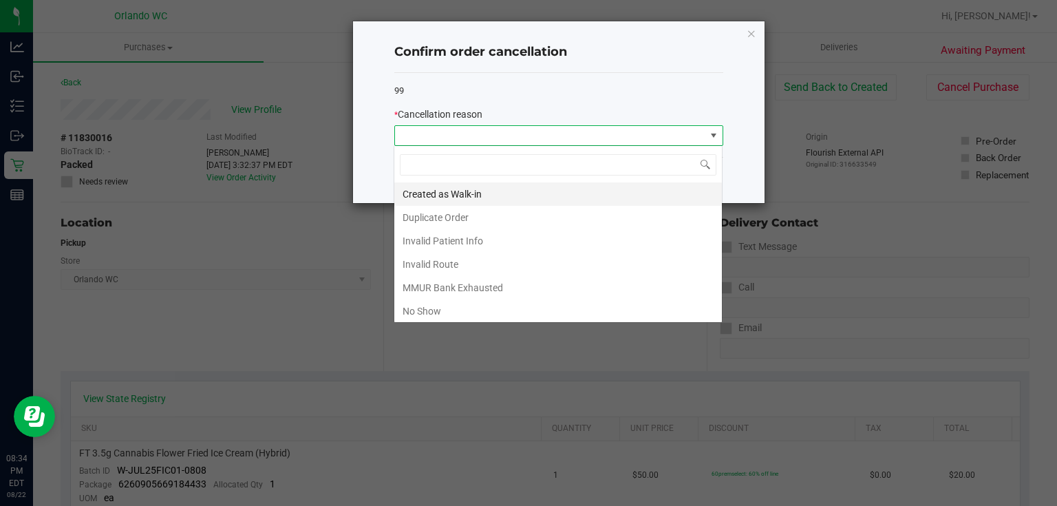
scroll to position [20, 329]
click at [431, 312] on li "No Show" at bounding box center [558, 310] width 328 height 23
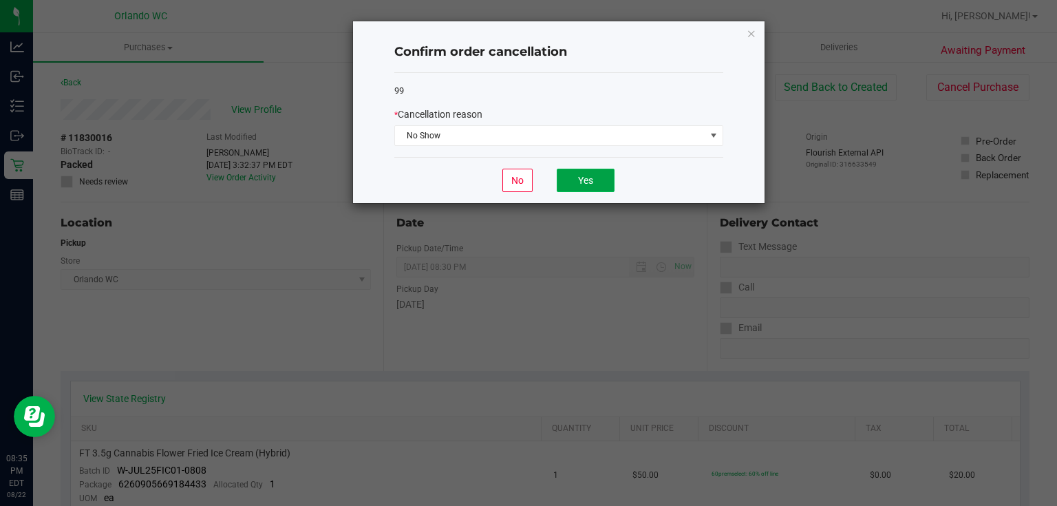
click at [586, 184] on button "Yes" at bounding box center [586, 180] width 58 height 23
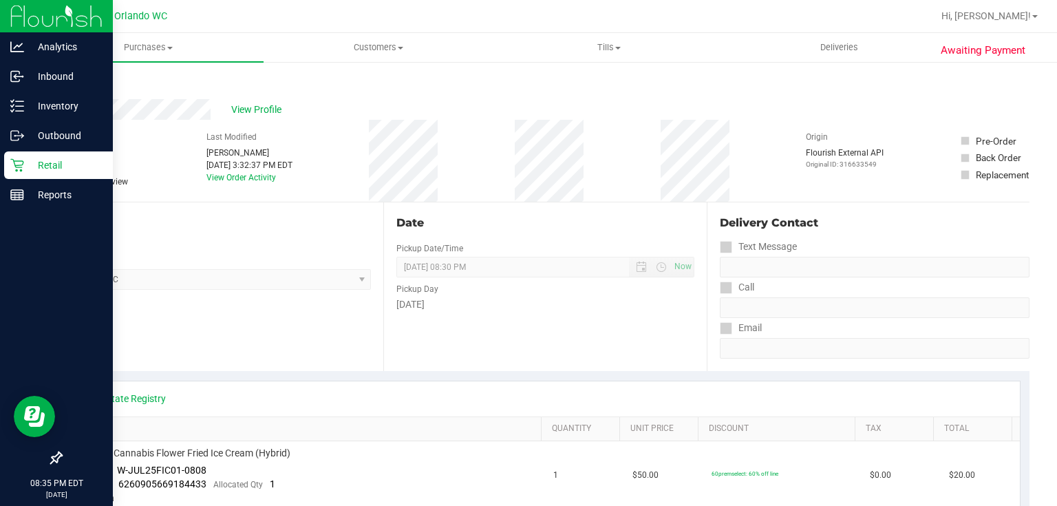
click at [18, 162] on icon at bounding box center [17, 165] width 14 height 14
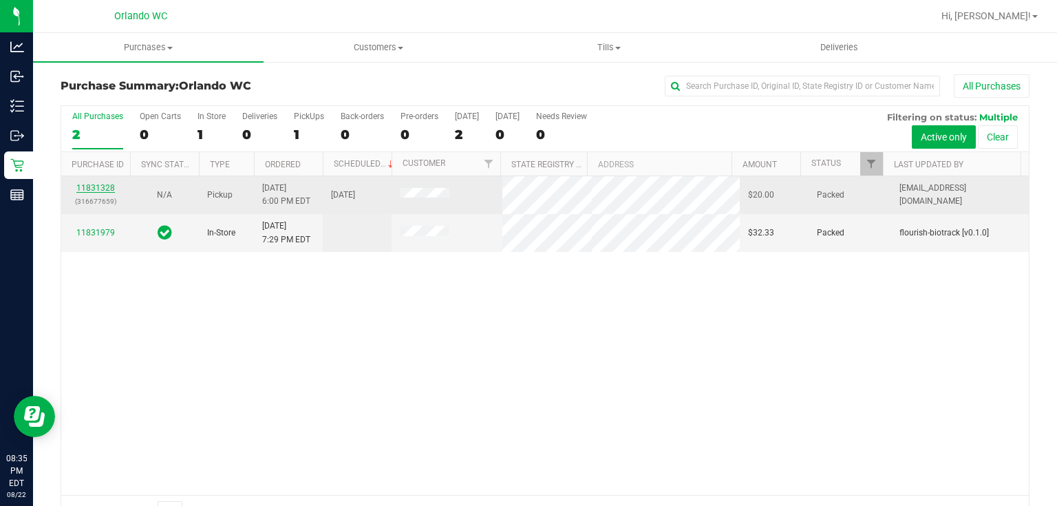
click at [105, 189] on link "11831328" at bounding box center [95, 188] width 39 height 10
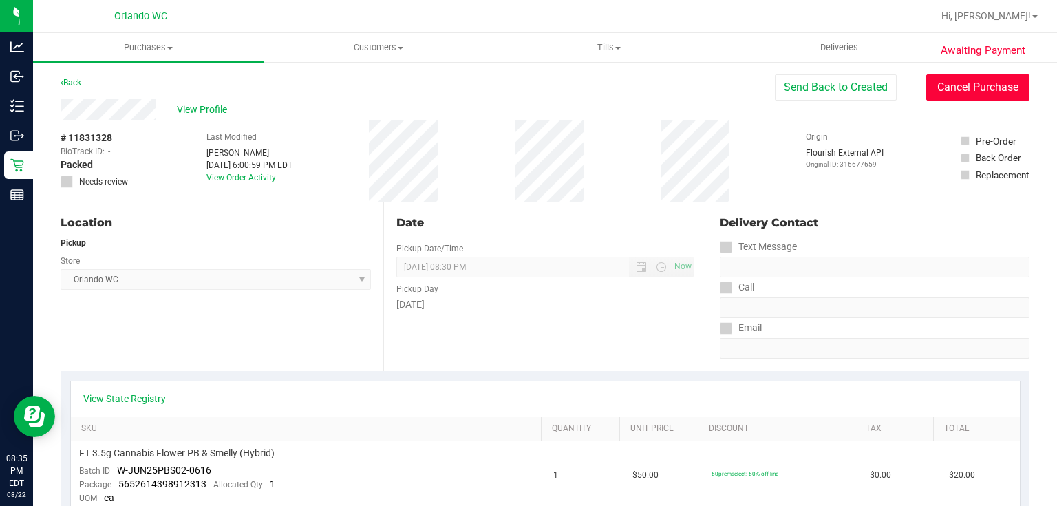
click at [965, 84] on button "Cancel Purchase" at bounding box center [977, 87] width 103 height 26
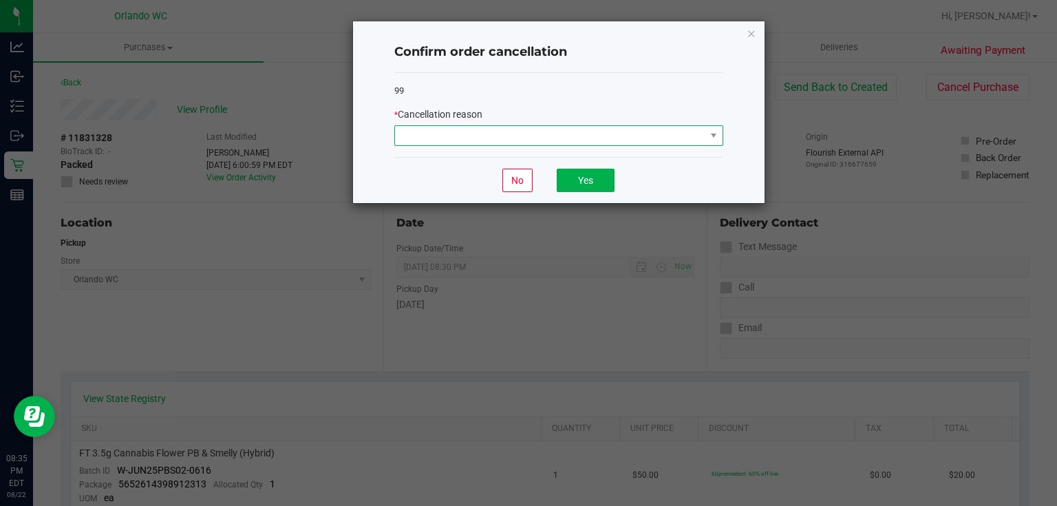
click at [683, 133] on span at bounding box center [550, 135] width 310 height 19
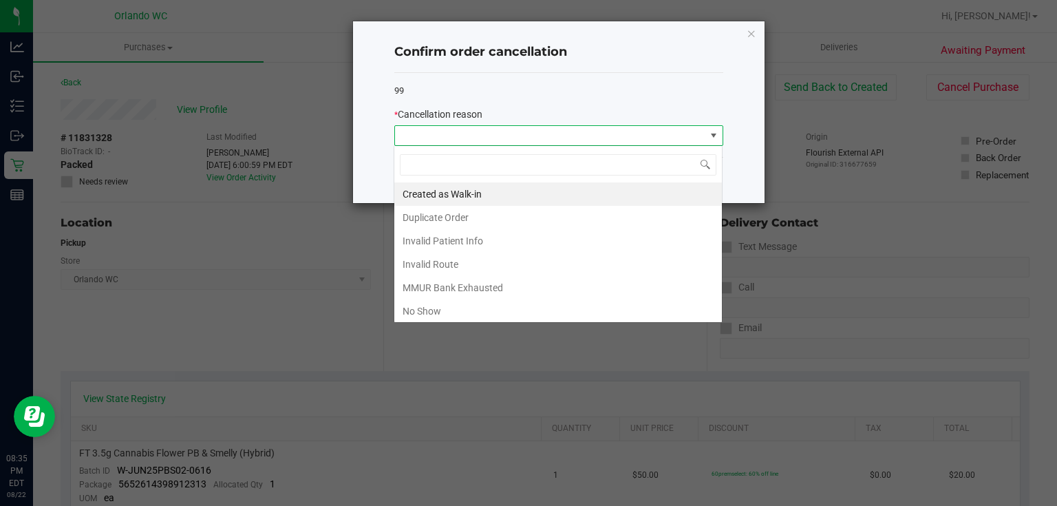
scroll to position [20, 329]
click at [532, 305] on li "No Show" at bounding box center [558, 310] width 328 height 23
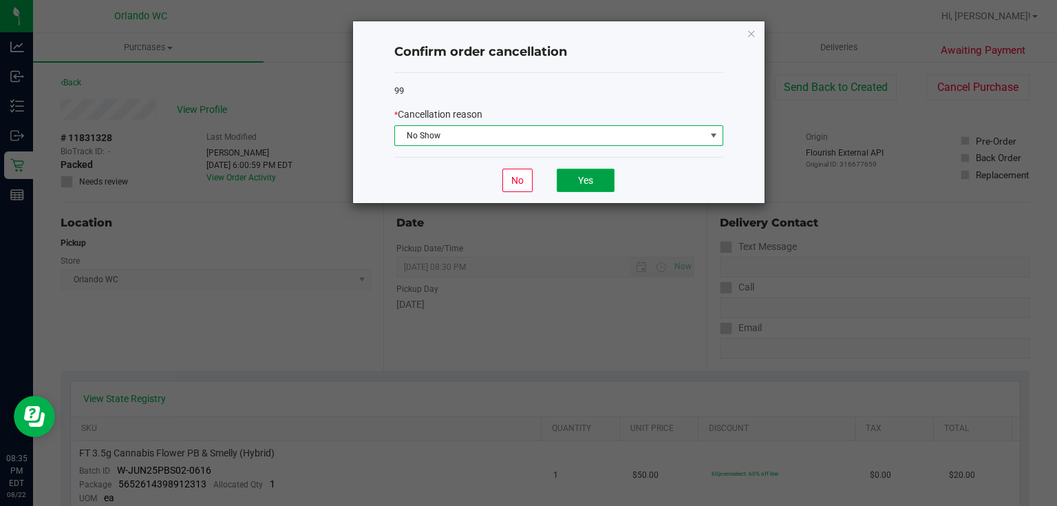
click at [586, 179] on button "Yes" at bounding box center [586, 180] width 58 height 23
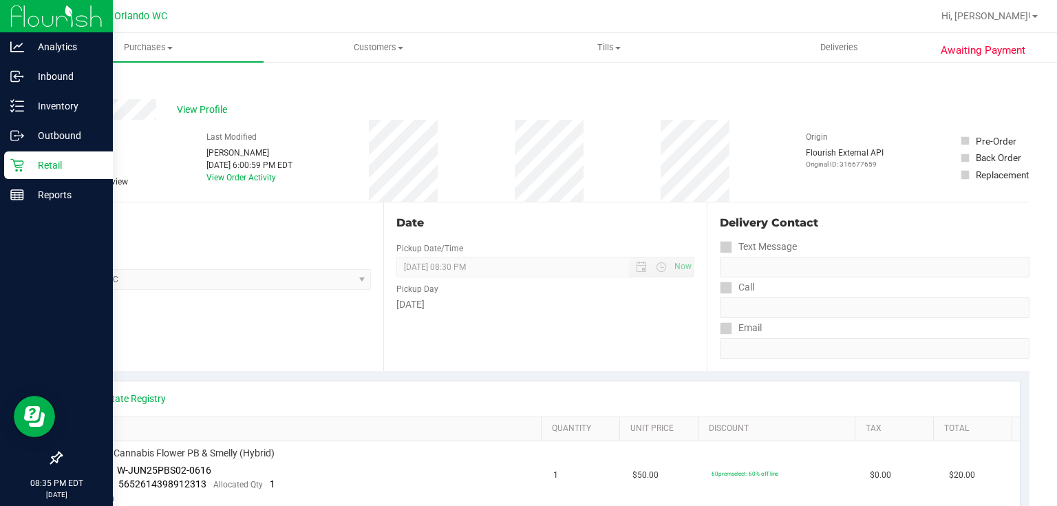
click at [0, 166] on link "Retail" at bounding box center [56, 166] width 113 height 30
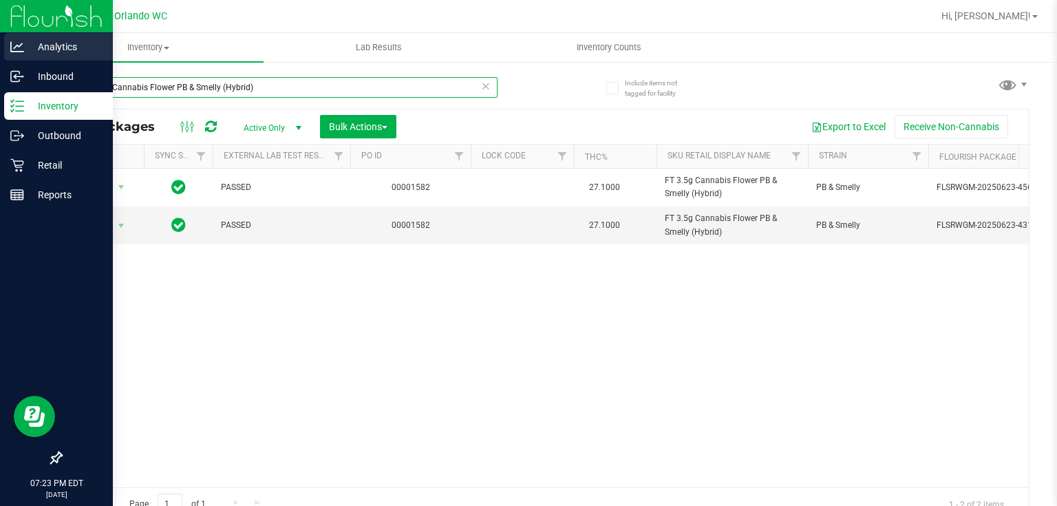
drag, startPoint x: 272, startPoint y: 87, endPoint x: 0, endPoint y: 45, distance: 274.9
click at [0, 47] on div "Analytics Inbound Inventory Outbound Retail Reports 07:23 PM EDT [DATE] 08/22 O…" at bounding box center [528, 253] width 1057 height 506
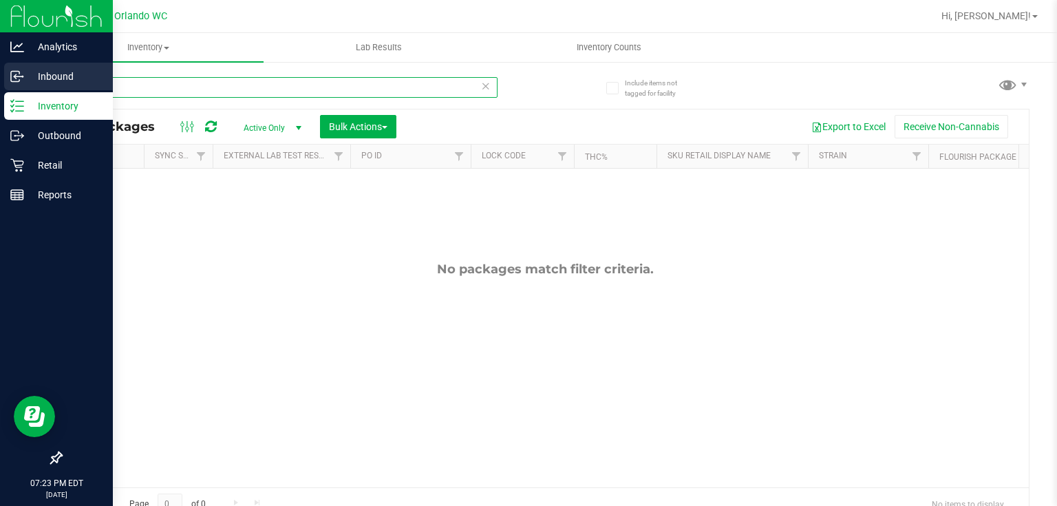
drag, startPoint x: 131, startPoint y: 89, endPoint x: 0, endPoint y: 72, distance: 131.8
click at [0, 72] on div "Analytics Inbound Inventory Outbound Retail Reports 07:23 PM EDT [DATE] 08/22 O…" at bounding box center [528, 253] width 1057 height 506
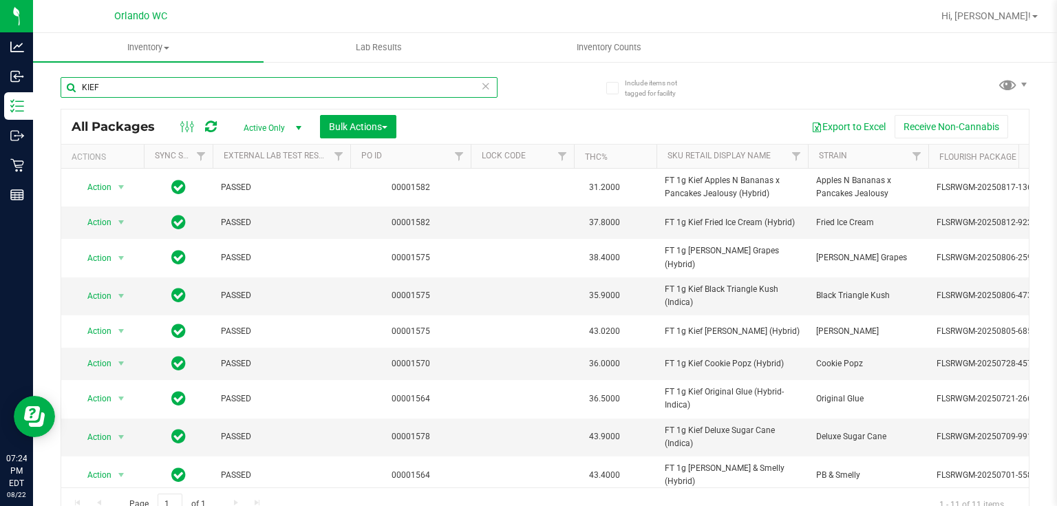
type input "KIEF"
